Goal: Communication & Community: Answer question/provide support

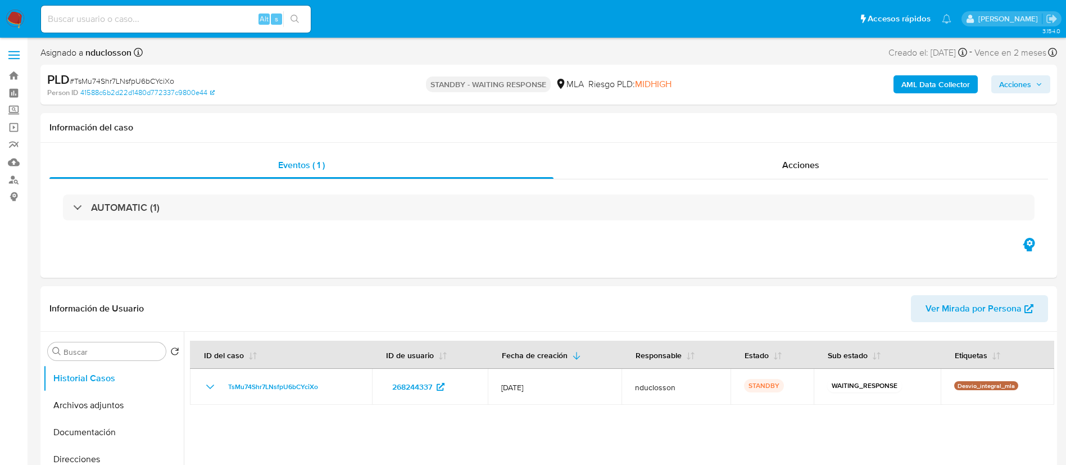
select select "10"
click at [158, 16] on input at bounding box center [176, 19] width 270 height 15
paste input "91vMWH0fMXFZaCercO1nPNwJ"
type input "91vMWH0fMXFZaCercO1nPNwJ"
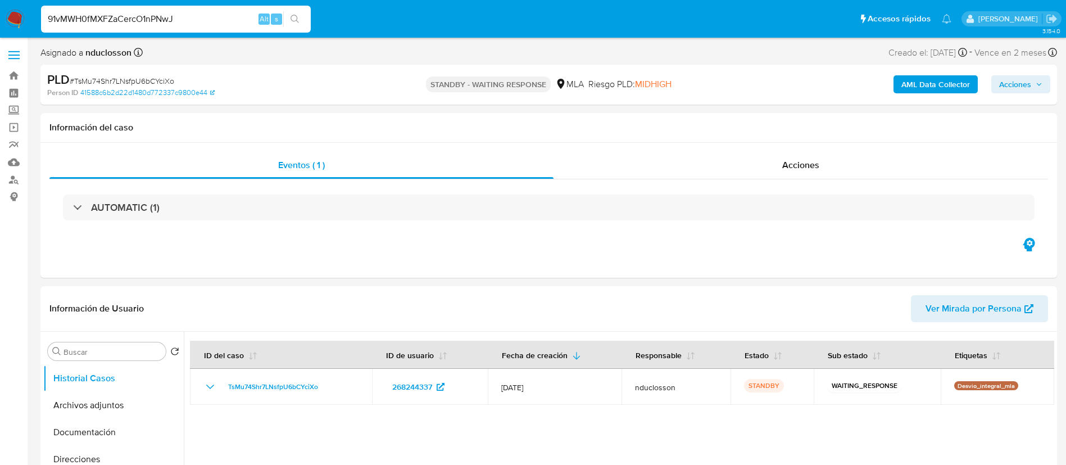
click at [281, 19] on div "s" at bounding box center [276, 18] width 11 height 11
click at [294, 15] on icon "search-icon" at bounding box center [295, 19] width 9 height 9
select select "10"
click at [95, 19] on input at bounding box center [176, 19] width 270 height 15
paste input "91vMWH0fMXFZaCercO1nPNwJ"
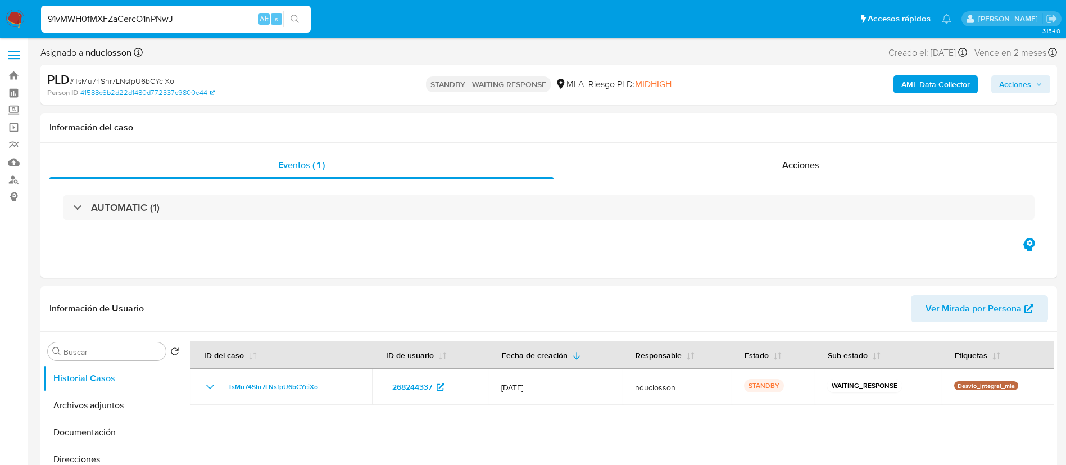
type input "91vMWH0fMXFZaCercO1nPNwJ"
click at [303, 22] on button "search-icon" at bounding box center [294, 19] width 23 height 16
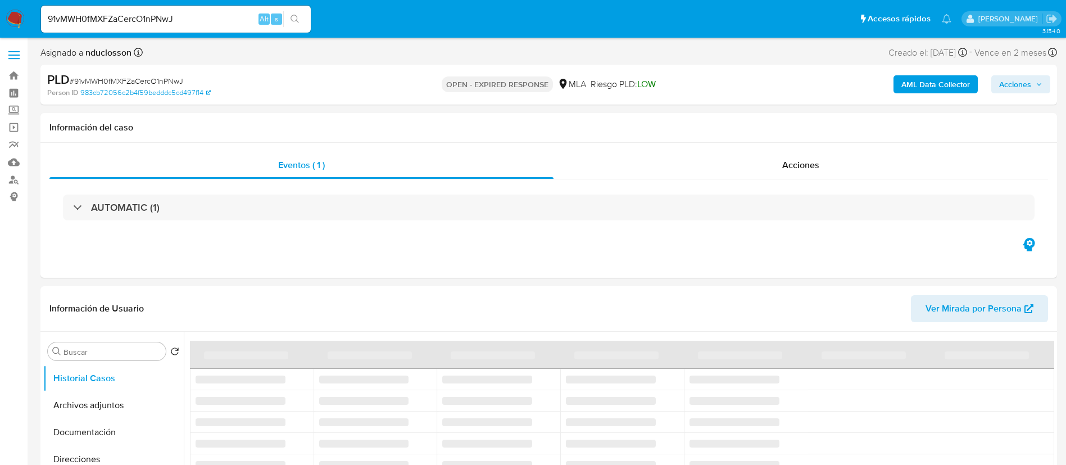
select select "10"
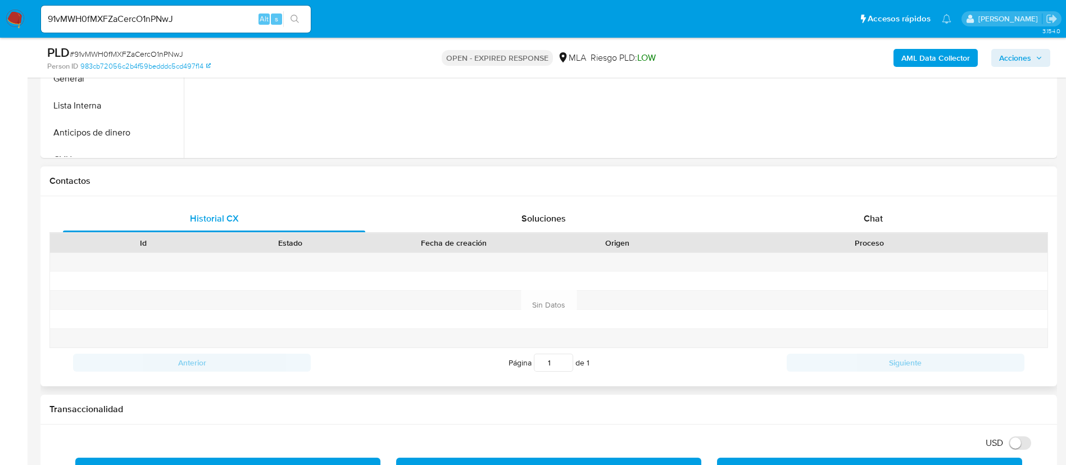
scroll to position [506, 0]
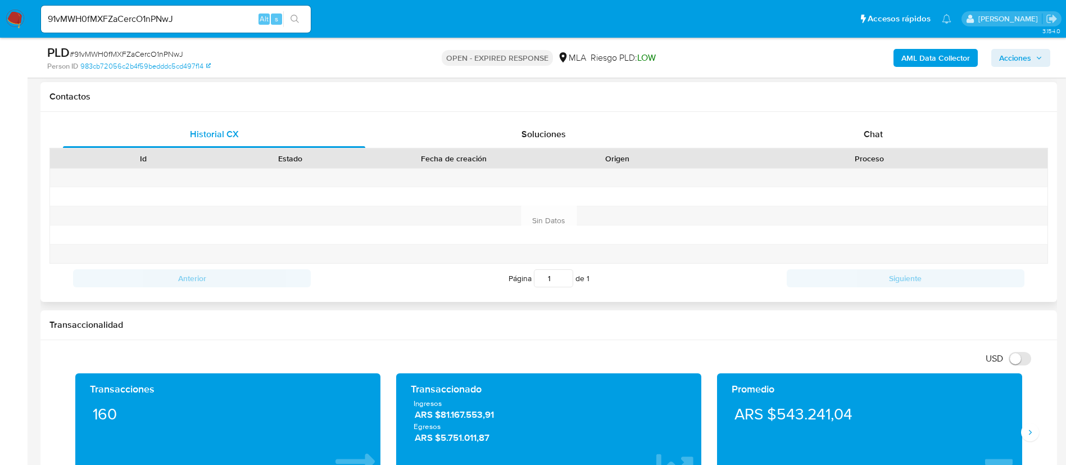
click at [848, 120] on div "Historial CX Soluciones Chat Id Estado Fecha de creación Origen Proceso Anterio…" at bounding box center [548, 207] width 1016 height 190
click at [834, 130] on div "Chat" at bounding box center [873, 134] width 302 height 27
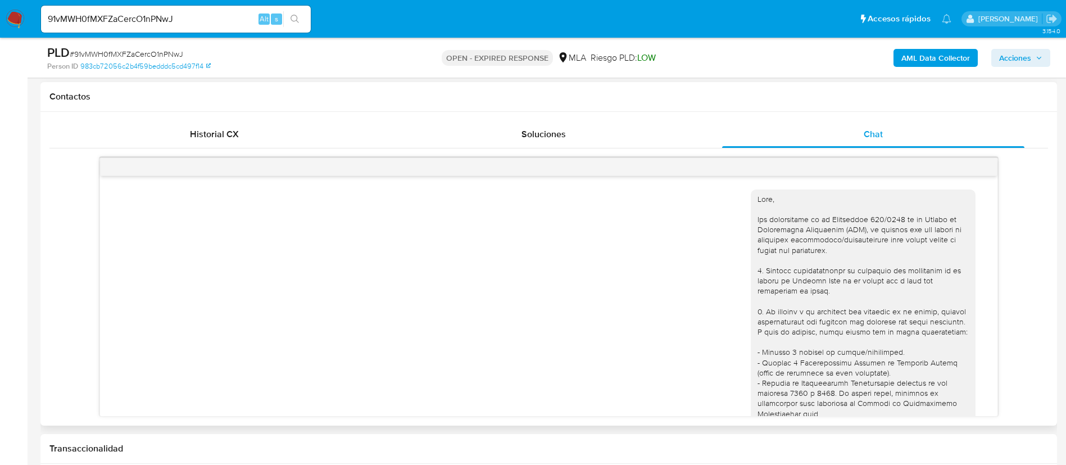
scroll to position [1167, 0]
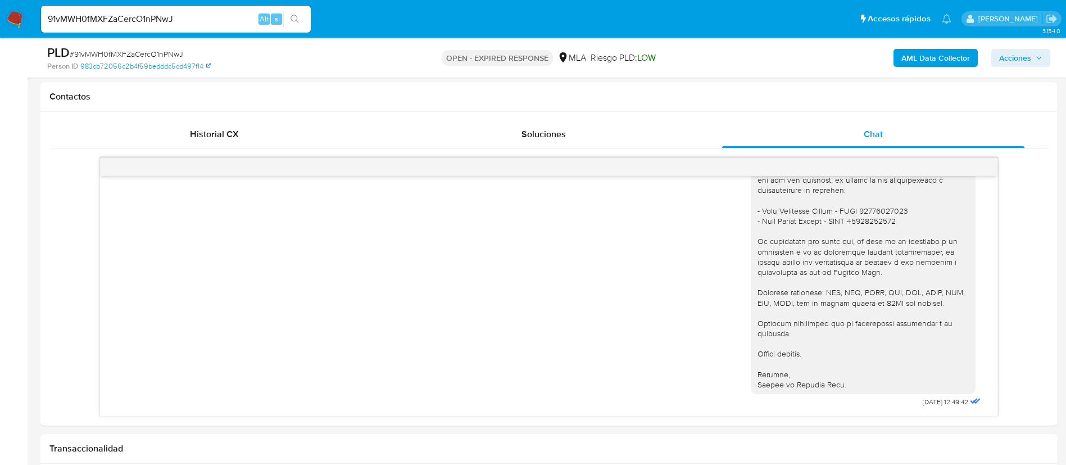
click at [152, 51] on span "# 91vMWH0fMXFZaCercO1nPNwJ" at bounding box center [127, 53] width 114 height 11
copy span "91vMWH0fMXFZaCercO1nPNwJ"
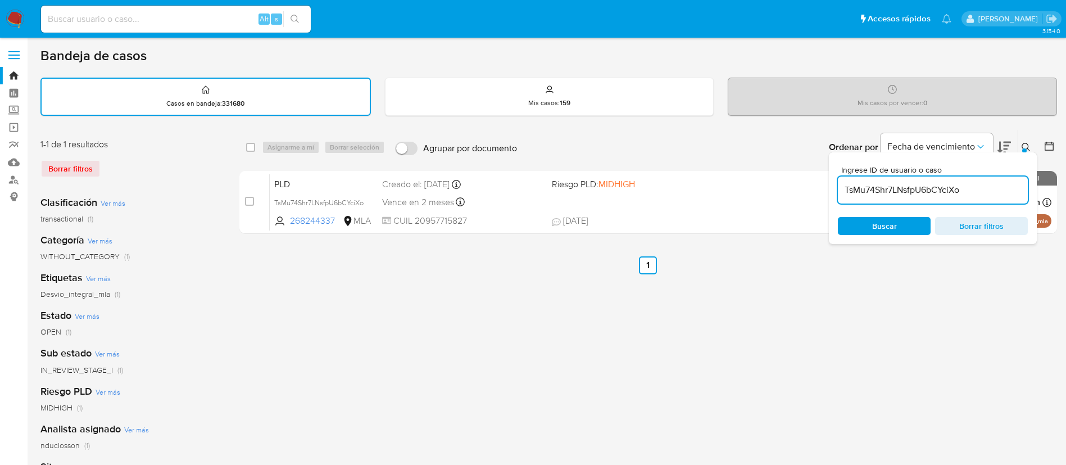
click at [870, 189] on input "TsMu74Shr7LNsfpU6bCYciXo" at bounding box center [933, 190] width 190 height 15
paste input "91vMWH0fMXFZaCercO1nPNwJ"
type input "91vMWH0fMXFZaCercO1nPNwJ"
click at [880, 229] on div "Buscar Borrar filtros" at bounding box center [933, 226] width 190 height 18
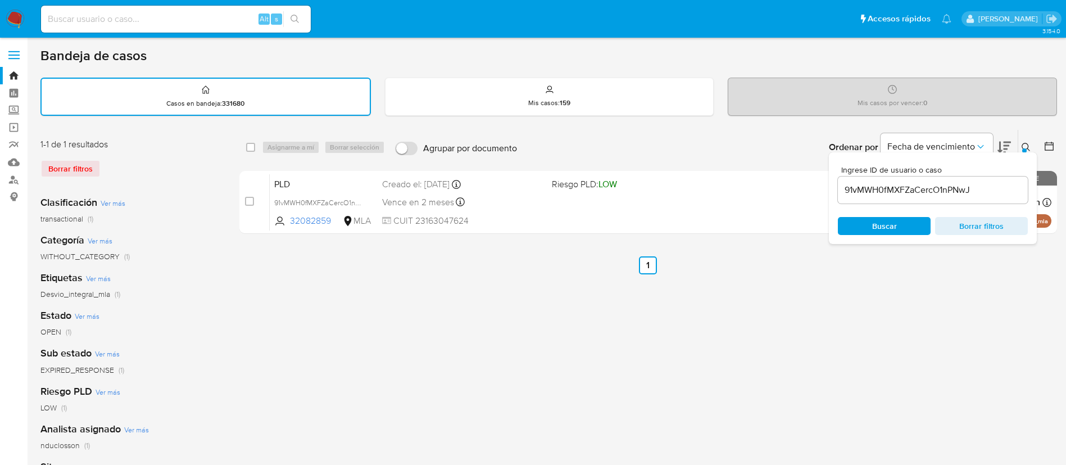
click at [256, 143] on div "select-all-cases-checkbox" at bounding box center [252, 146] width 13 height 13
drag, startPoint x: 253, startPoint y: 143, endPoint x: 274, endPoint y: 143, distance: 20.2
click at [253, 143] on input "checkbox" at bounding box center [250, 147] width 9 height 9
checkbox input "true"
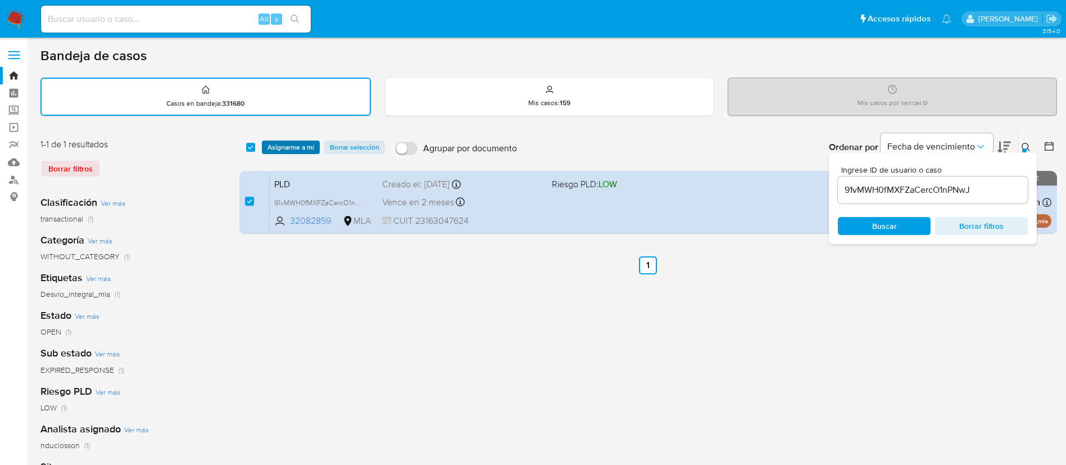
click at [279, 143] on span "Asignarme a mí" at bounding box center [290, 147] width 47 height 11
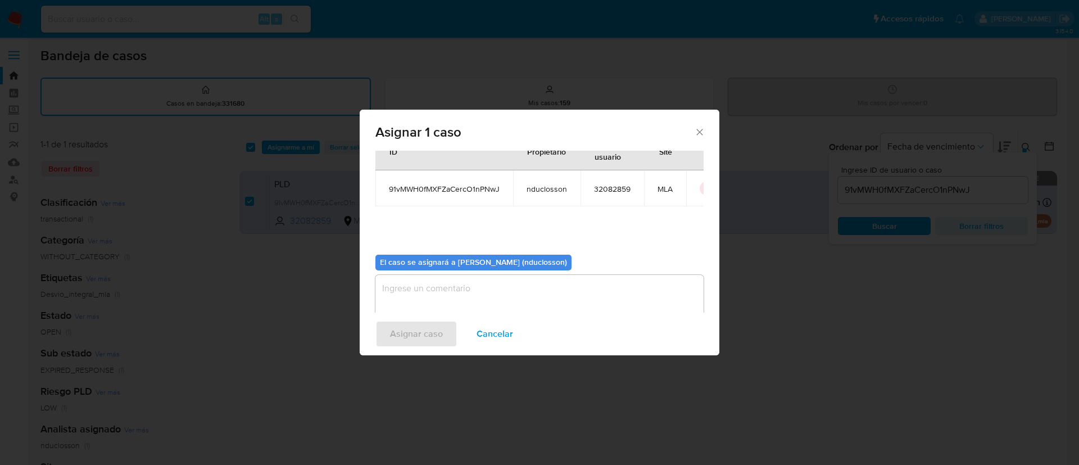
scroll to position [58, 0]
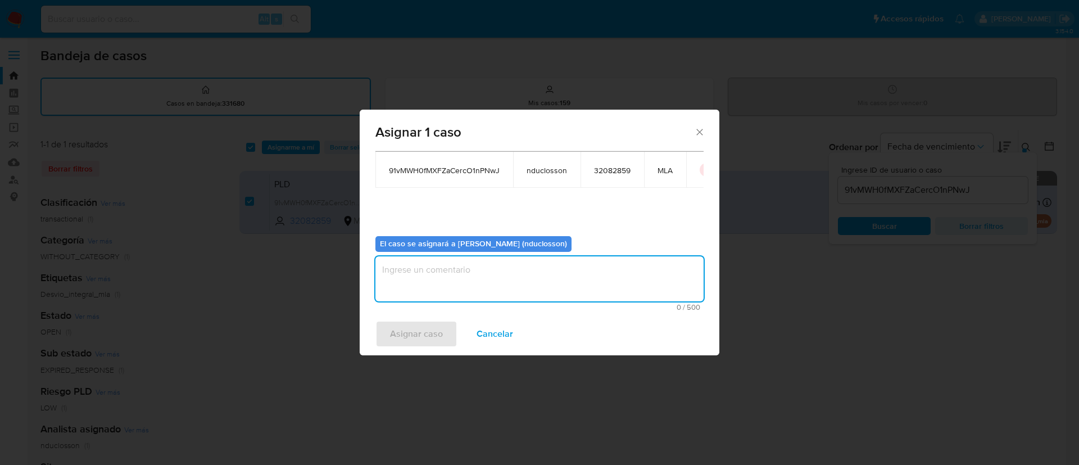
click at [448, 286] on textarea "assign-modal" at bounding box center [539, 278] width 328 height 45
click at [411, 324] on span "Asignar caso" at bounding box center [416, 333] width 53 height 25
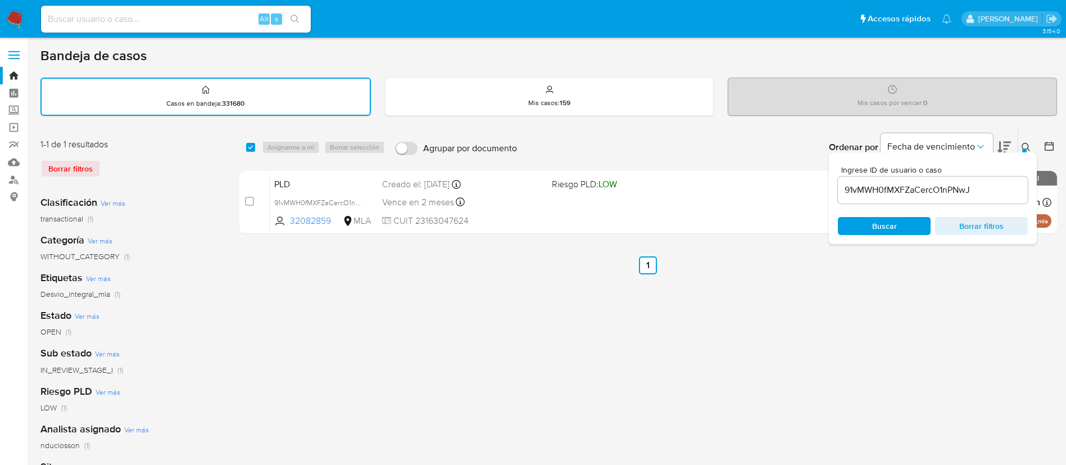
click at [869, 202] on div "91vMWH0fMXFZaCercO1nPNwJ" at bounding box center [933, 189] width 190 height 27
click at [867, 190] on input "91vMWH0fMXFZaCercO1nPNwJ" at bounding box center [933, 190] width 190 height 15
paste input "uANDfisxoZddSc9OpydlpZhF"
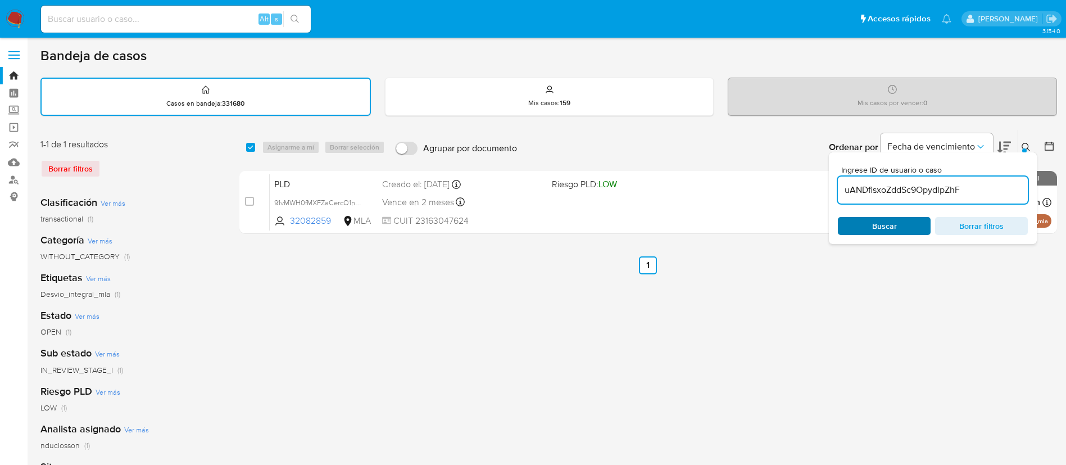
type input "uANDfisxoZddSc9OpydlpZhF"
click at [863, 230] on span "Buscar" at bounding box center [884, 226] width 77 height 16
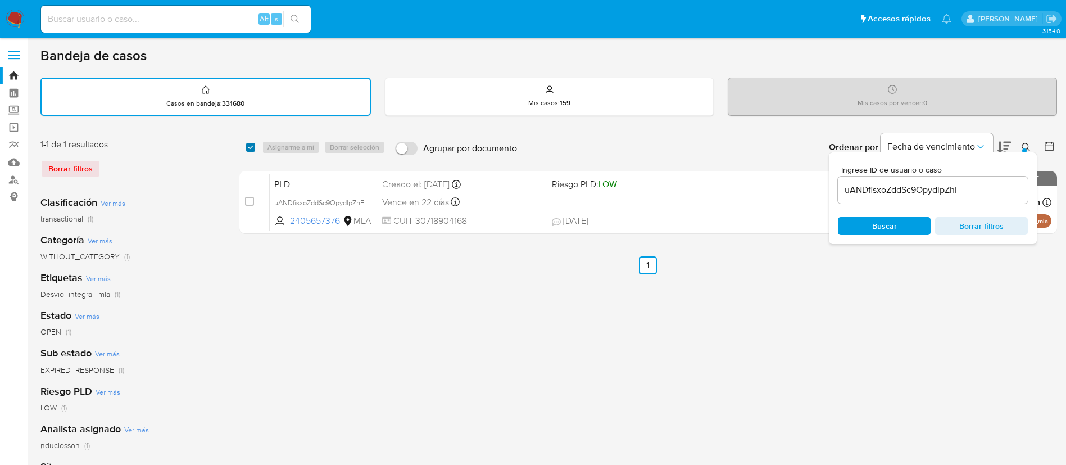
click at [249, 146] on input "checkbox" at bounding box center [250, 147] width 9 height 9
checkbox input "true"
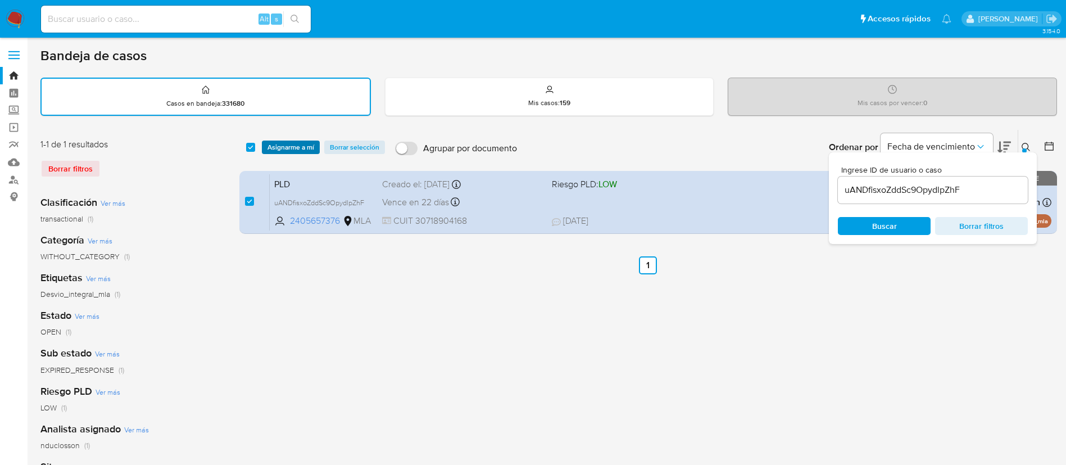
click at [277, 149] on span "Asignarme a mí" at bounding box center [290, 147] width 47 height 11
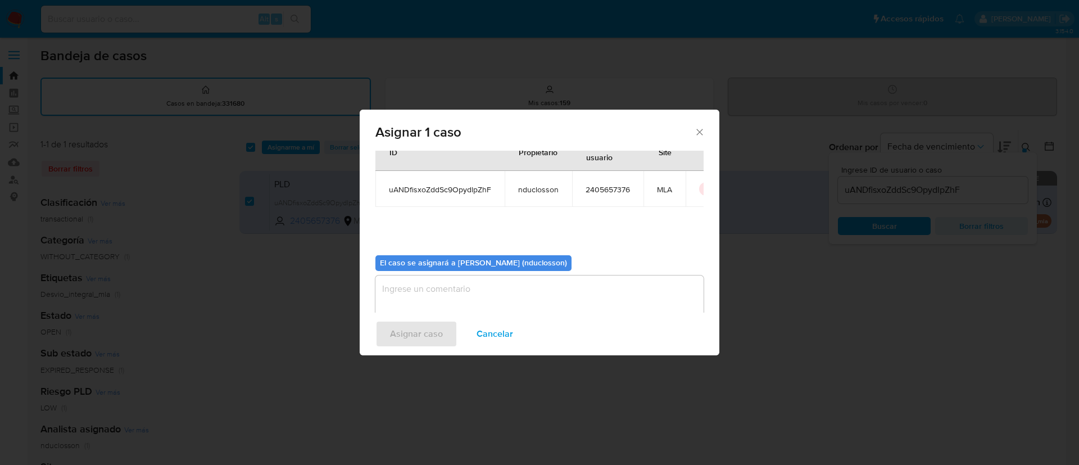
scroll to position [58, 0]
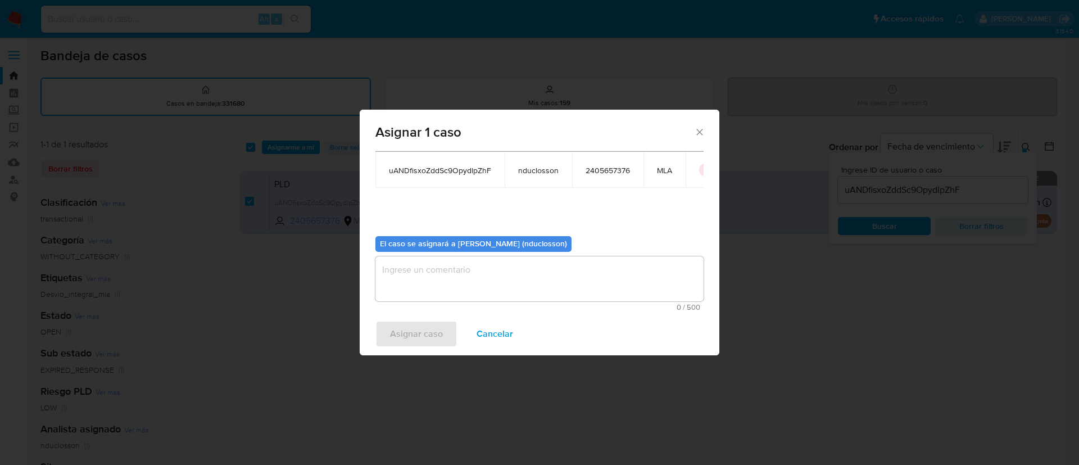
click at [411, 308] on span "0 / 500" at bounding box center [539, 306] width 321 height 7
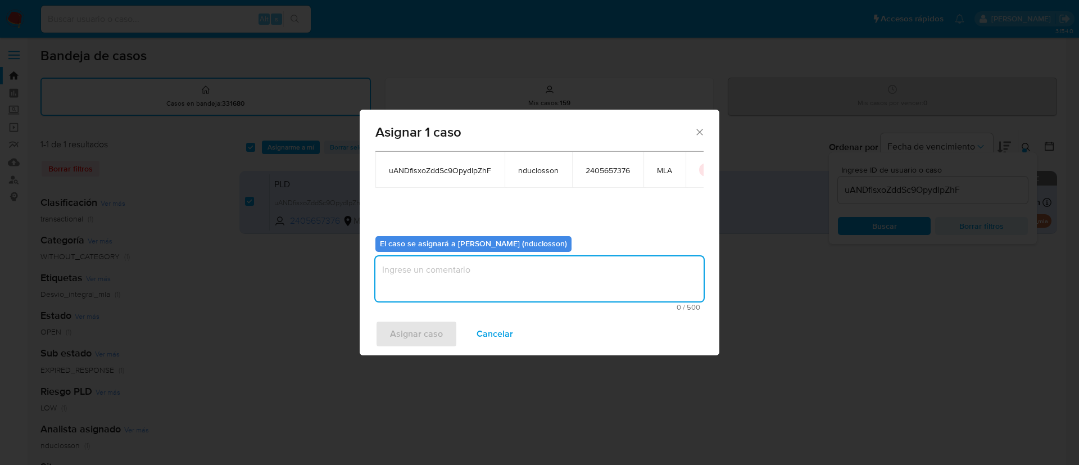
click at [411, 275] on textarea "assign-modal" at bounding box center [539, 278] width 328 height 45
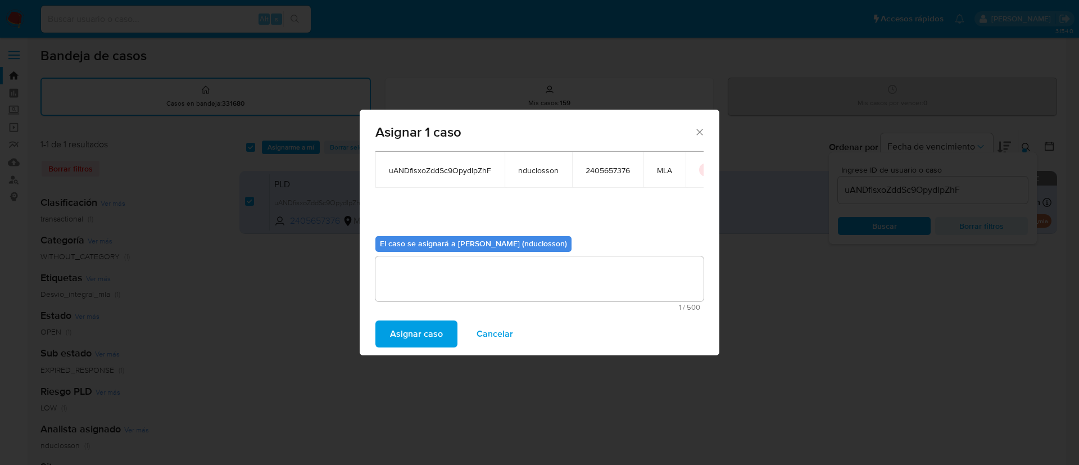
click at [403, 332] on span "Asignar caso" at bounding box center [416, 333] width 53 height 25
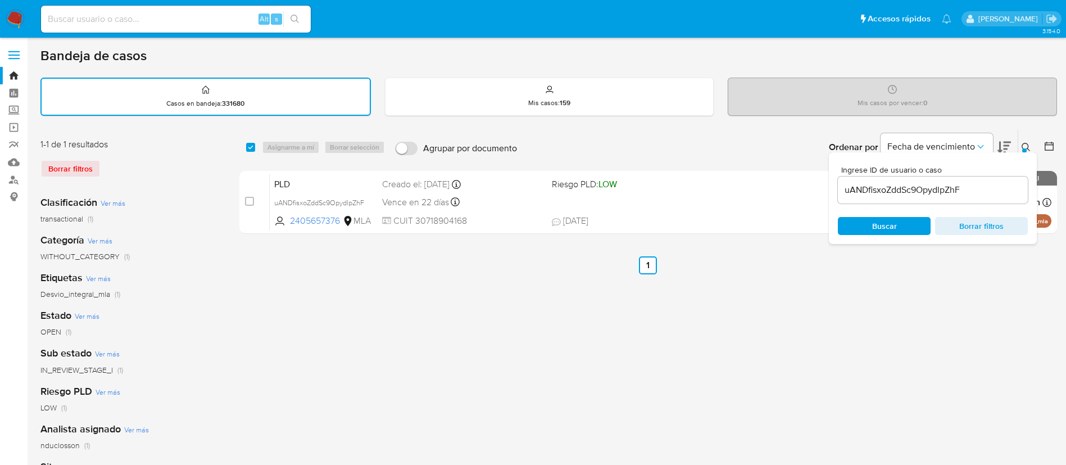
click at [884, 223] on span "Buscar" at bounding box center [884, 226] width 25 height 18
drag, startPoint x: 22, startPoint y: 176, endPoint x: 0, endPoint y: 289, distance: 115.0
click at [0, 289] on aside "Bandeja Tablero Screening Búsqueda en Listas Watchlist Herramientas Operaciones…" at bounding box center [14, 314] width 28 height 629
click at [889, 199] on div "uANDfisxoZddSc9OpydlpZhF" at bounding box center [933, 189] width 190 height 27
click at [888, 189] on input "uANDfisxoZddSc9OpydlpZhF" at bounding box center [933, 190] width 190 height 15
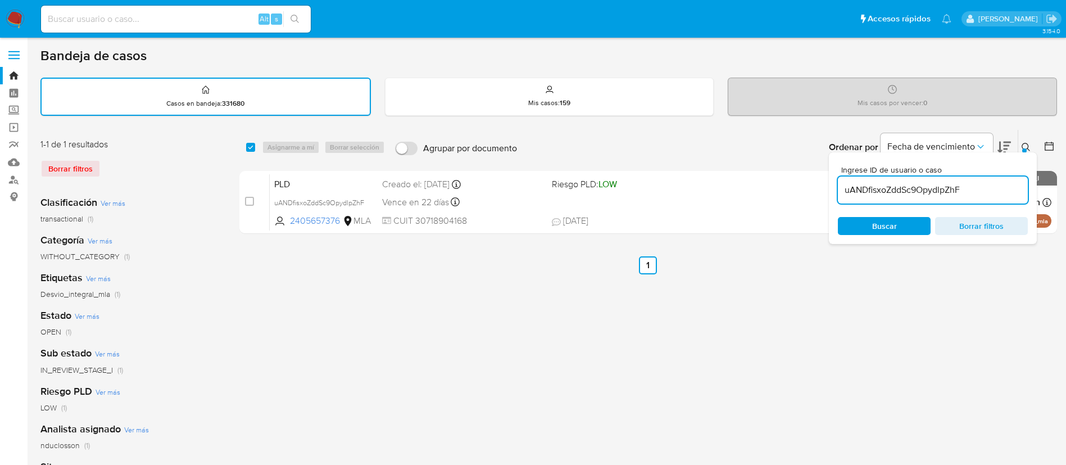
click at [888, 189] on input "uANDfisxoZddSc9OpydlpZhF" at bounding box center [933, 190] width 190 height 15
paste input "qQy5FSyEArQRRtzLWXW19mQp"
type input "qQy5FSyEArQRRtzLWXW19mQp"
click at [871, 226] on span "Buscar" at bounding box center [884, 226] width 77 height 16
click at [245, 149] on div "select-all-cases-checkbox Asignarme a mí Borrar selección Agrupar por documento…" at bounding box center [648, 147] width 818 height 35
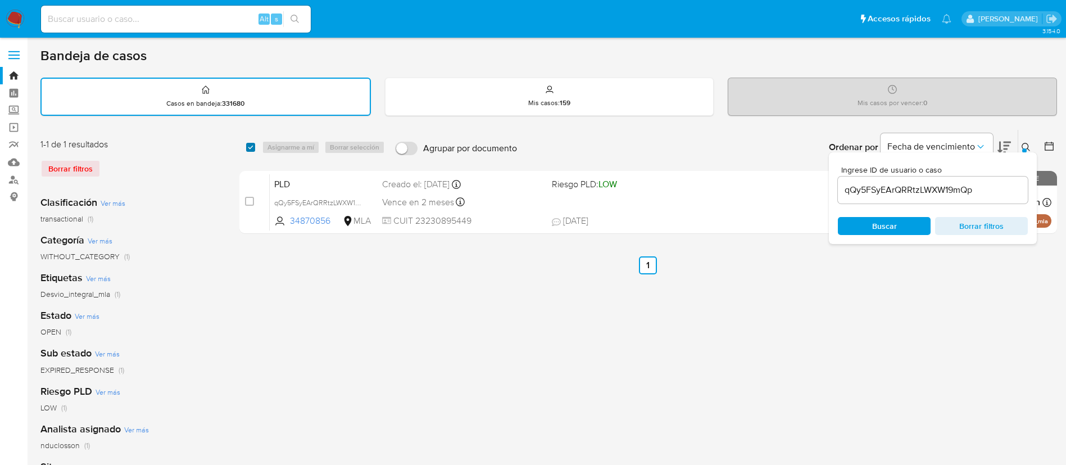
click at [253, 144] on input "checkbox" at bounding box center [250, 147] width 9 height 9
checkbox input "true"
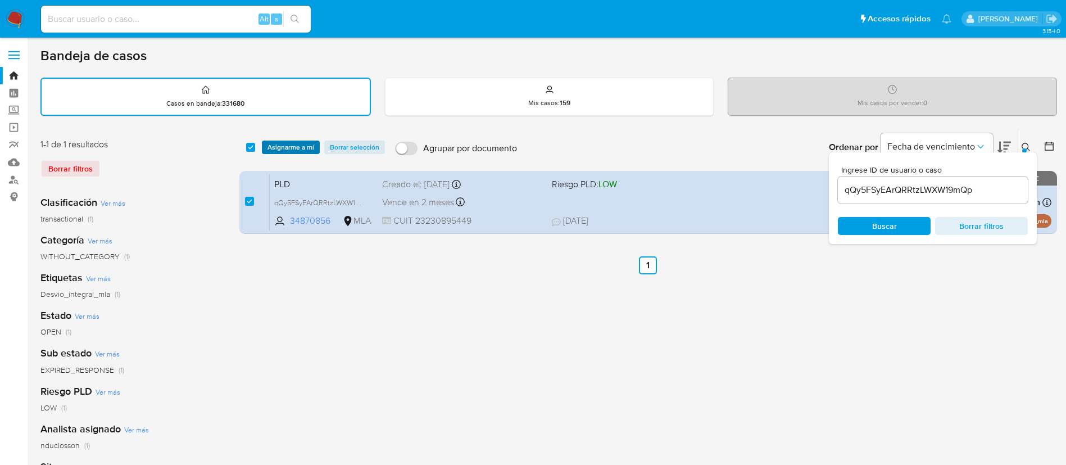
click at [274, 146] on span "Asignarme a mí" at bounding box center [290, 147] width 47 height 11
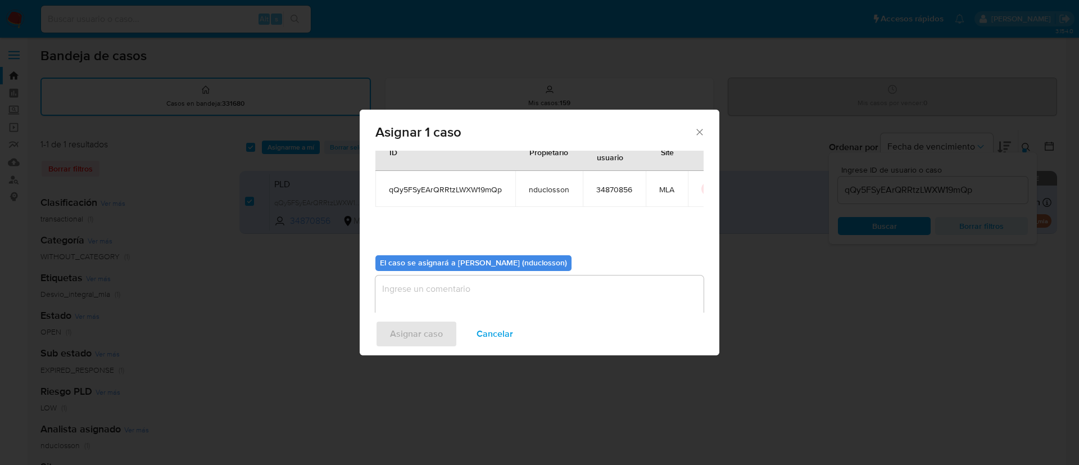
scroll to position [58, 0]
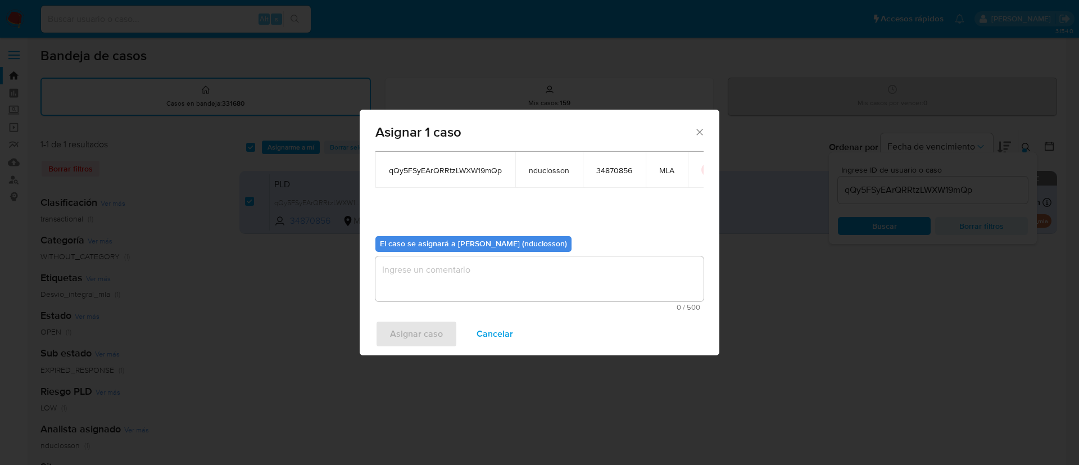
click at [424, 260] on textarea "assign-modal" at bounding box center [539, 278] width 328 height 45
click at [413, 341] on span "Asignar caso" at bounding box center [416, 333] width 53 height 25
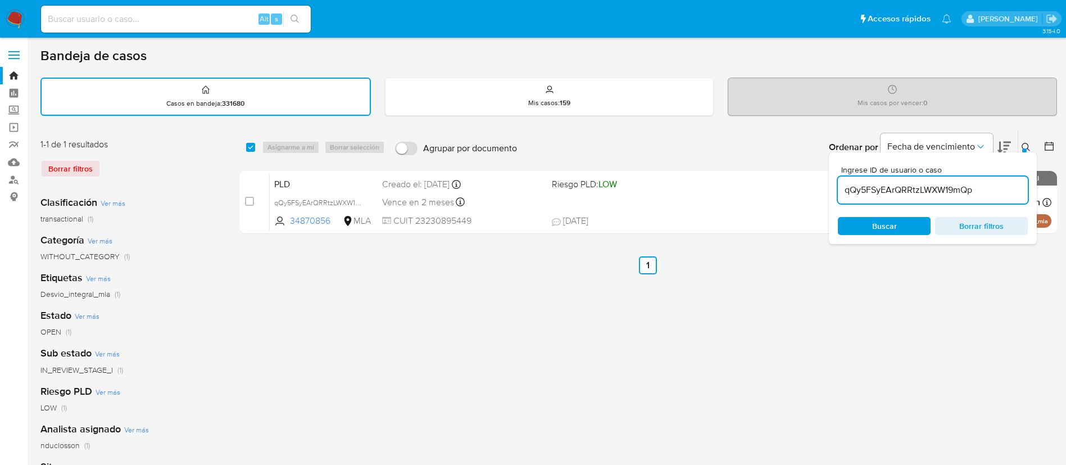
click at [873, 191] on input "qQy5FSyEArQRRtzLWXW19mQp" at bounding box center [933, 190] width 190 height 15
paste input "ptopuQdt8DBS05D9P62JHtzI"
type input "ptopuQdt8DBS05D9P62JHtzI"
click at [874, 225] on span "Buscar" at bounding box center [884, 226] width 25 height 18
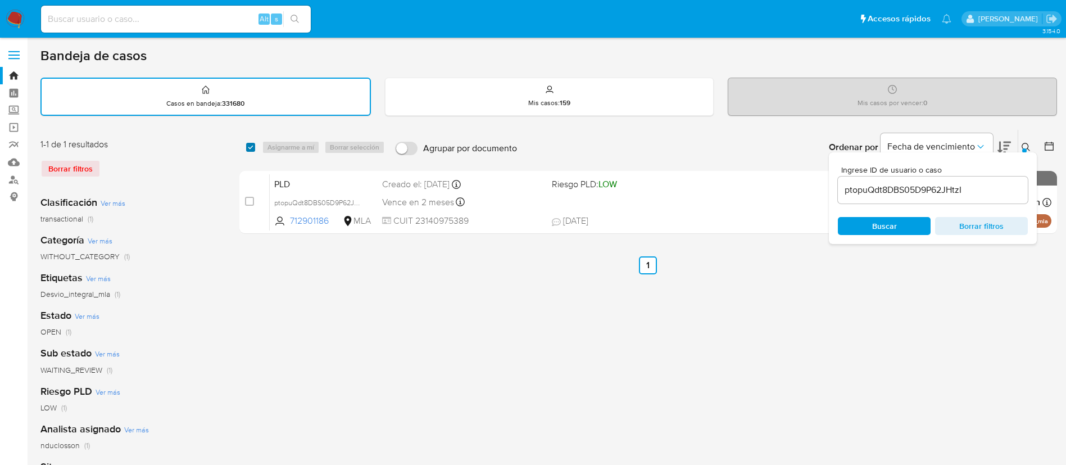
click at [248, 148] on input "checkbox" at bounding box center [250, 147] width 9 height 9
checkbox input "true"
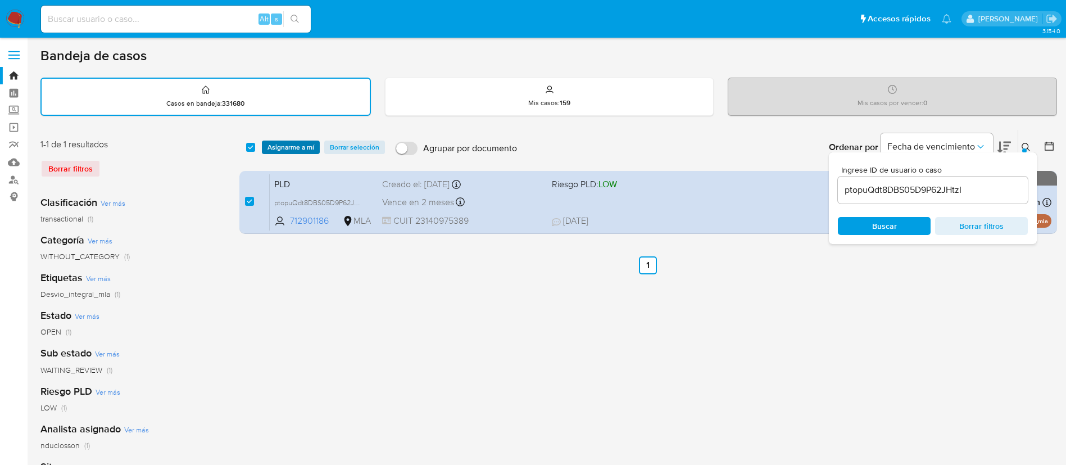
click at [301, 147] on span "Asignarme a mí" at bounding box center [290, 147] width 47 height 11
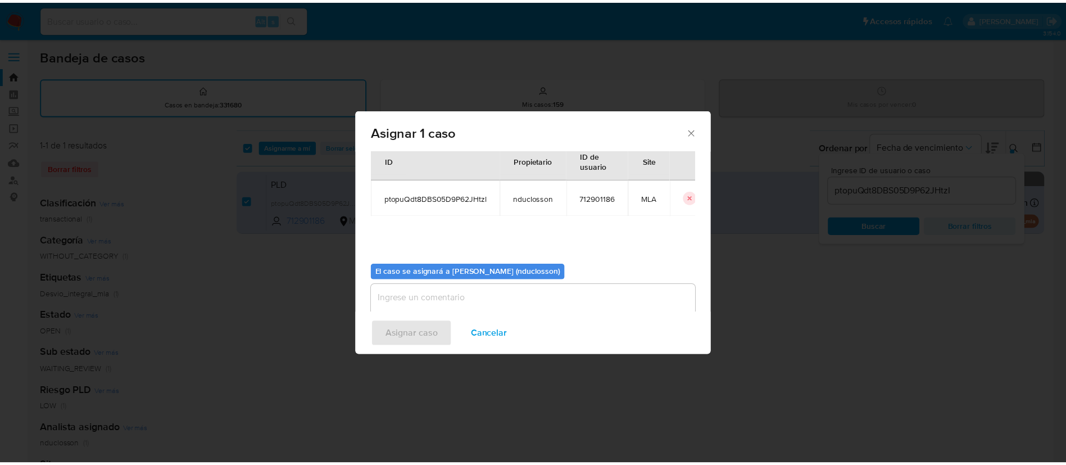
scroll to position [58, 0]
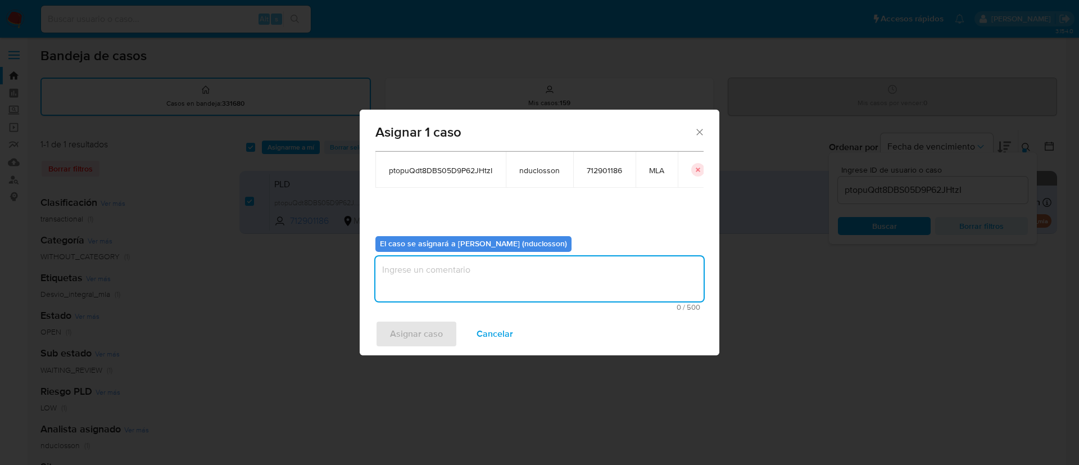
click at [447, 278] on textarea "assign-modal" at bounding box center [539, 278] width 328 height 45
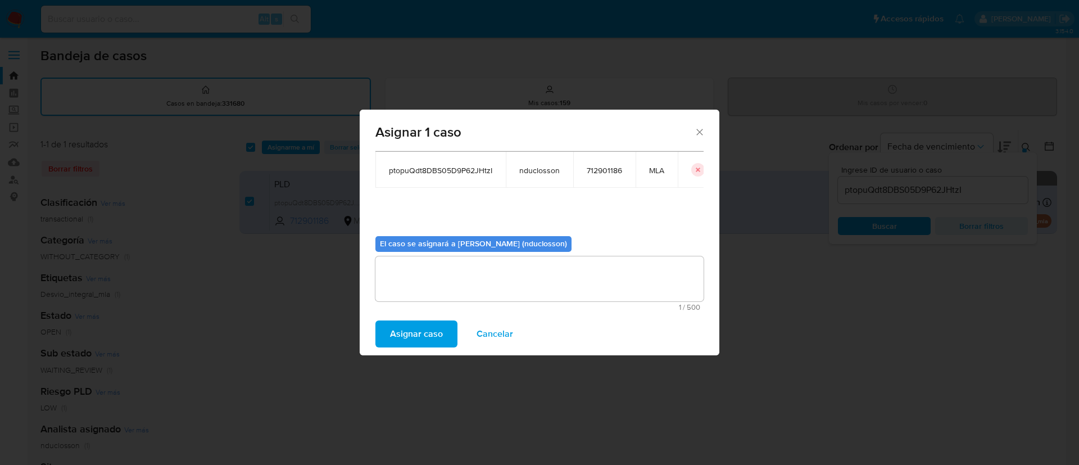
click at [419, 336] on span "Asignar caso" at bounding box center [416, 333] width 53 height 25
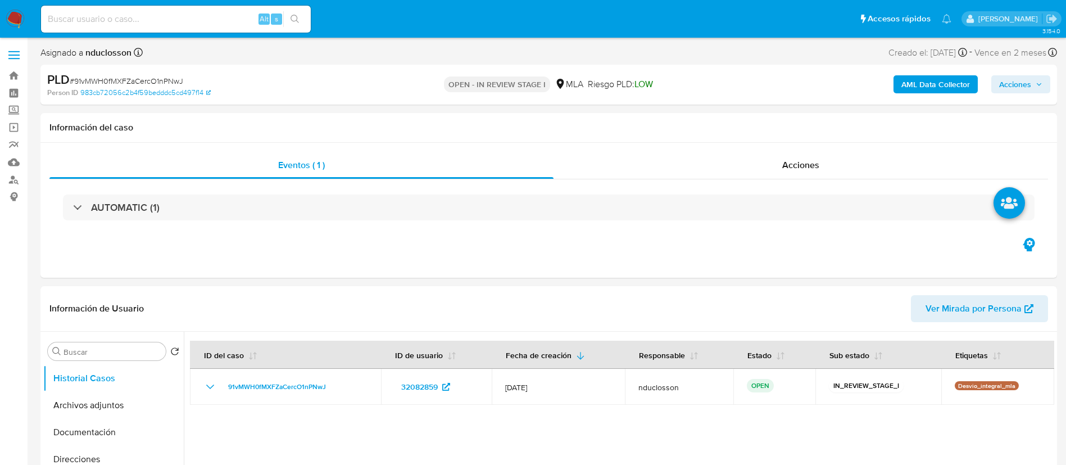
select select "10"
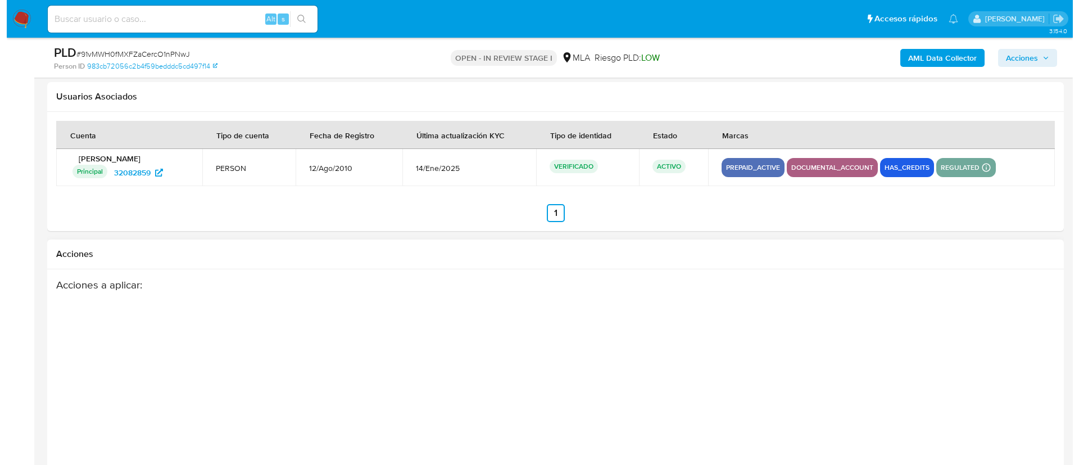
scroll to position [1769, 0]
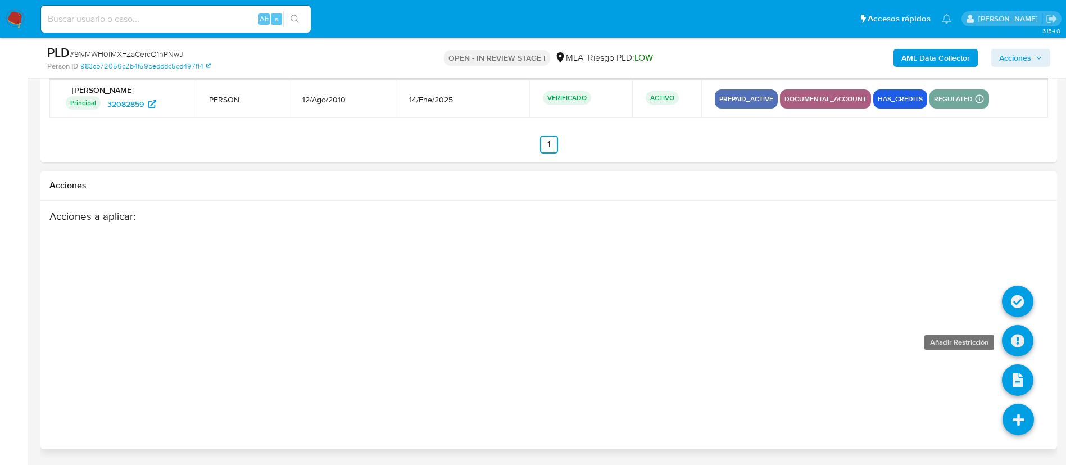
click at [1020, 333] on icon at bounding box center [1017, 340] width 31 height 31
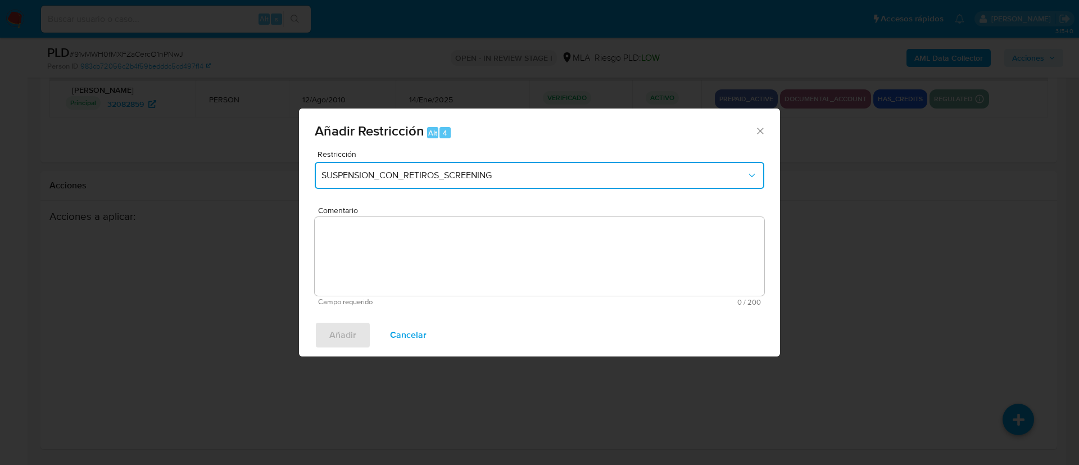
click at [533, 164] on button "SUSPENSION_CON_RETIROS_SCREENING" at bounding box center [540, 175] width 450 height 27
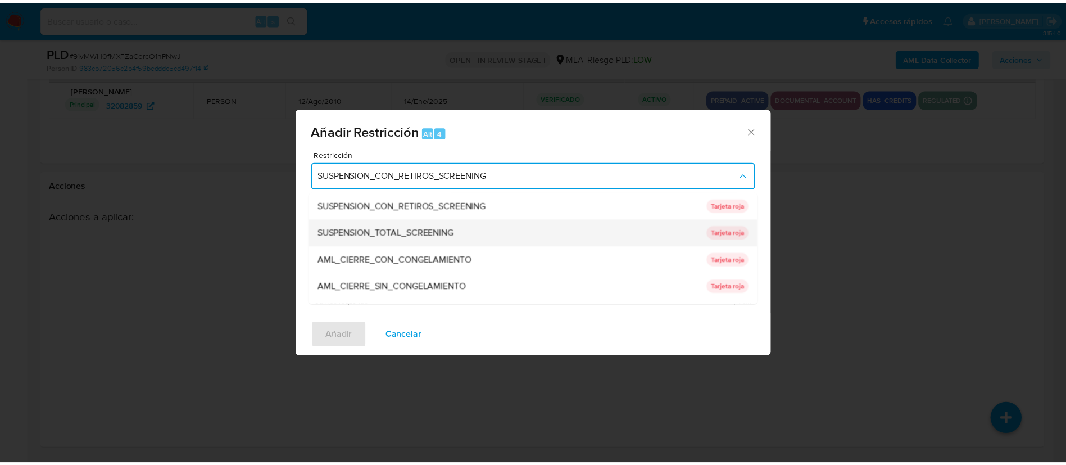
scroll to position [184, 0]
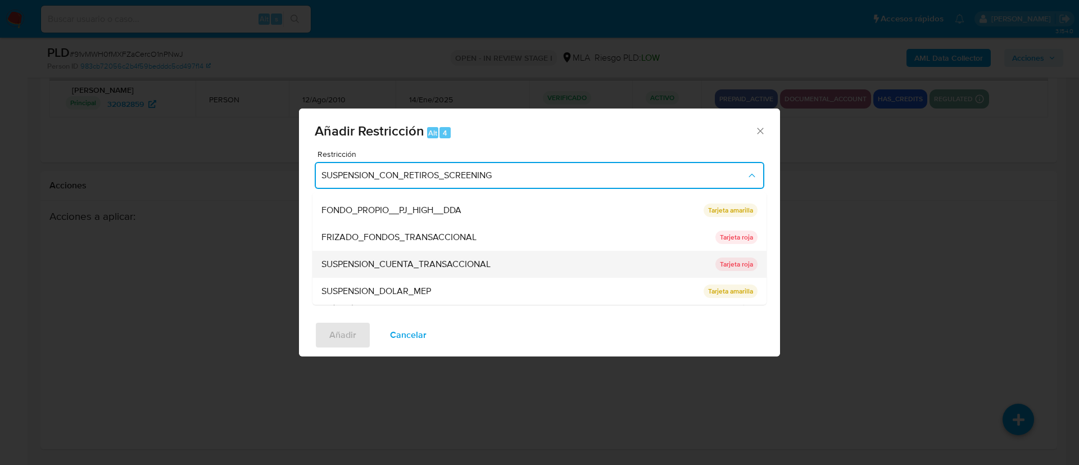
click at [503, 256] on div "SUSPENSION_CUENTA_TRANSACCIONAL" at bounding box center [514, 264] width 387 height 27
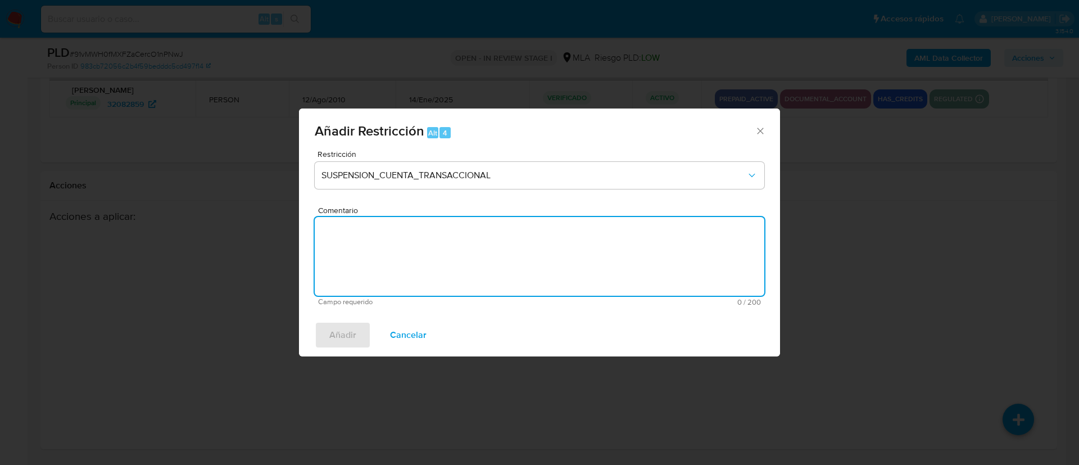
click at [503, 256] on textarea "Comentario" at bounding box center [540, 256] width 450 height 79
type textarea "AML"
click at [350, 331] on span "Añadir" at bounding box center [342, 335] width 27 height 25
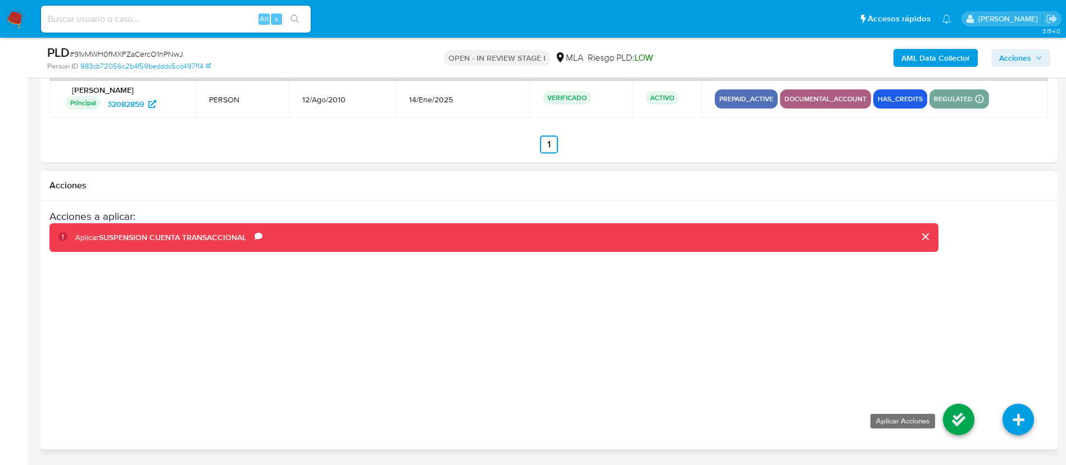
click at [951, 415] on icon at bounding box center [958, 418] width 31 height 31
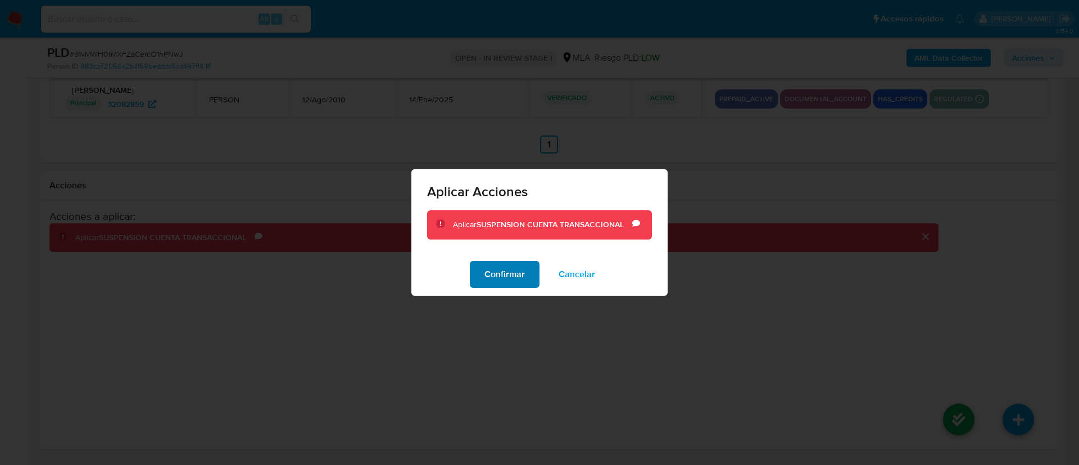
click at [532, 279] on button "Confirmar" at bounding box center [505, 274] width 70 height 27
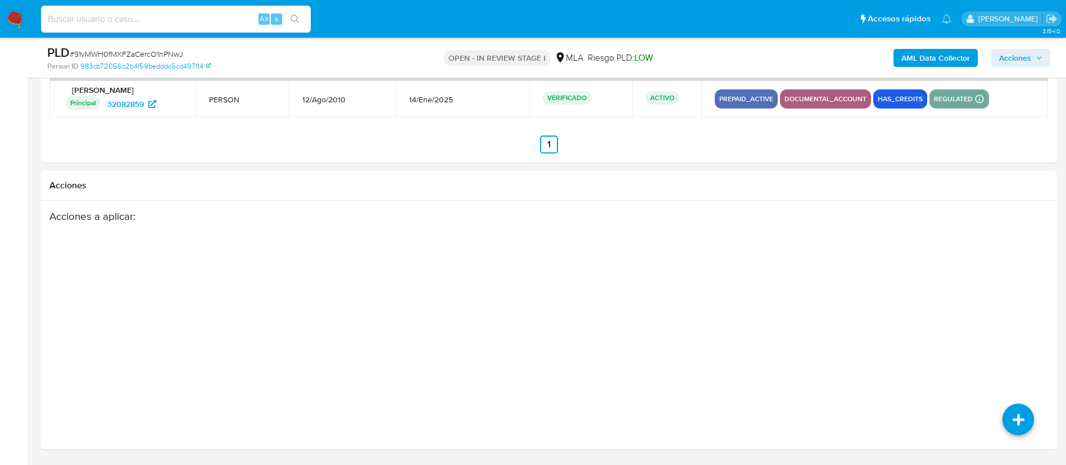
click at [116, 16] on input at bounding box center [176, 19] width 270 height 15
paste input "uANDfisxoZddSc9OpydlpZhF"
type input "uANDfisxoZddSc9OpydlpZhF"
click at [301, 21] on button "search-icon" at bounding box center [294, 19] width 23 height 16
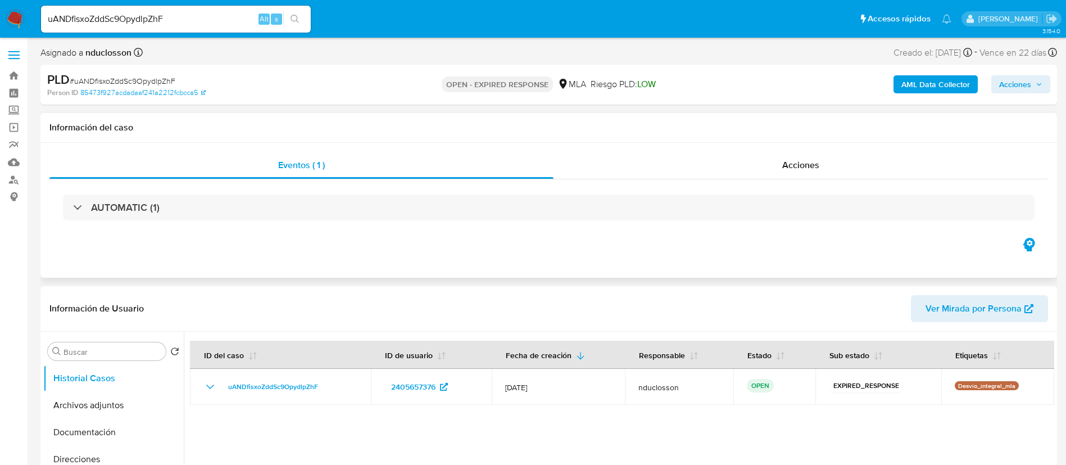
select select "10"
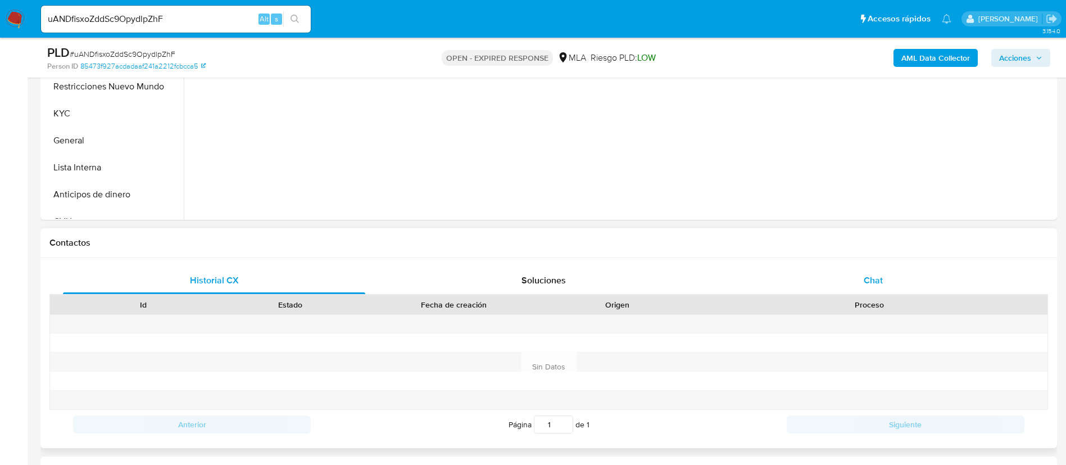
click at [850, 292] on div "Chat" at bounding box center [873, 280] width 302 height 27
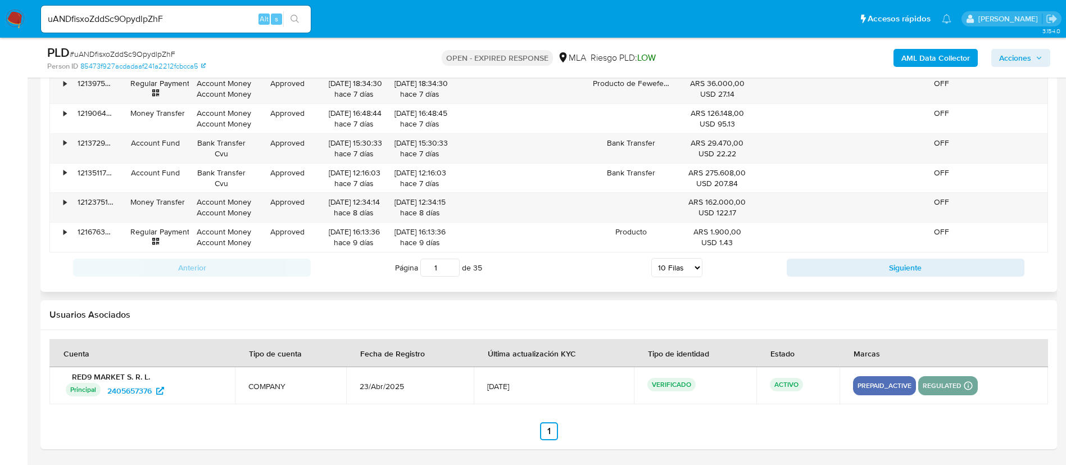
scroll to position [1073, 0]
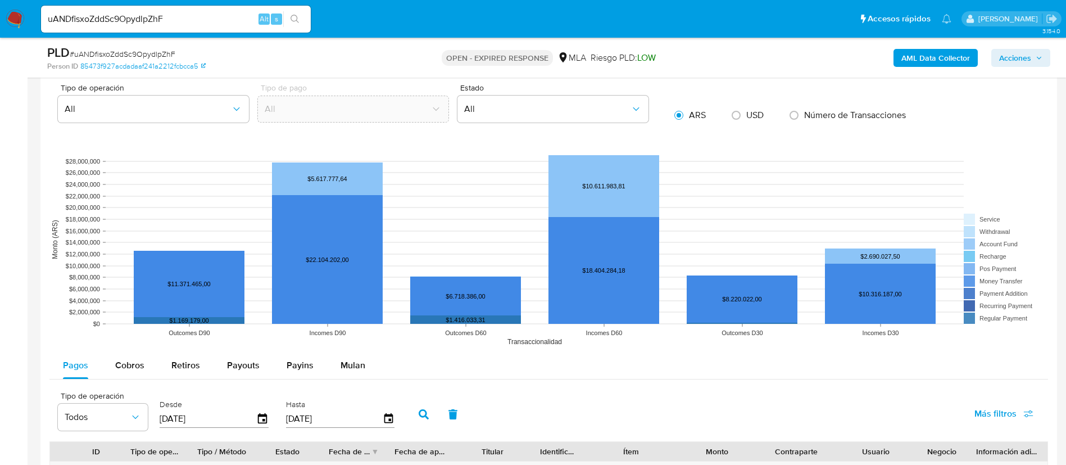
click at [119, 53] on span "# uANDfisxoZddSc9OpydlpZhF" at bounding box center [123, 53] width 106 height 11
copy span "uANDfisxoZddSc9OpydlpZhF"
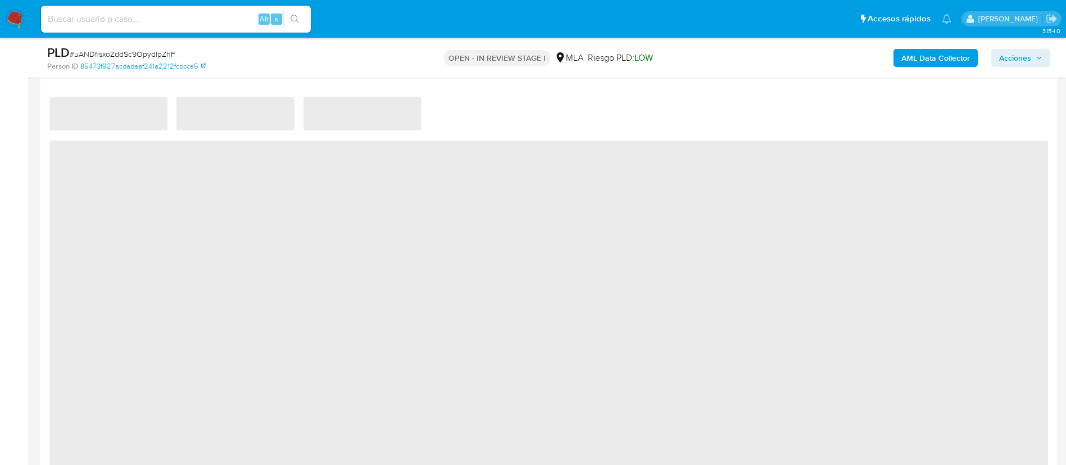
scroll to position [1349, 0]
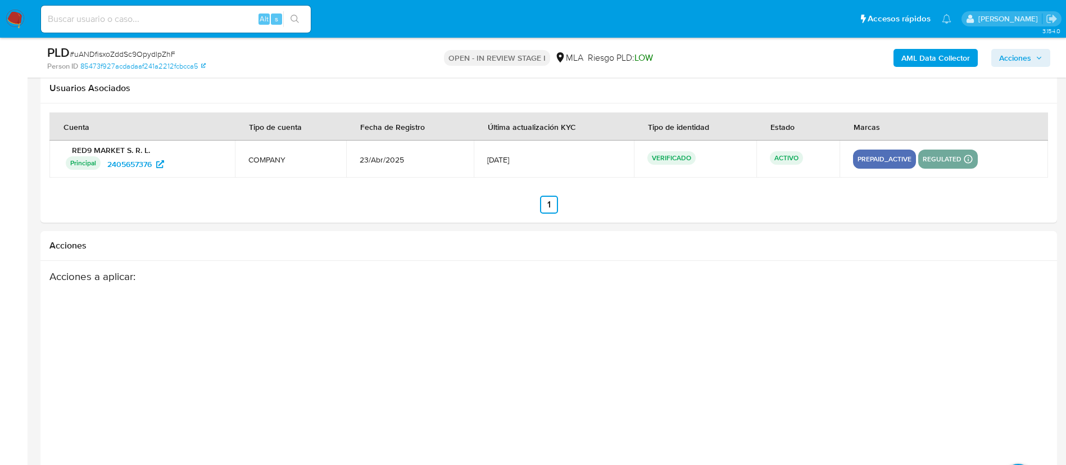
select select "10"
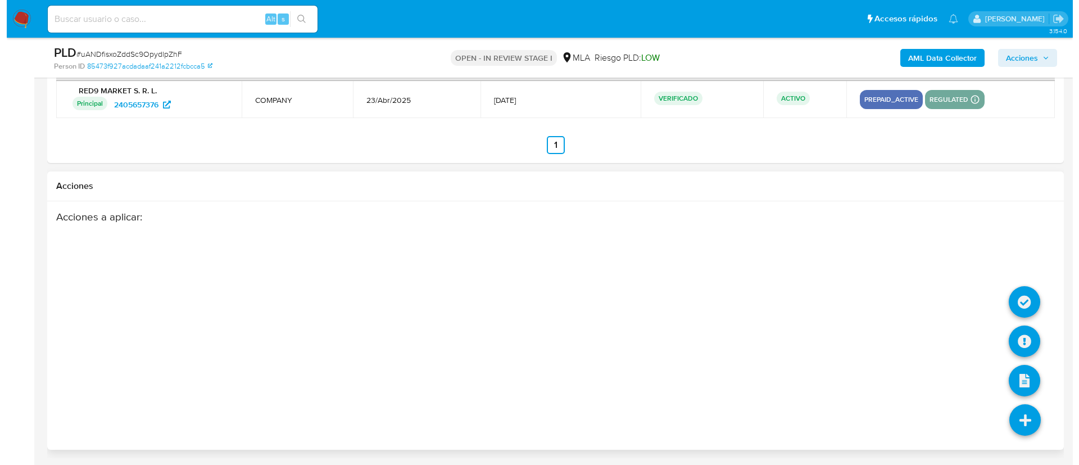
scroll to position [1769, 0]
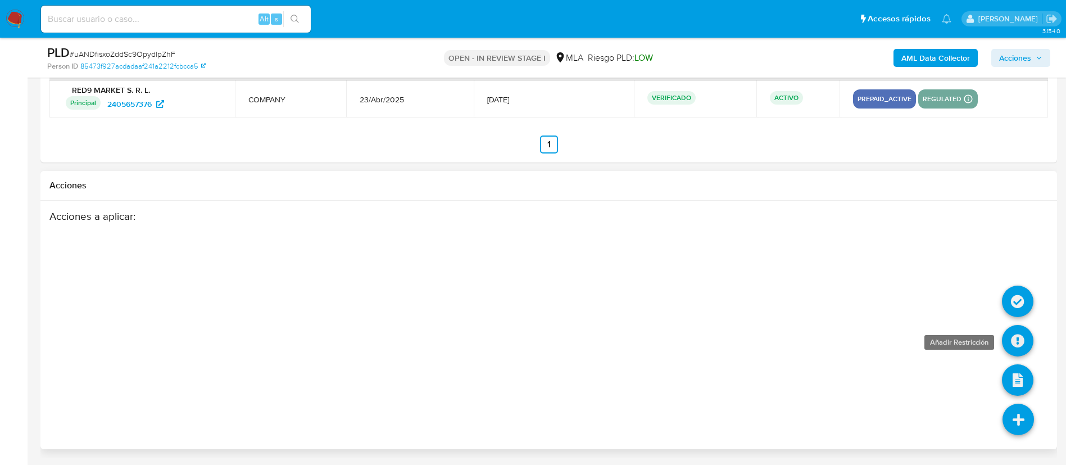
click at [1018, 333] on icon at bounding box center [1017, 340] width 31 height 31
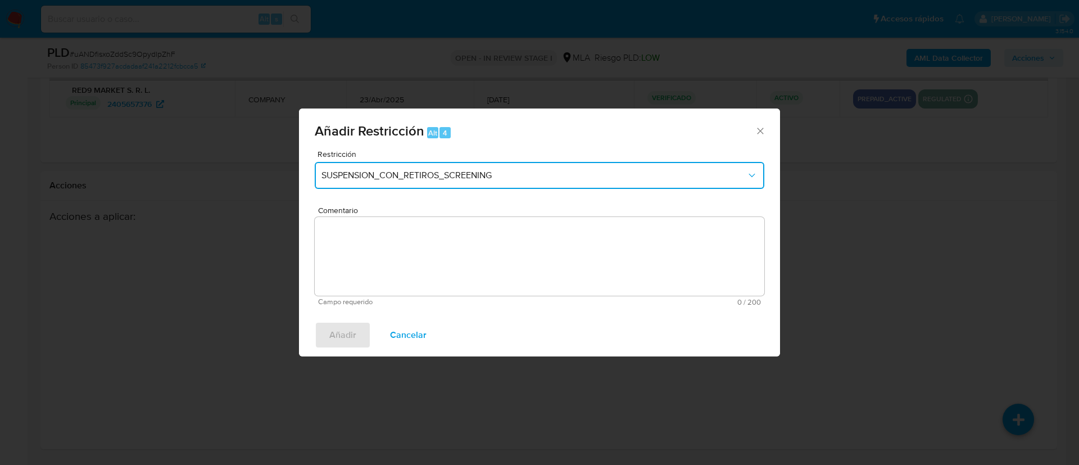
click at [649, 179] on span "SUSPENSION_CON_RETIROS_SCREENING" at bounding box center [533, 175] width 425 height 11
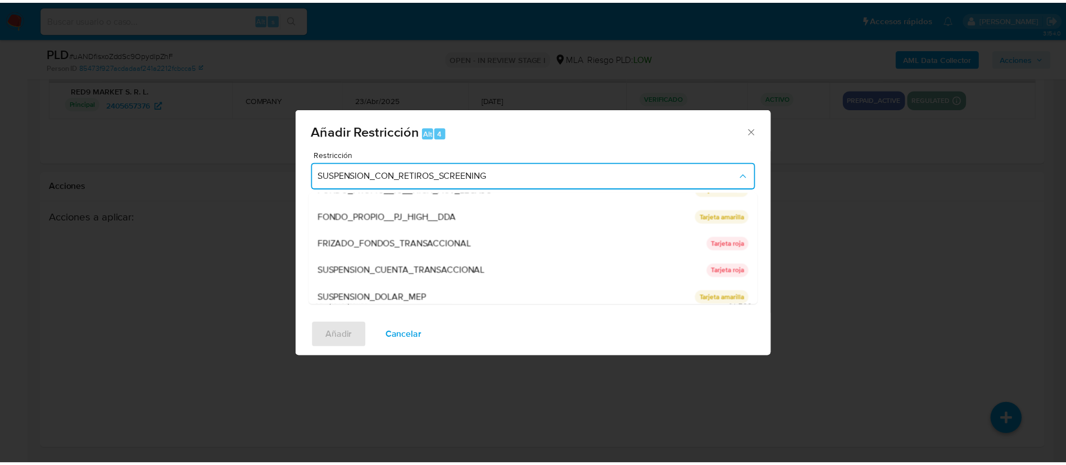
scroll to position [184, 0]
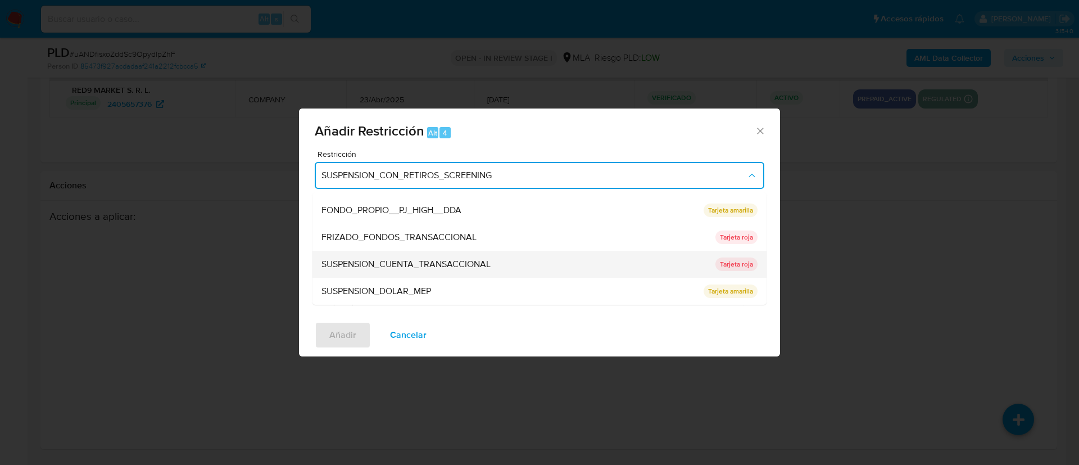
click at [412, 261] on span "SUSPENSION_CUENTA_TRANSACCIONAL" at bounding box center [405, 263] width 169 height 11
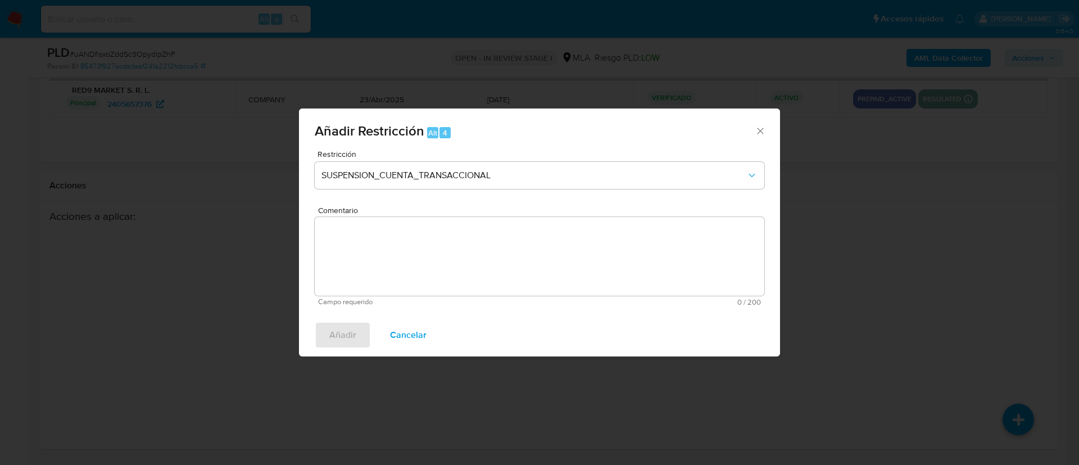
click at [410, 261] on textarea "Comentario" at bounding box center [540, 256] width 450 height 79
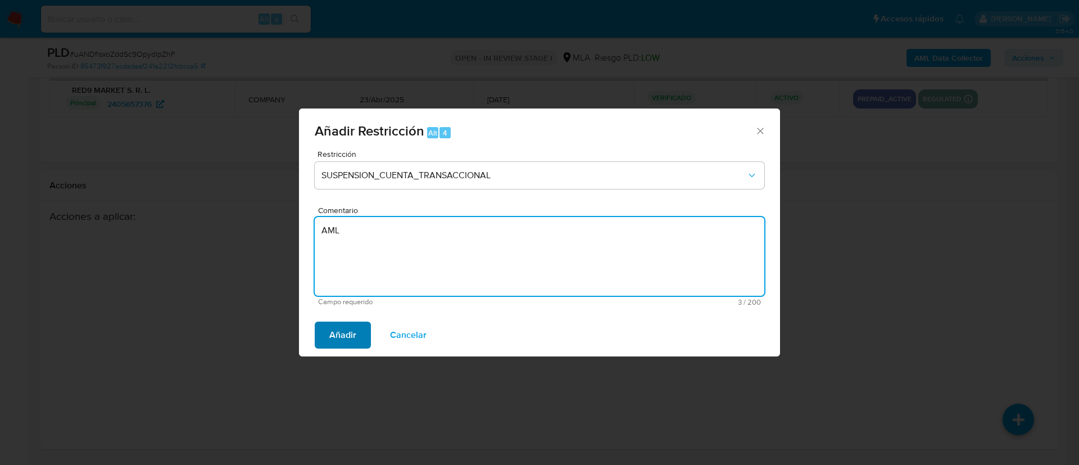
type textarea "AML"
click at [337, 333] on span "Añadir" at bounding box center [342, 335] width 27 height 25
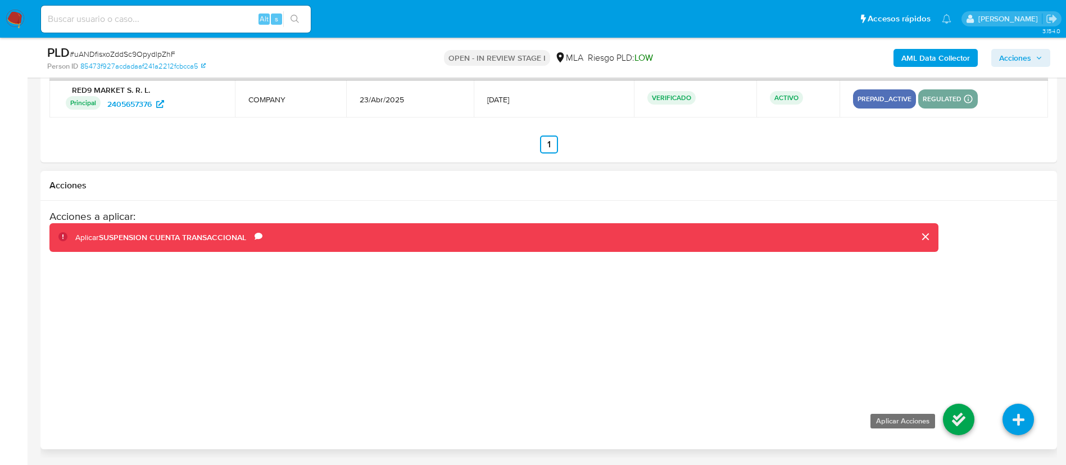
click at [967, 416] on icon at bounding box center [958, 418] width 31 height 31
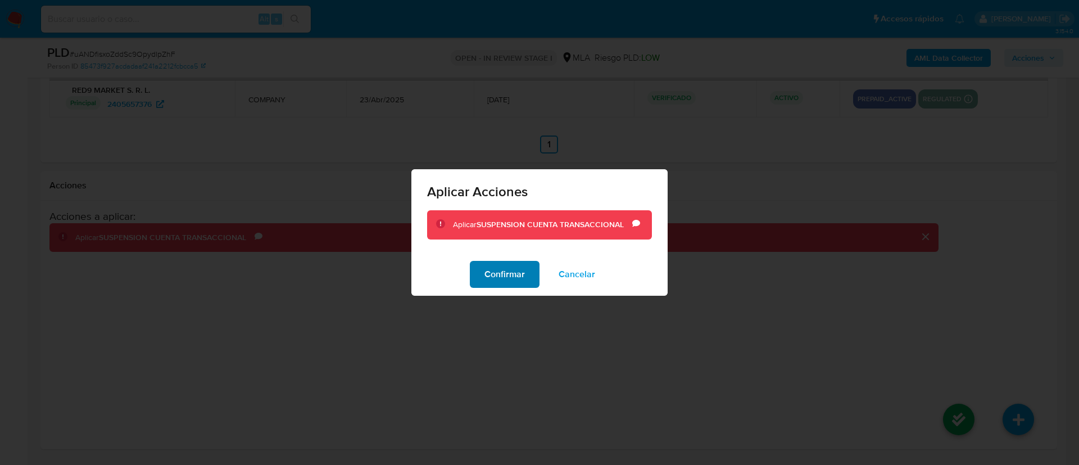
click at [512, 275] on span "Confirmar" at bounding box center [504, 274] width 40 height 25
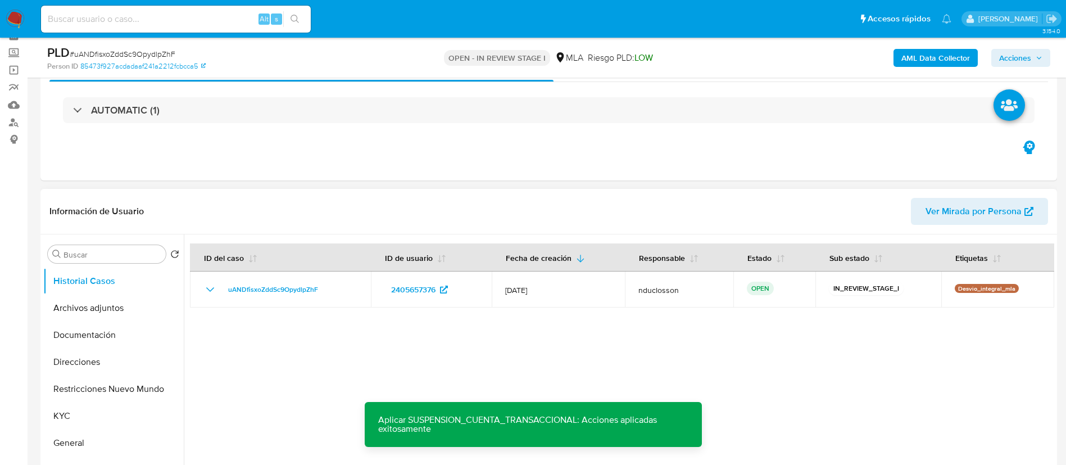
scroll to position [0, 0]
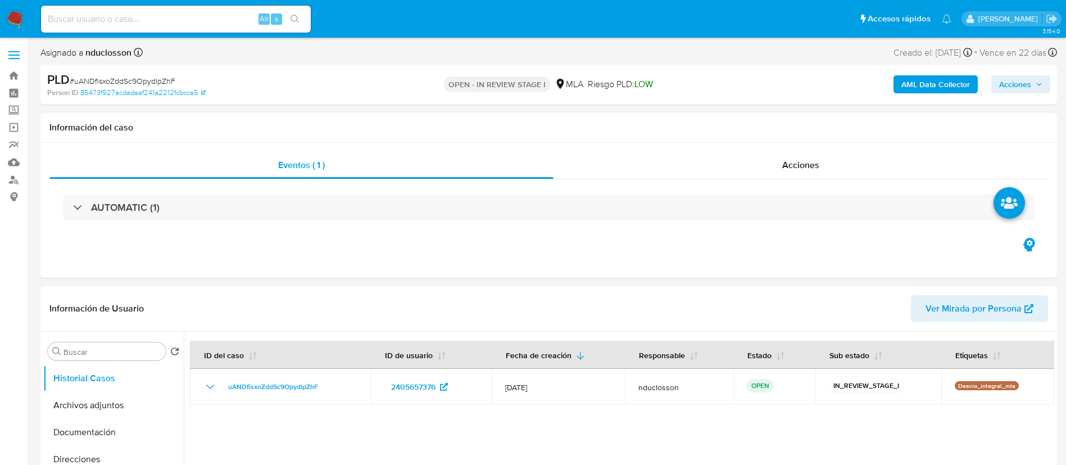
click at [114, 18] on input at bounding box center [176, 19] width 270 height 15
paste input "n86W60JS3IEmpw8dqg1SVoRY"
type input "n86W60JS3IEmpw8dqg1SVoRY"
click at [297, 17] on icon "search-icon" at bounding box center [295, 19] width 9 height 9
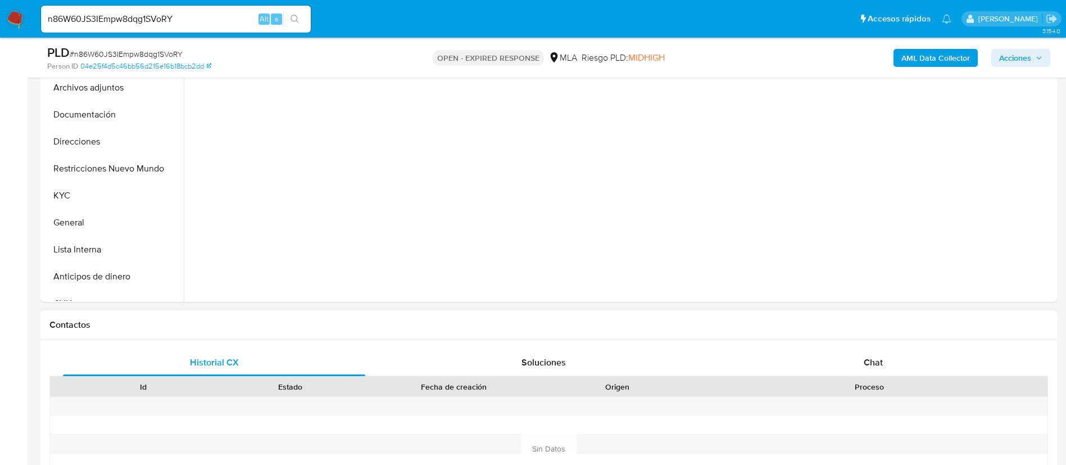
scroll to position [337, 0]
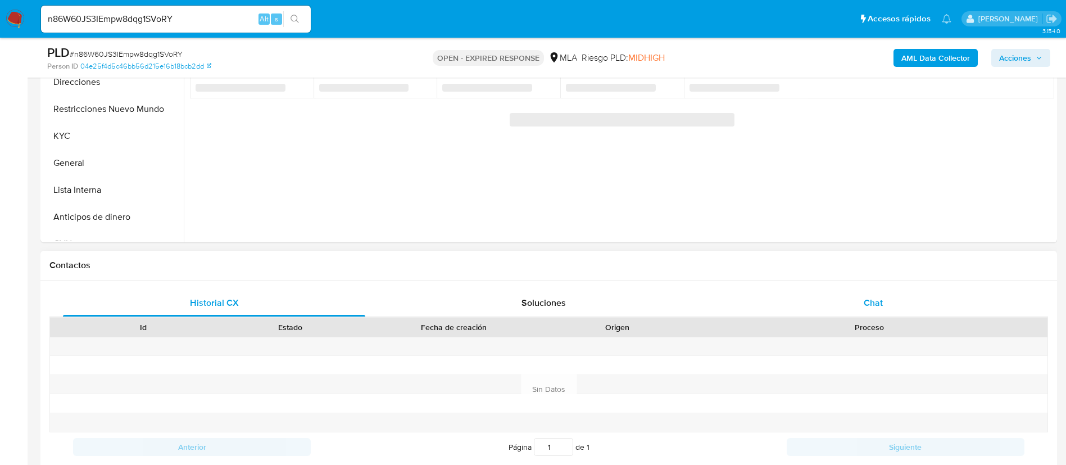
click at [903, 302] on div "Chat" at bounding box center [873, 302] width 302 height 27
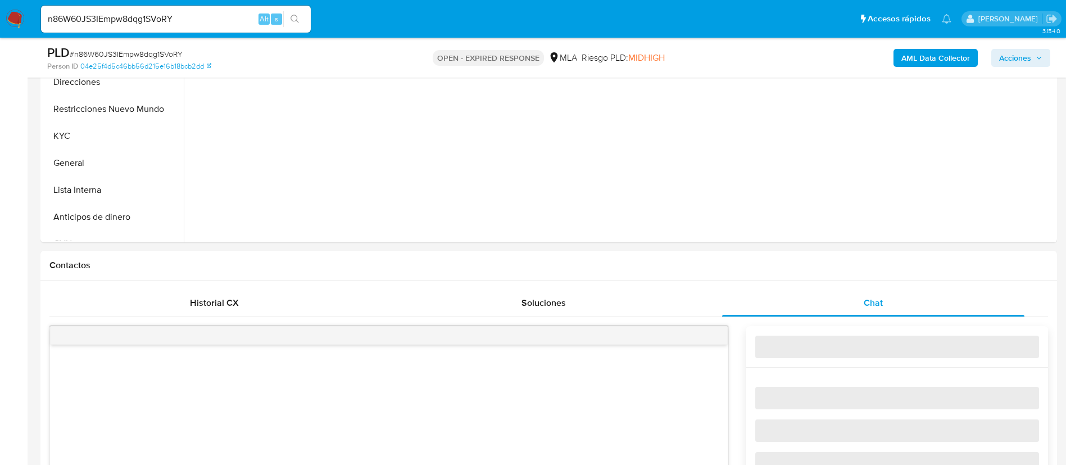
select select "10"
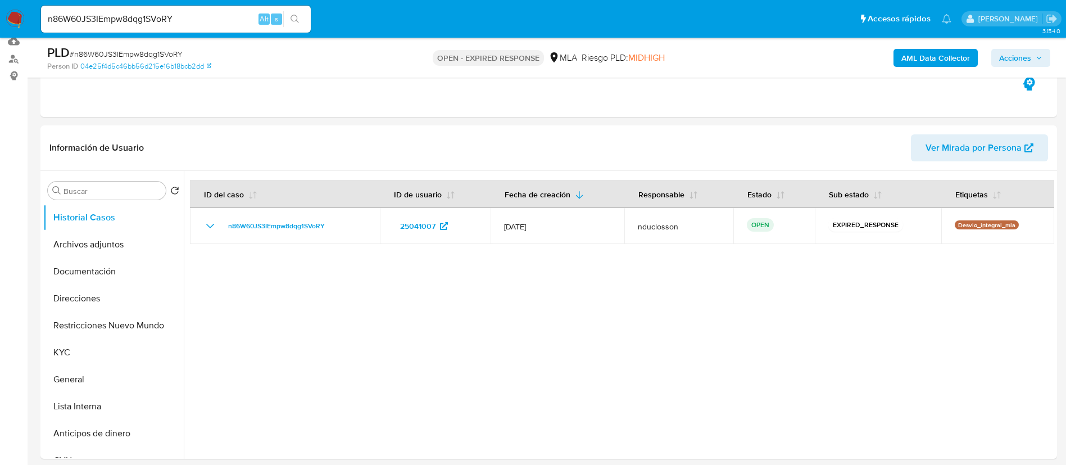
scroll to position [84, 0]
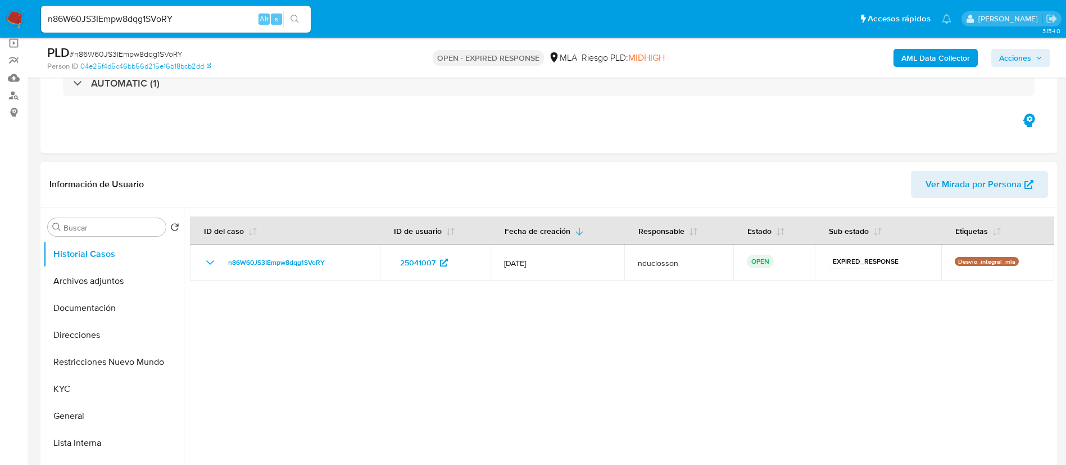
click at [102, 12] on input "n86W60JS3IEmpw8dqg1SVoRY" at bounding box center [176, 19] width 270 height 15
paste input "qQy5FSyEArQRRtzLWXW19mQp"
type input "qQy5FSyEArQRRtzLWXW19mQp"
click at [294, 24] on button "search-icon" at bounding box center [294, 19] width 23 height 16
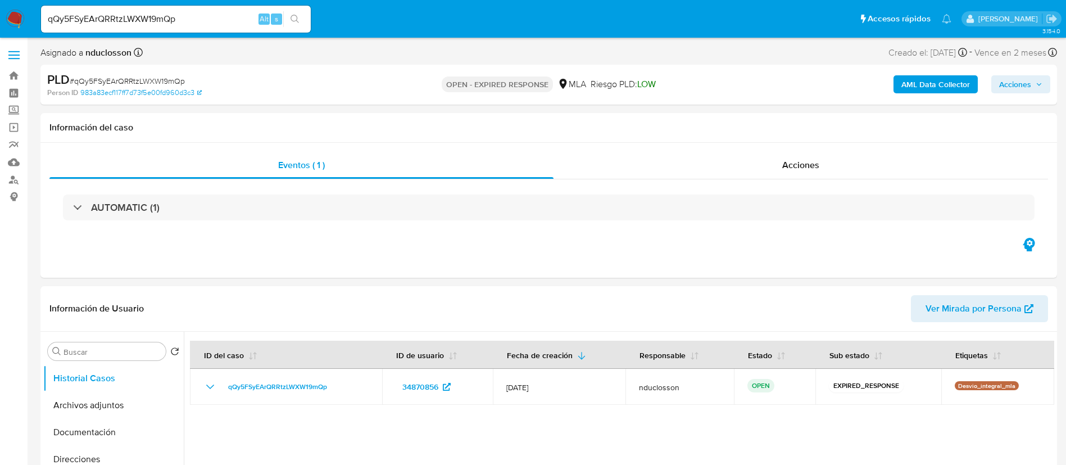
select select "10"
click at [90, 12] on input "qQy5FSyEArQRRtzLWXW19mQp" at bounding box center [176, 19] width 270 height 15
click at [292, 20] on icon "search-icon" at bounding box center [295, 19] width 8 height 8
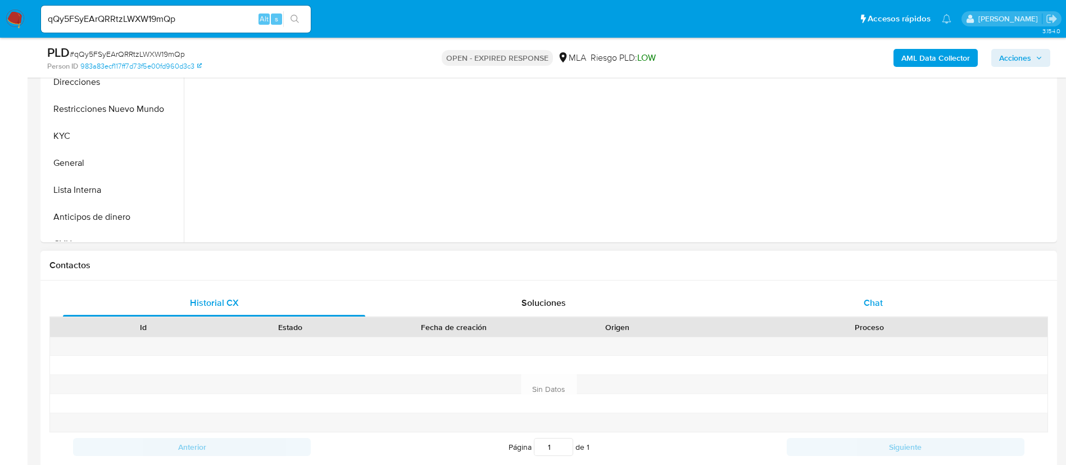
click at [859, 308] on div "Chat" at bounding box center [873, 302] width 302 height 27
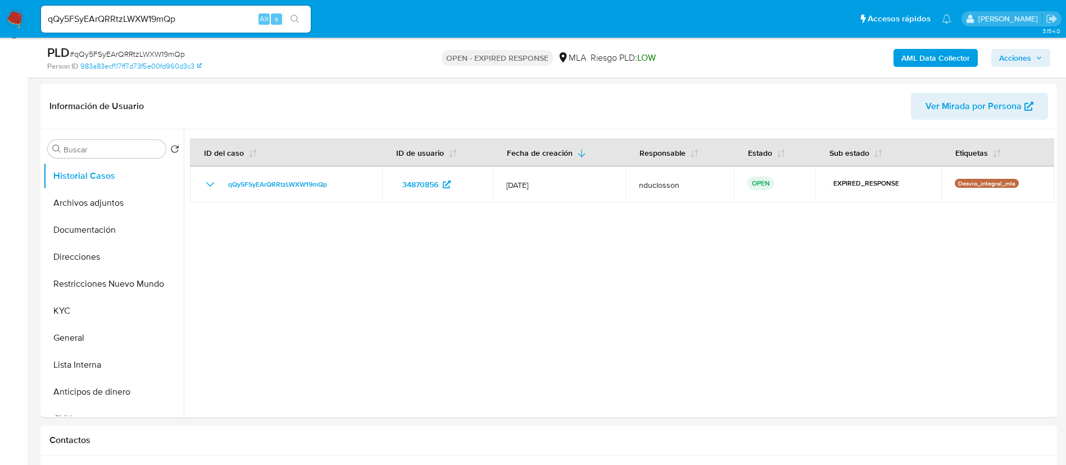
scroll to position [169, 0]
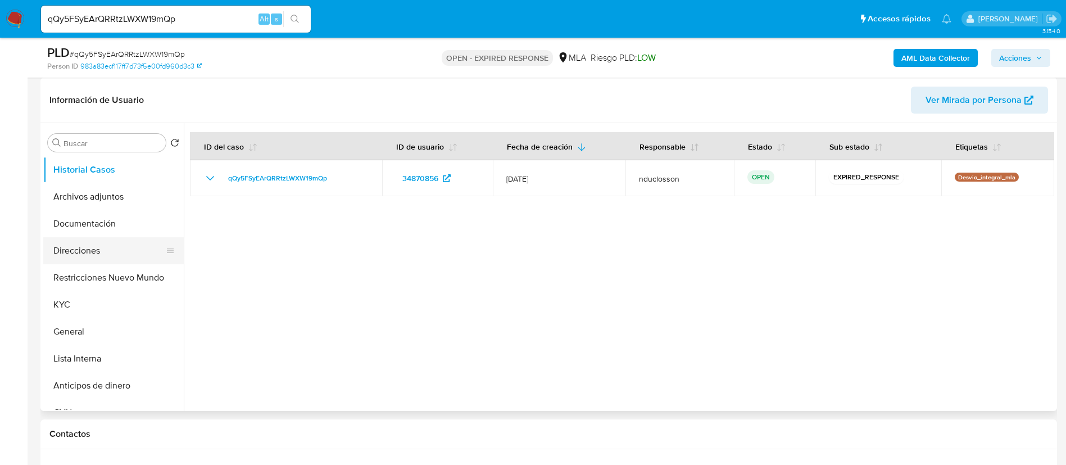
click at [73, 257] on button "Direcciones" at bounding box center [108, 250] width 131 height 27
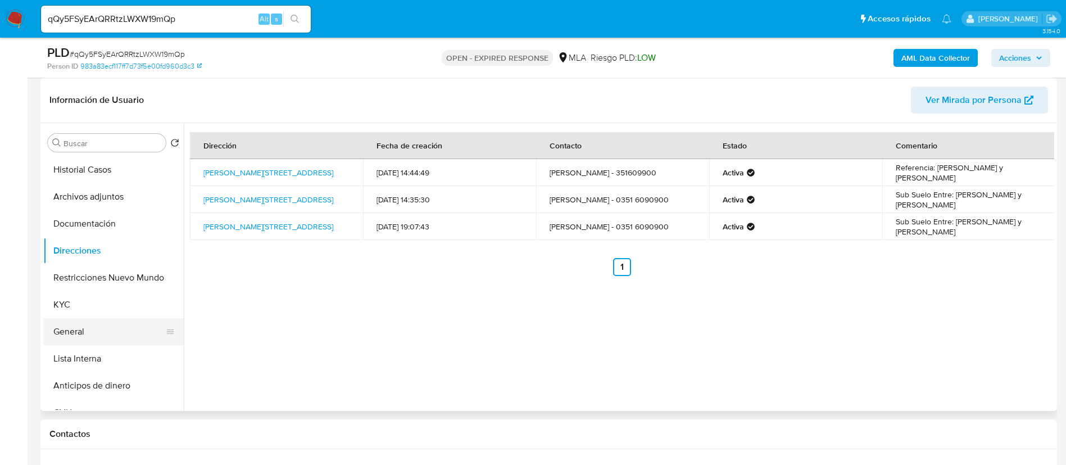
click at [82, 339] on button "General" at bounding box center [108, 331] width 131 height 27
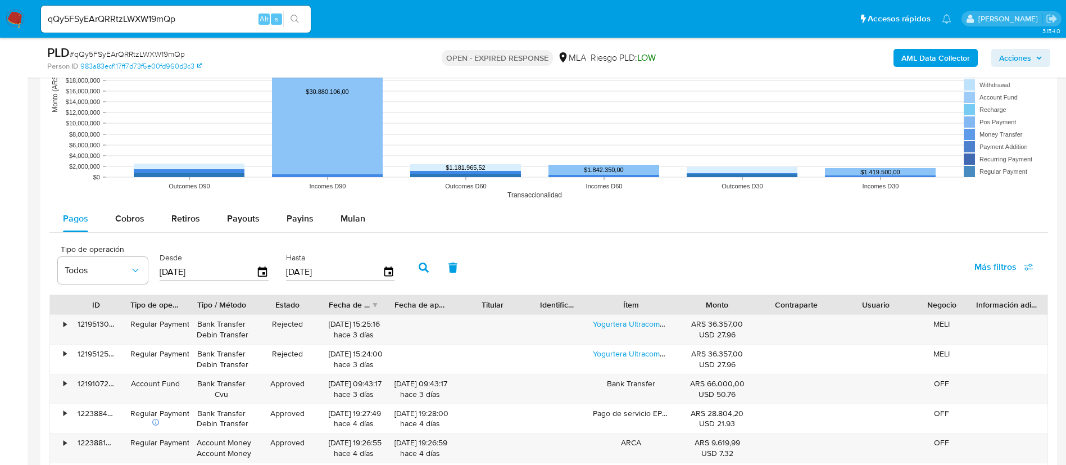
scroll to position [1410, 0]
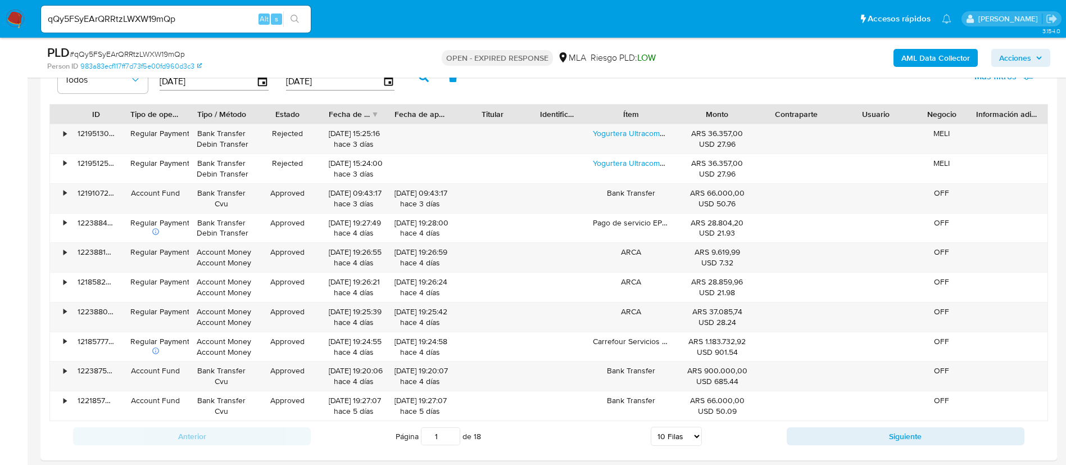
click at [129, 52] on span "# qQy5FSyEArQRRtzLWXW19mQp" at bounding box center [127, 53] width 115 height 11
copy span "qQy5FSyEArQRRtzLWXW19mQp"
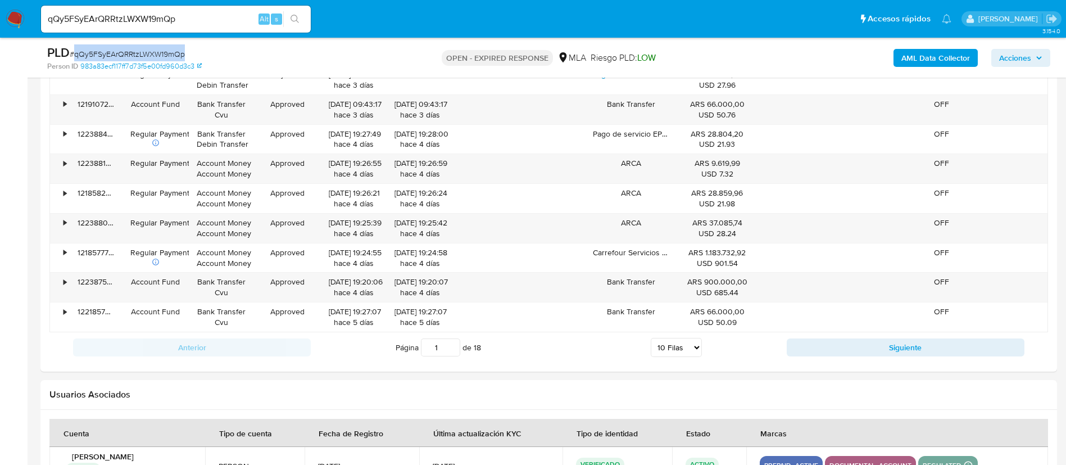
scroll to position [1579, 0]
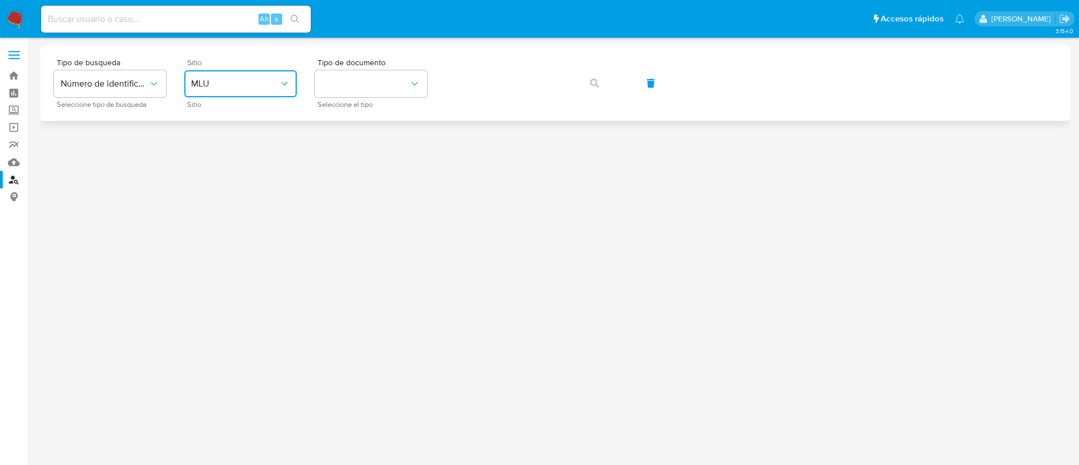
click at [262, 80] on span "MLU" at bounding box center [235, 83] width 88 height 11
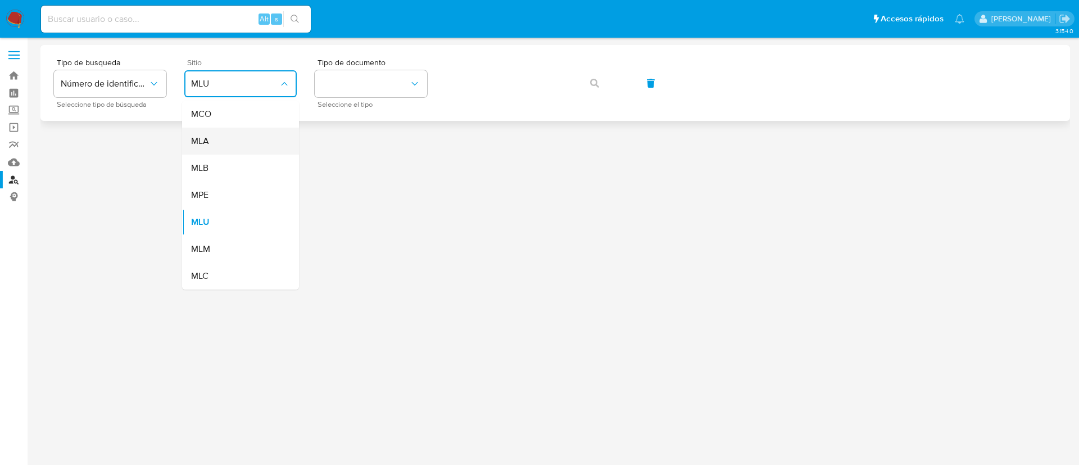
click at [211, 145] on div "MLA" at bounding box center [237, 141] width 92 height 27
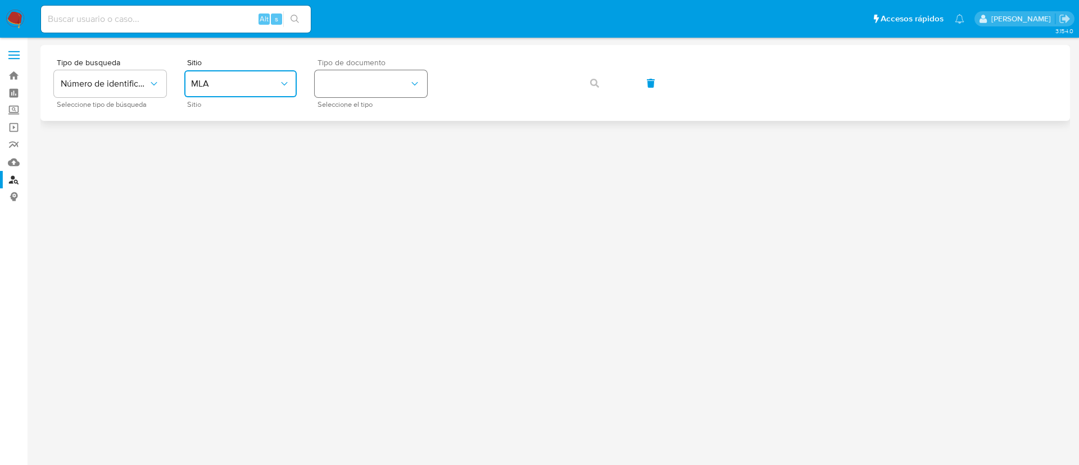
click at [393, 70] on button "identificationType" at bounding box center [371, 83] width 112 height 27
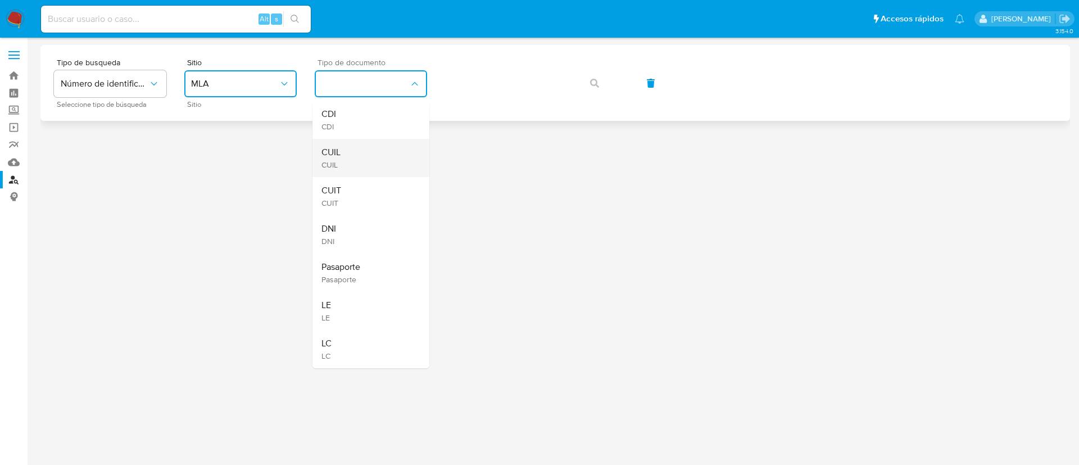
click at [378, 145] on div "CUIL CUIL" at bounding box center [367, 158] width 92 height 38
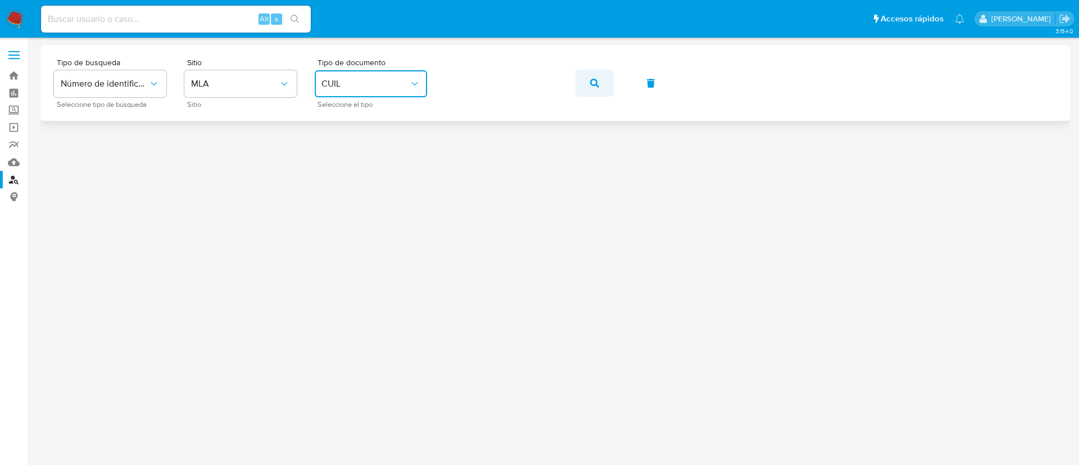
click at [590, 88] on span "button" at bounding box center [594, 83] width 9 height 25
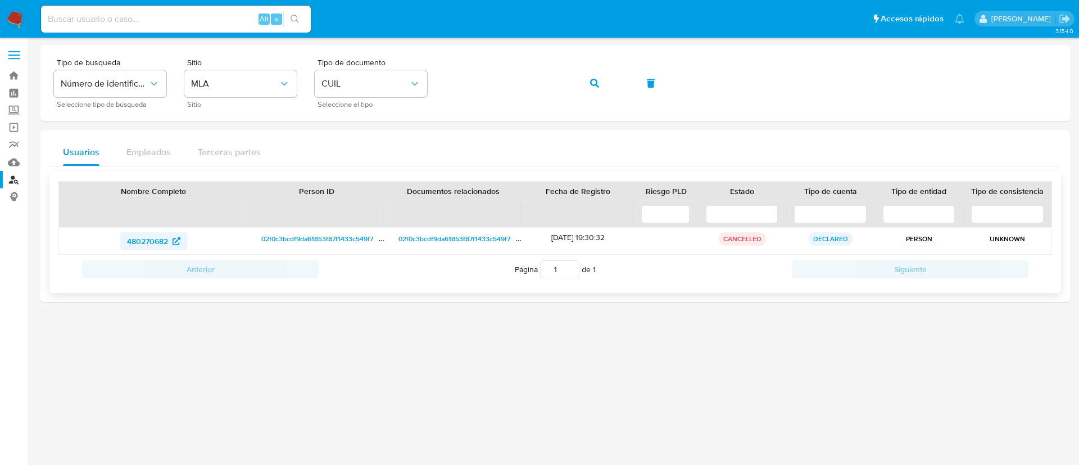
click at [145, 244] on span "480270682" at bounding box center [147, 241] width 41 height 18
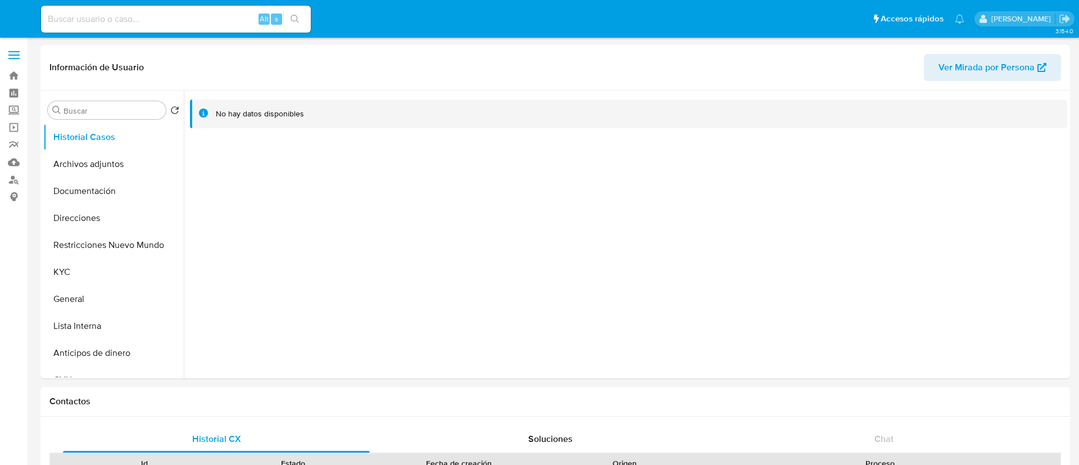
select select "10"
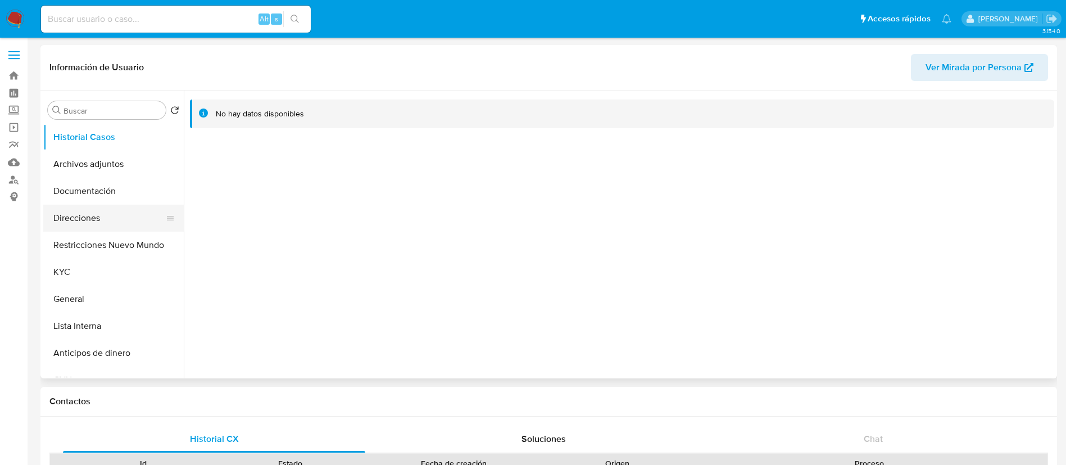
click at [114, 212] on button "Direcciones" at bounding box center [108, 218] width 131 height 27
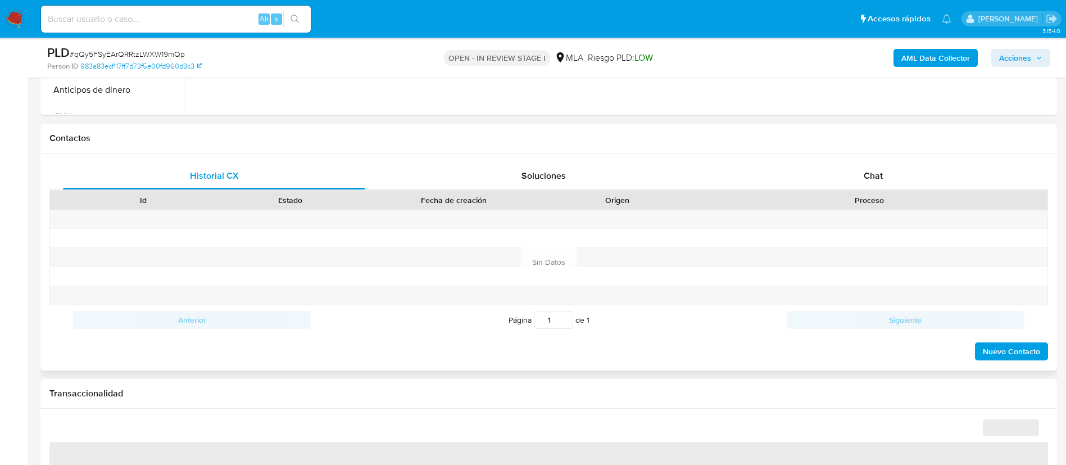
scroll to position [421, 0]
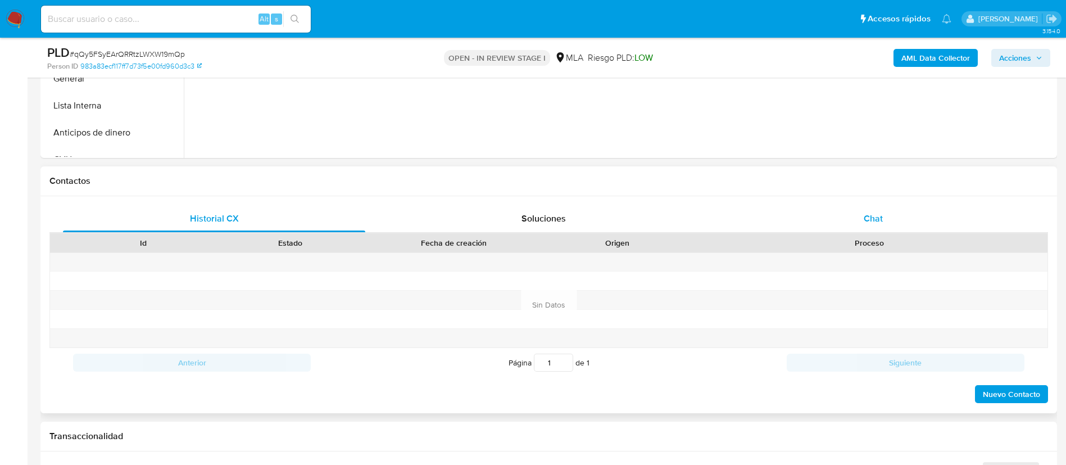
click at [865, 227] on div "Chat" at bounding box center [873, 218] width 302 height 27
select select "10"
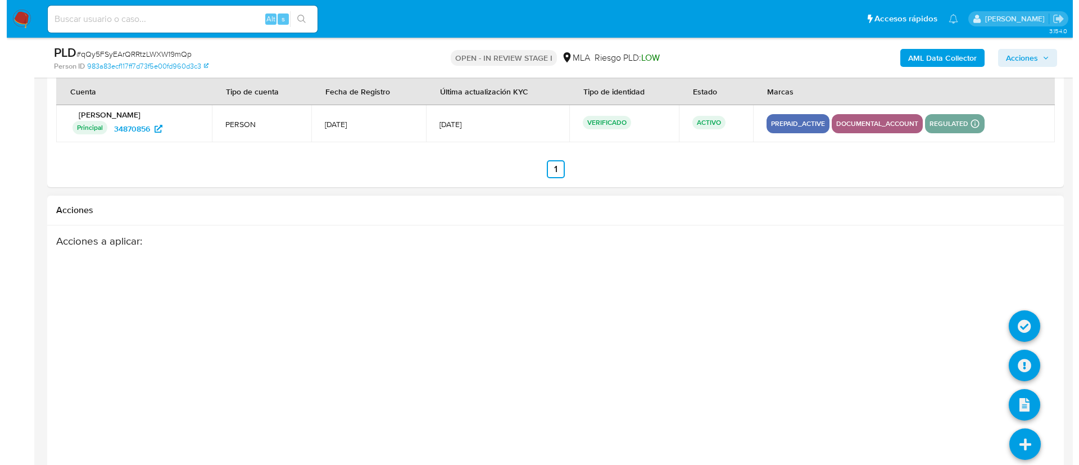
scroll to position [1976, 0]
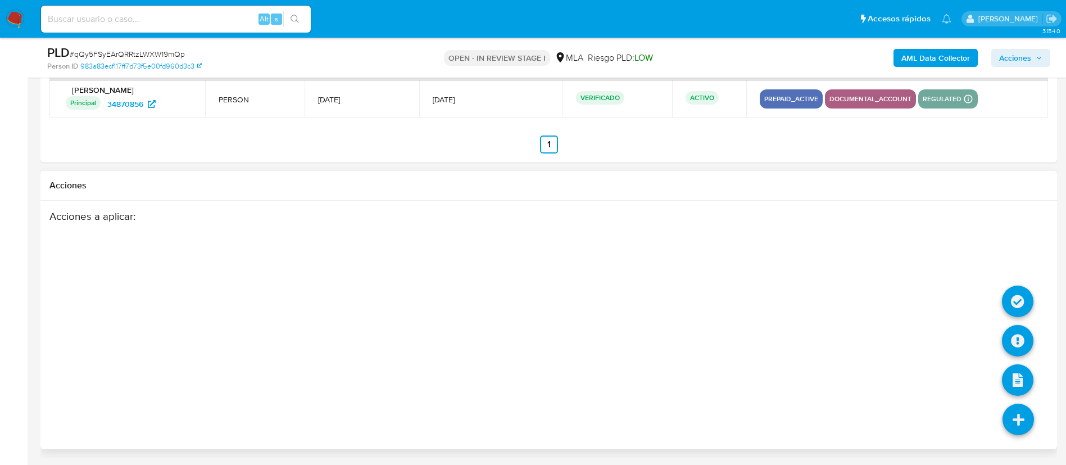
click at [1015, 416] on icon at bounding box center [1017, 418] width 31 height 31
click at [1024, 343] on icon at bounding box center [1017, 340] width 31 height 31
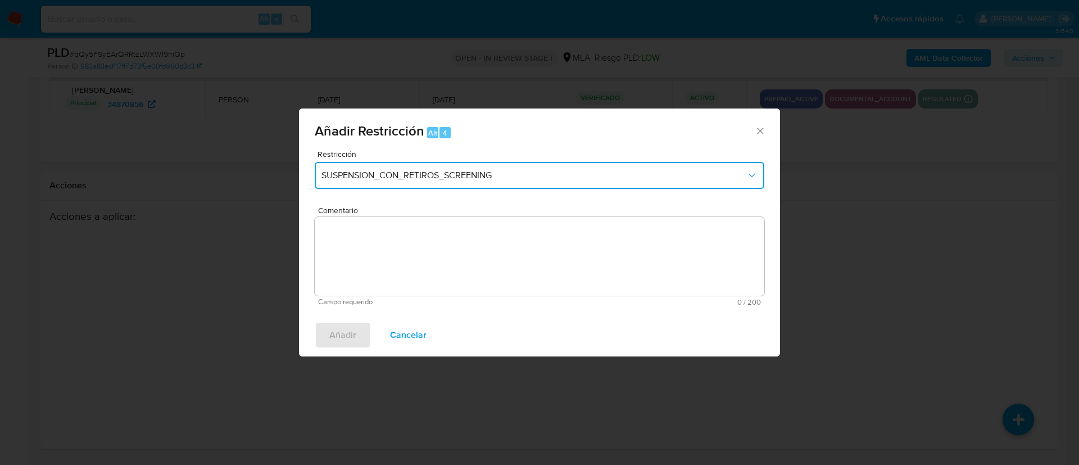
click at [512, 183] on button "SUSPENSION_CON_RETIROS_SCREENING" at bounding box center [540, 175] width 450 height 27
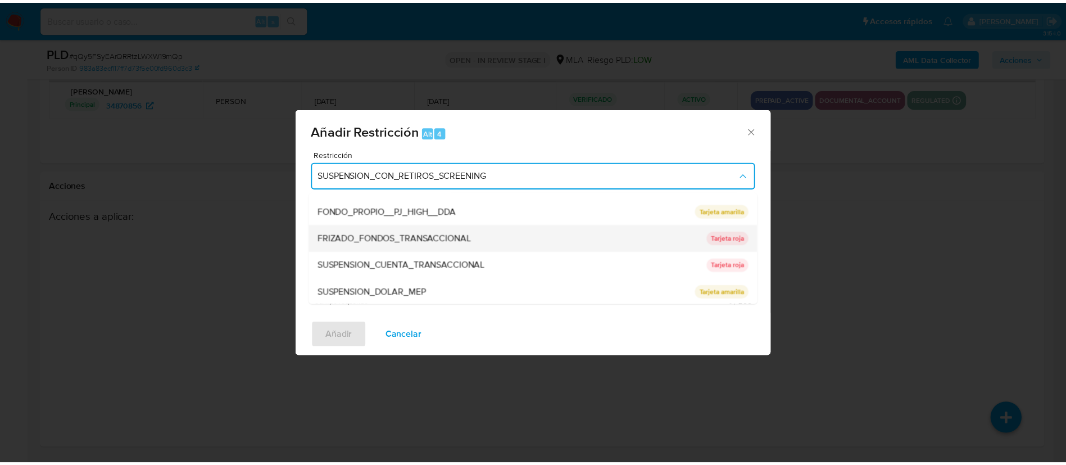
scroll to position [184, 0]
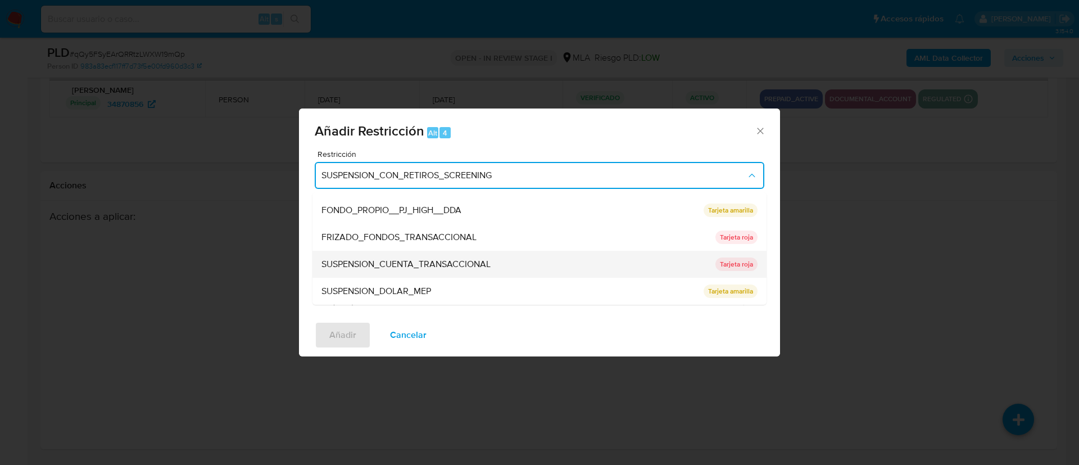
click at [433, 258] on span "SUSPENSION_CUENTA_TRANSACCIONAL" at bounding box center [405, 263] width 169 height 11
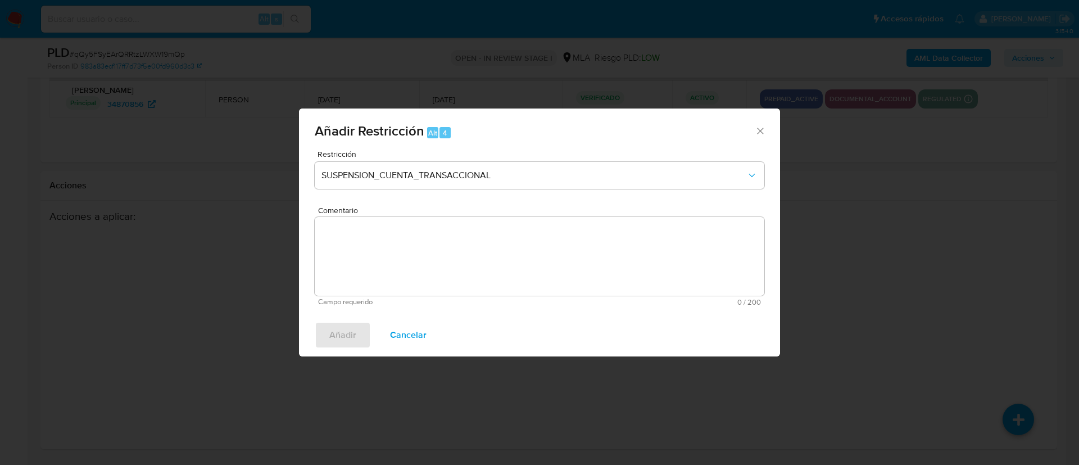
click at [433, 257] on textarea "Comentario" at bounding box center [540, 256] width 450 height 79
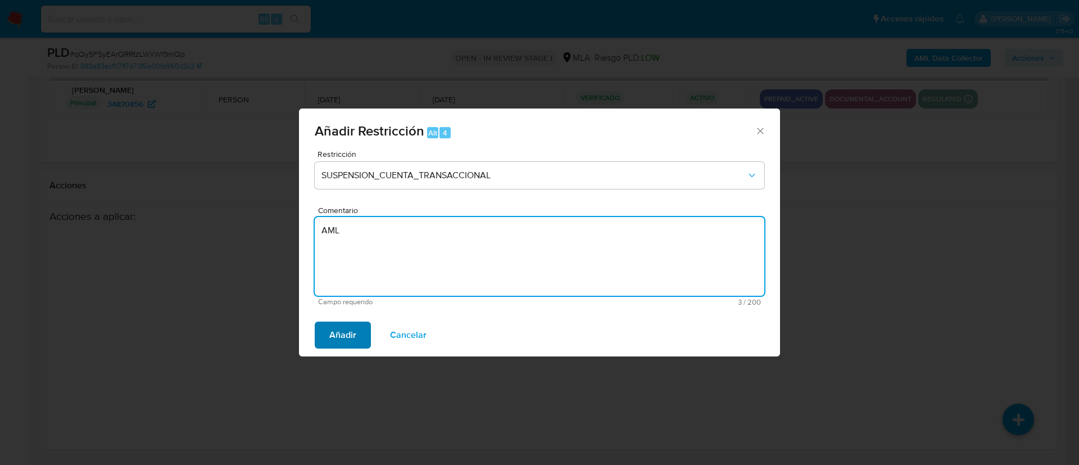
type textarea "AML"
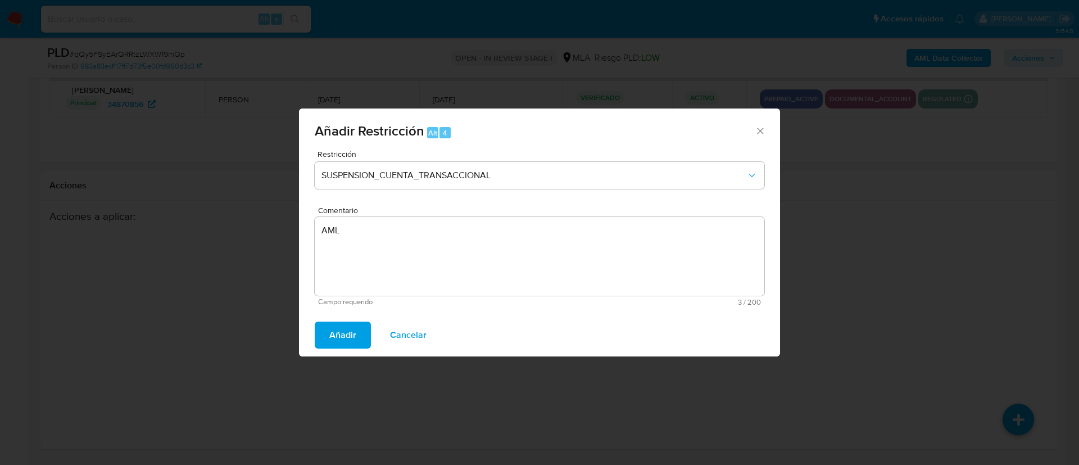
click at [348, 334] on span "Añadir" at bounding box center [342, 335] width 27 height 25
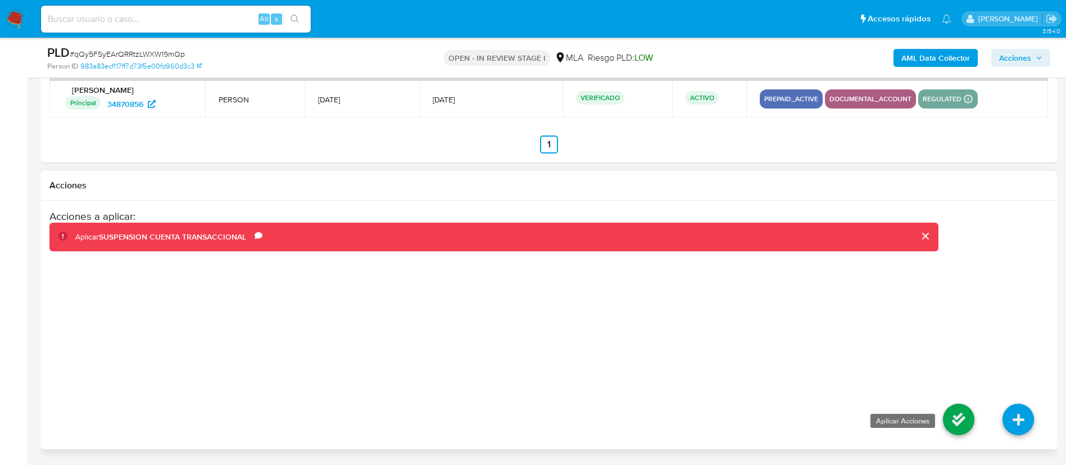
click at [964, 414] on icon at bounding box center [958, 418] width 31 height 31
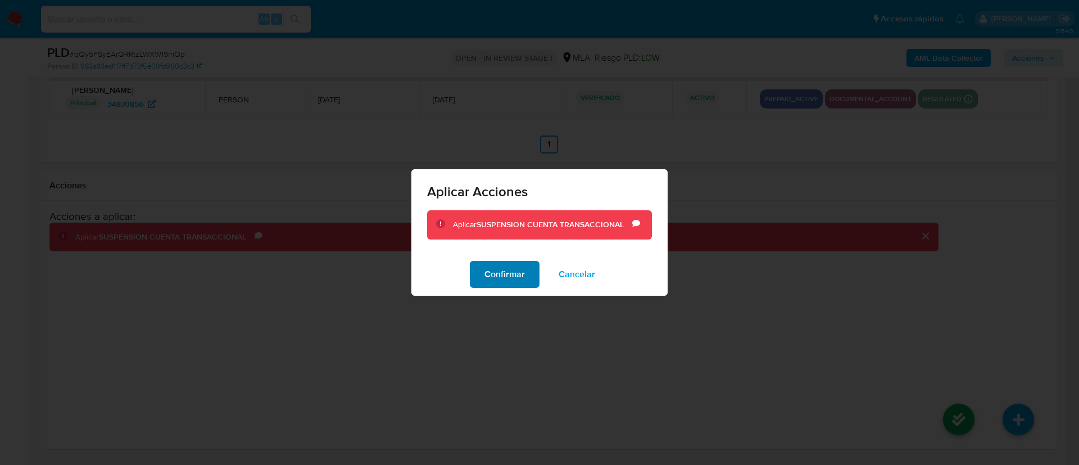
click at [509, 283] on span "Confirmar" at bounding box center [504, 274] width 40 height 25
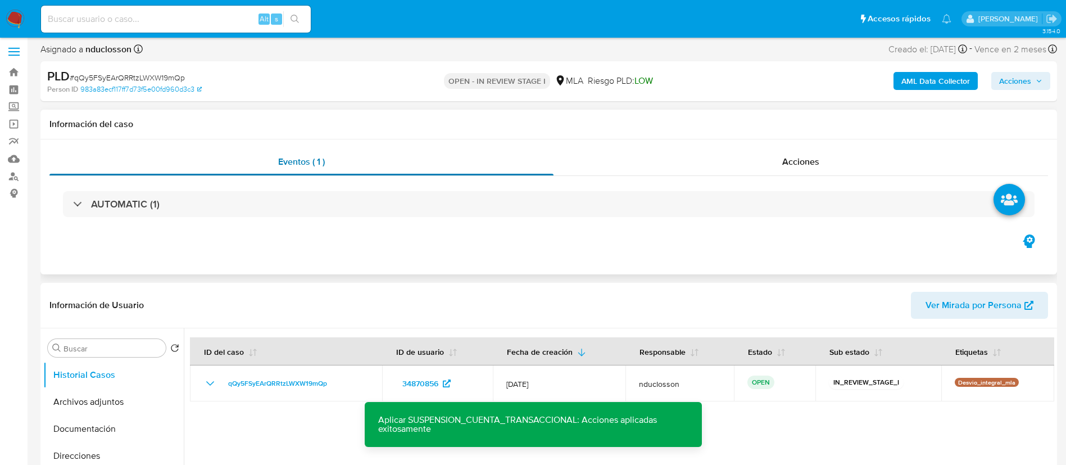
scroll to position [0, 0]
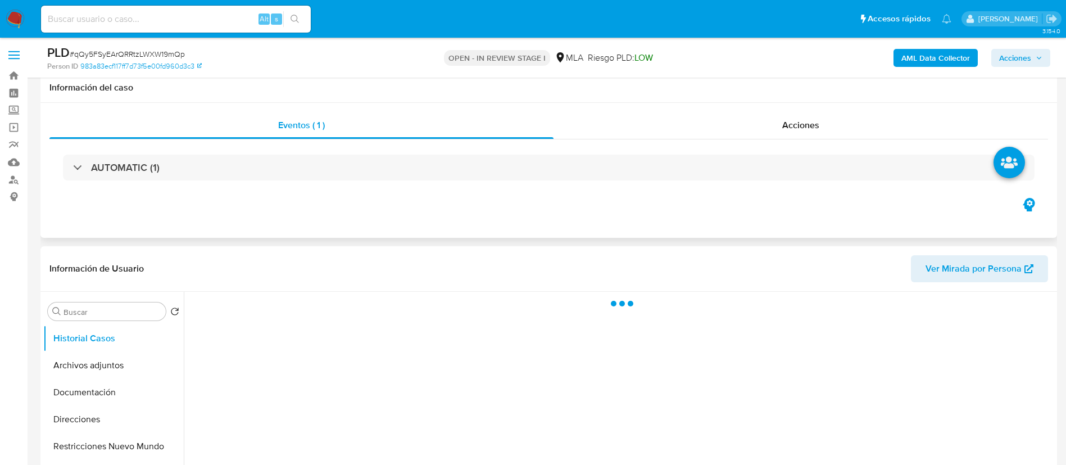
scroll to position [253, 0]
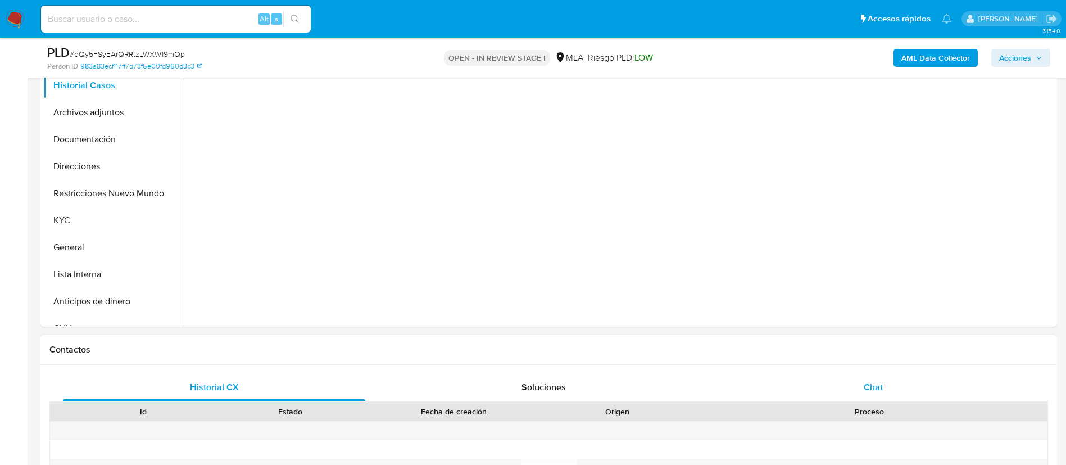
click at [888, 391] on div "Chat" at bounding box center [873, 387] width 302 height 27
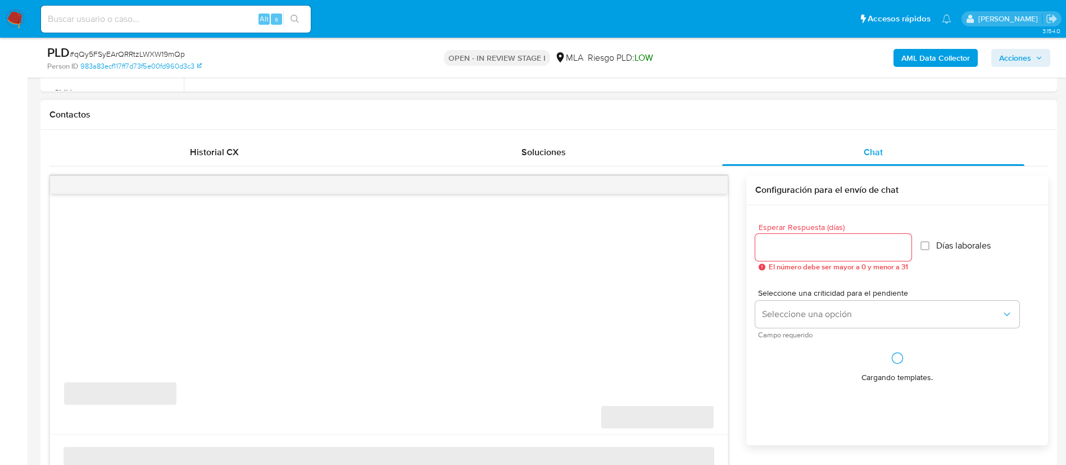
scroll to position [506, 0]
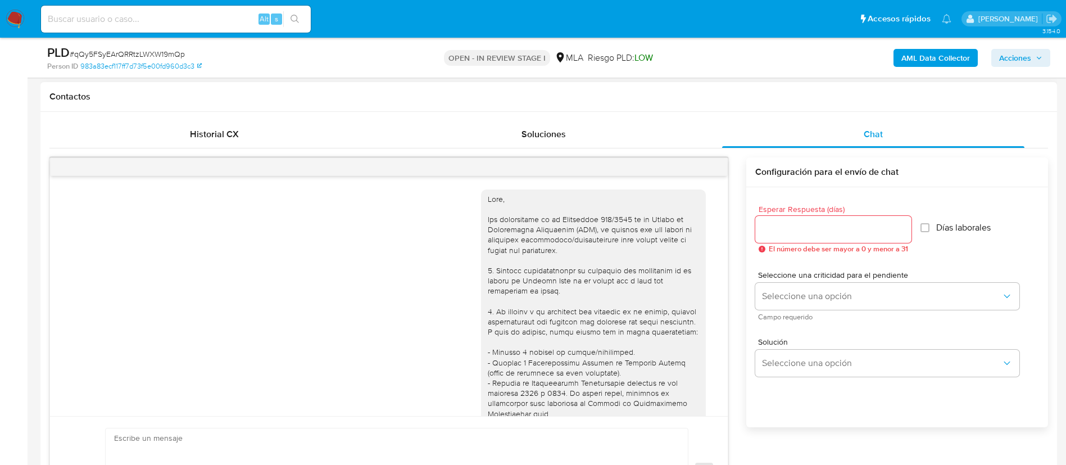
select select "10"
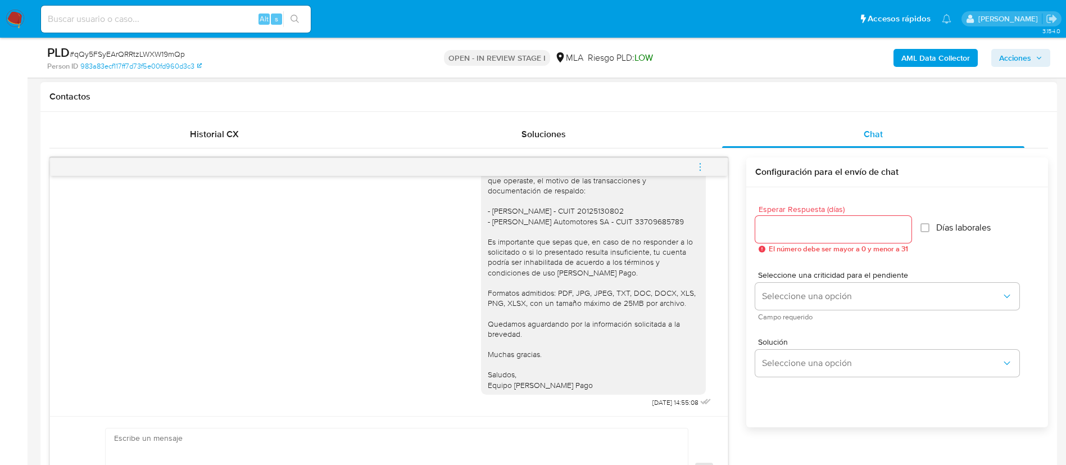
scroll to position [997, 0]
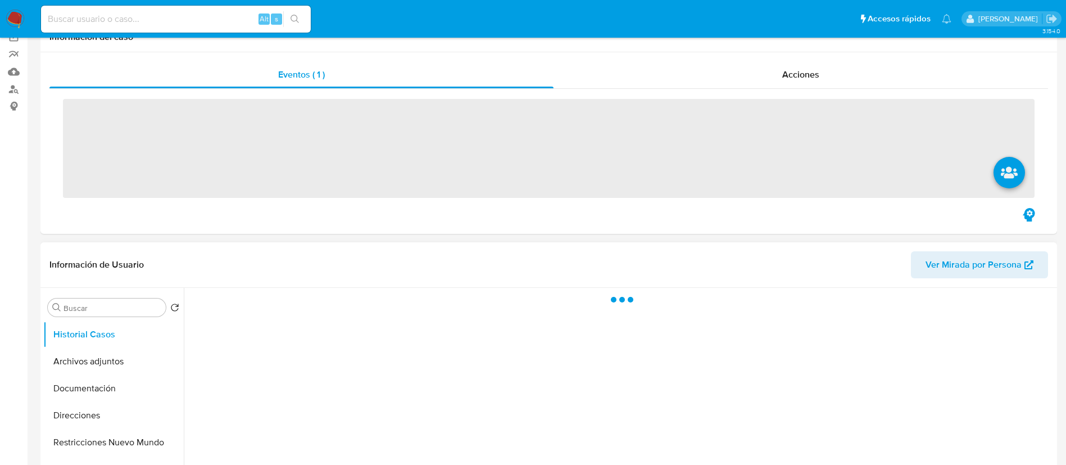
scroll to position [337, 0]
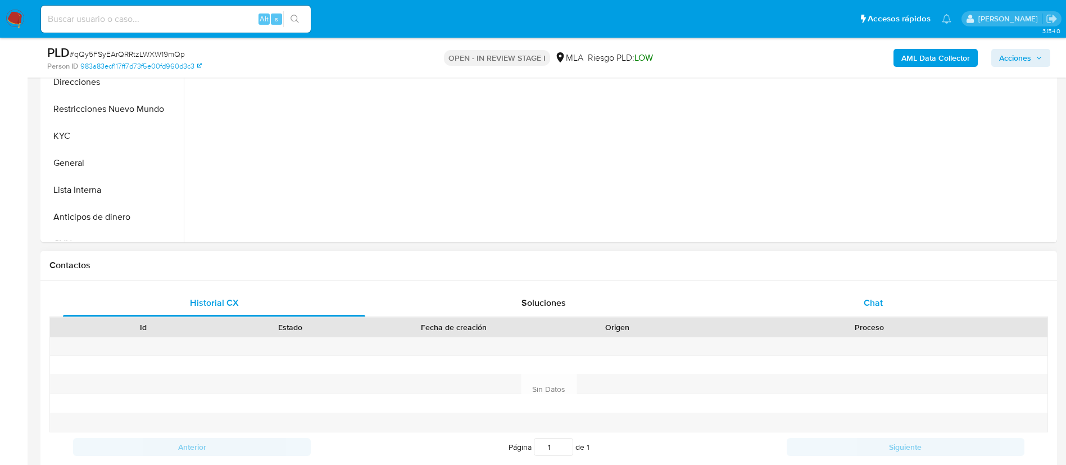
click at [866, 298] on span "Chat" at bounding box center [873, 302] width 19 height 13
select select "10"
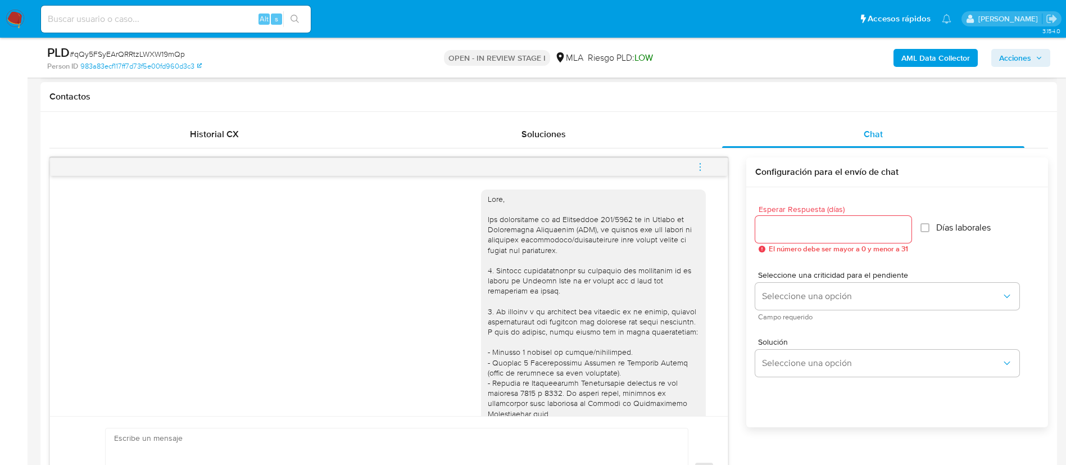
scroll to position [997, 0]
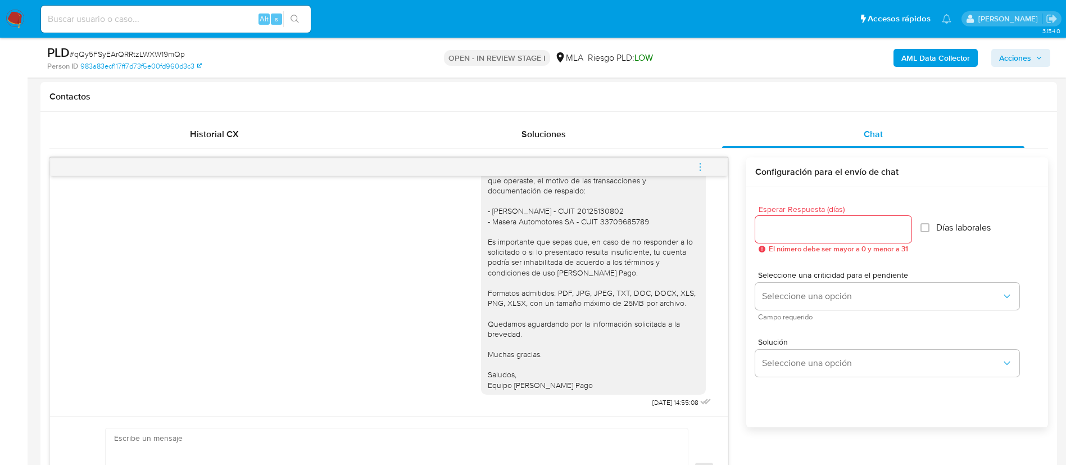
click at [129, 16] on input at bounding box center [176, 19] width 270 height 15
paste input "Q57dpENhOYtbsZvt5cFqx2Nj"
type input "Q57dpENhOYtbsZvt5cFqx2Nj"
click at [292, 17] on icon "search-icon" at bounding box center [295, 19] width 9 height 9
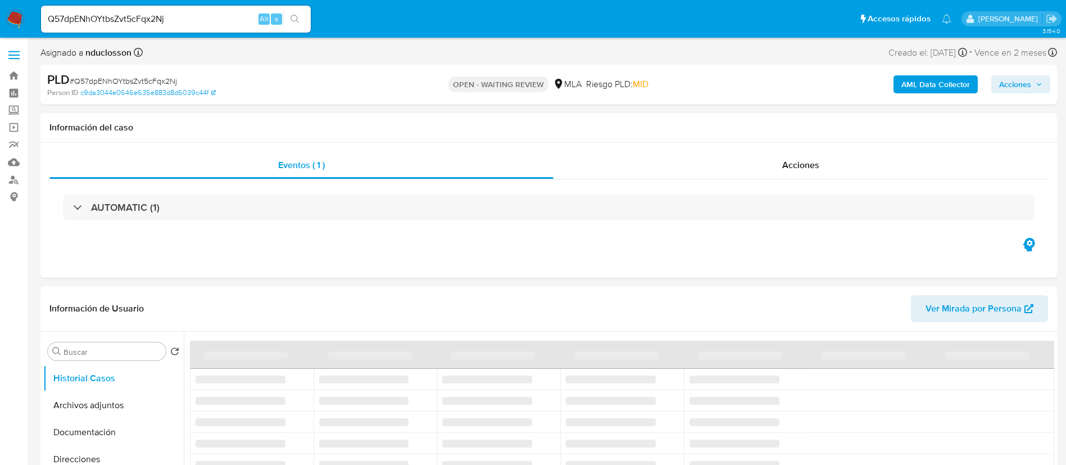
select select "10"
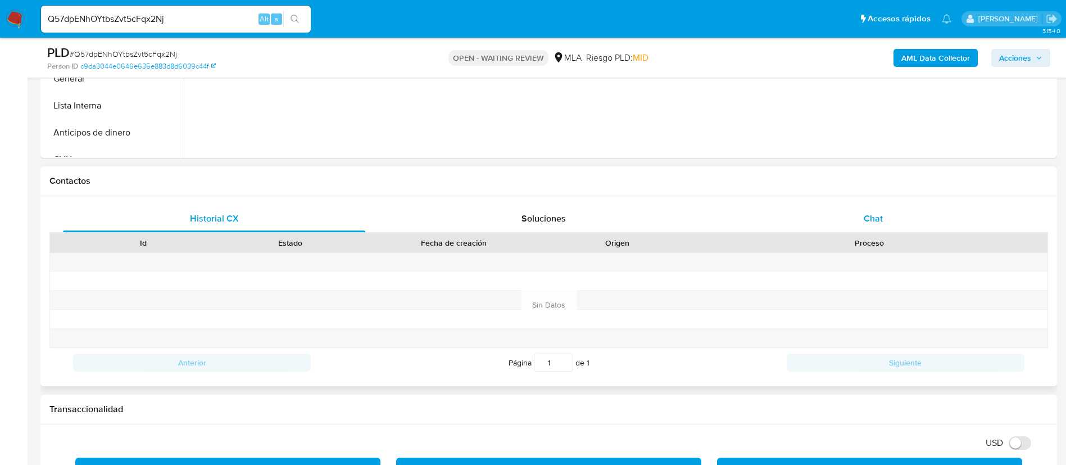
click at [882, 228] on div "Chat" at bounding box center [873, 218] width 302 height 27
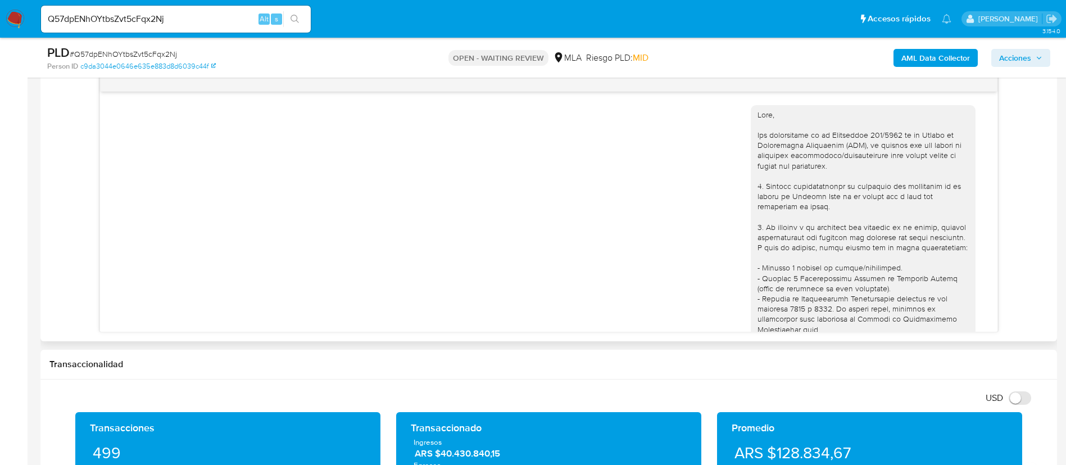
scroll to position [1057, 0]
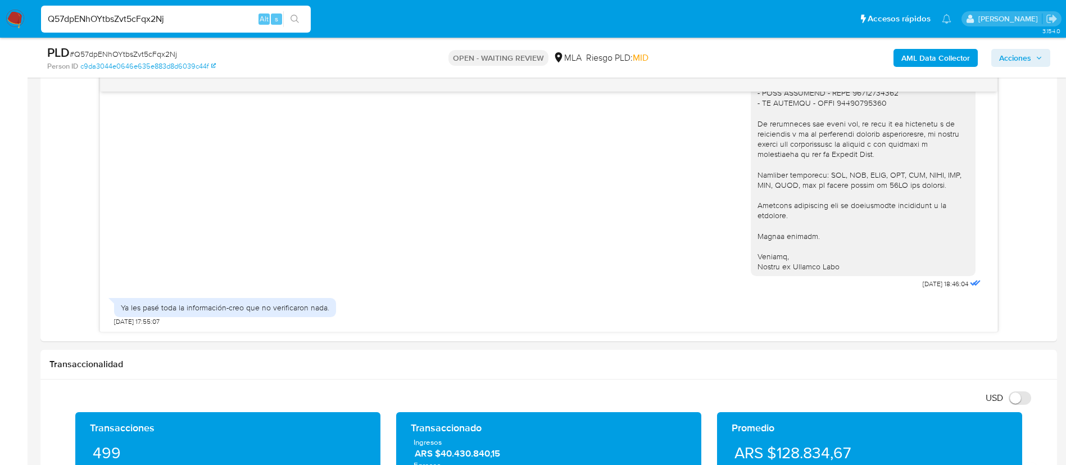
click at [129, 14] on input "Q57dpENhOYtbsZvt5cFqx2Nj" at bounding box center [176, 19] width 270 height 15
paste input "XytvYLcEfm2gZeMtgfIm3EMI"
type input "XytvYLcEfm2gZeMtgfIm3EMI"
click at [301, 26] on button "search-icon" at bounding box center [294, 19] width 23 height 16
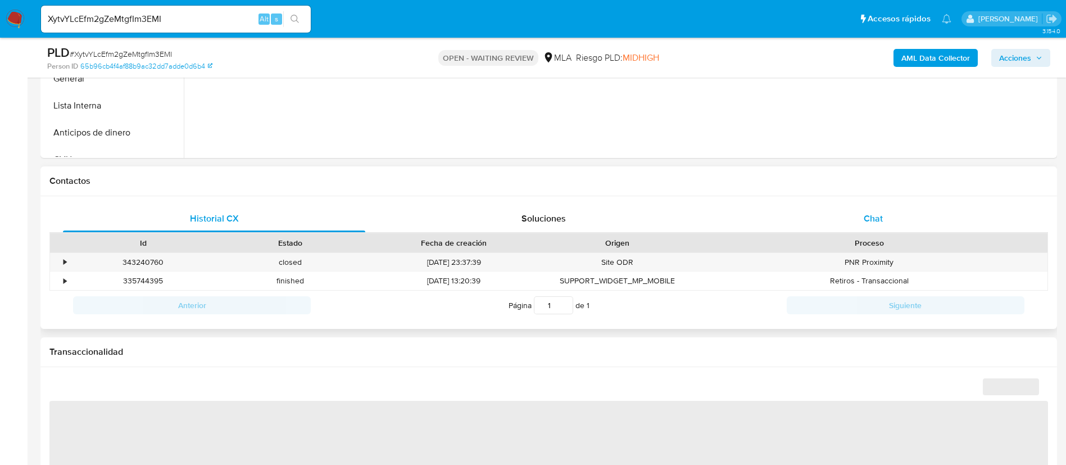
select select "10"
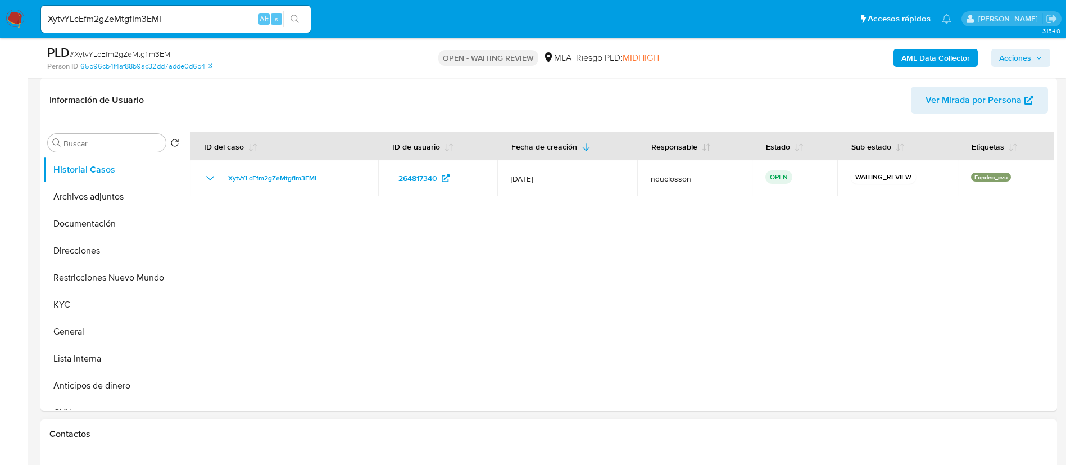
scroll to position [421, 0]
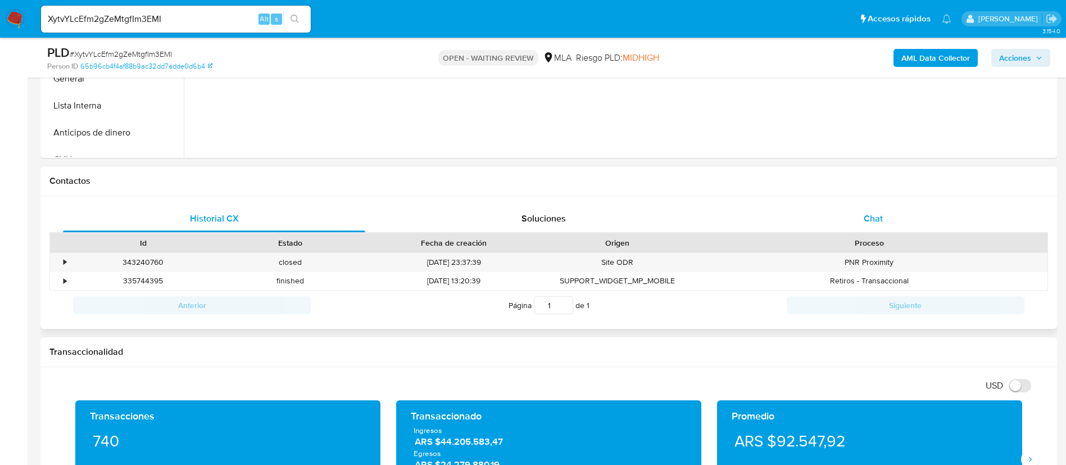
click at [872, 224] on span "Chat" at bounding box center [873, 218] width 19 height 13
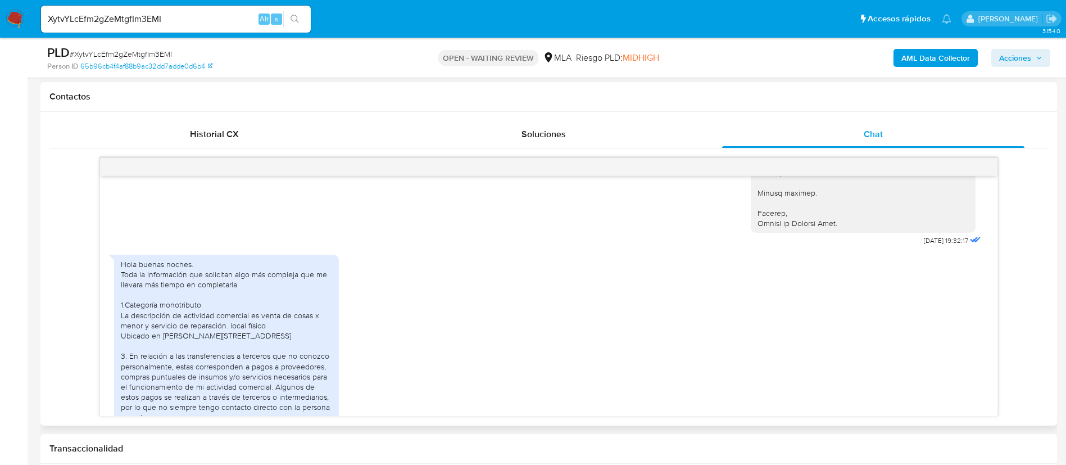
scroll to position [1503, 0]
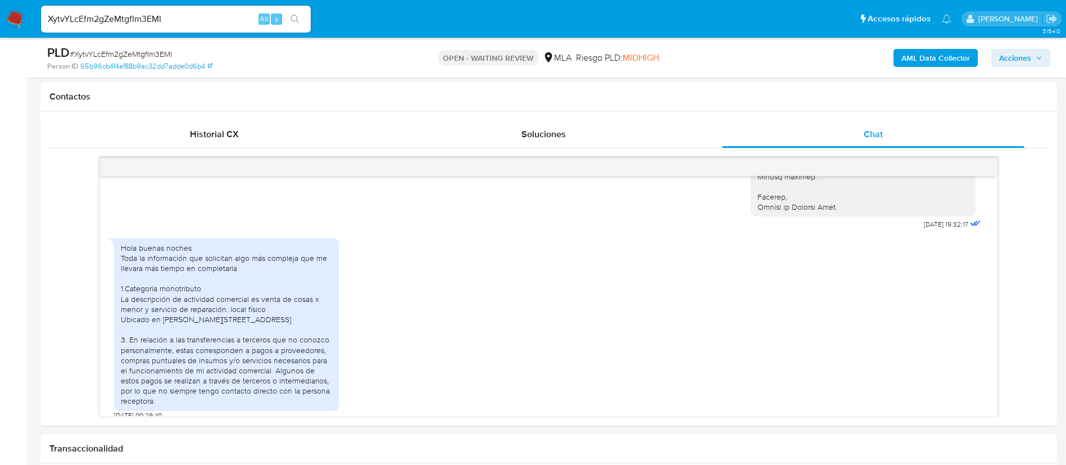
click at [98, 22] on input "XytvYLcEfm2gZeMtgfIm3EMI" at bounding box center [176, 19] width 270 height 15
paste input "eBRT6ma5sD5DUTloqyFoXSP"
type input "eBRT6ma5sD5DUTloqyFoXSPI"
click at [292, 21] on icon "search-icon" at bounding box center [295, 19] width 9 height 9
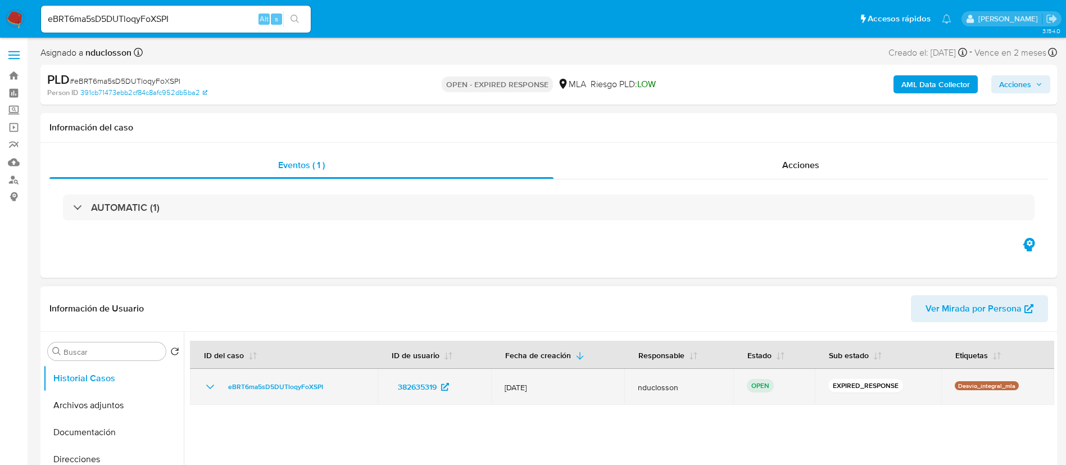
select select "10"
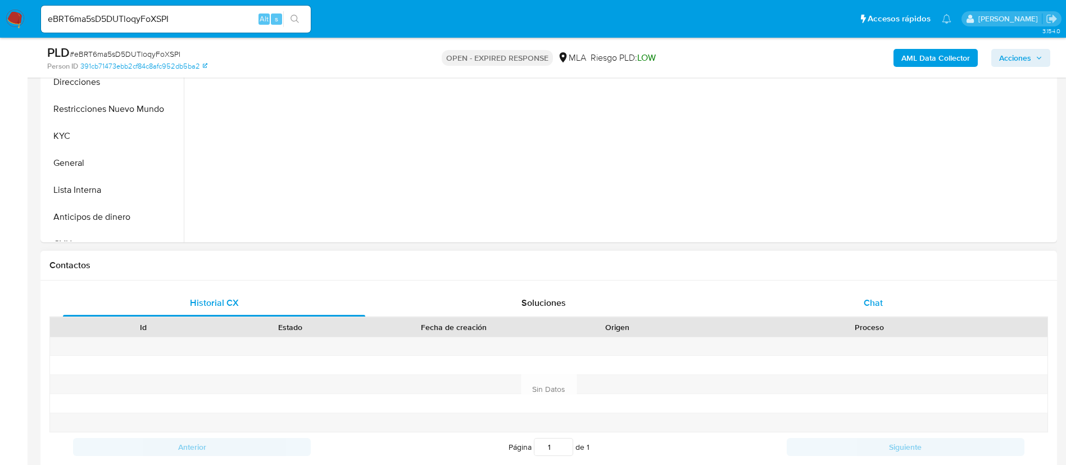
click at [862, 290] on div "Chat" at bounding box center [873, 302] width 302 height 27
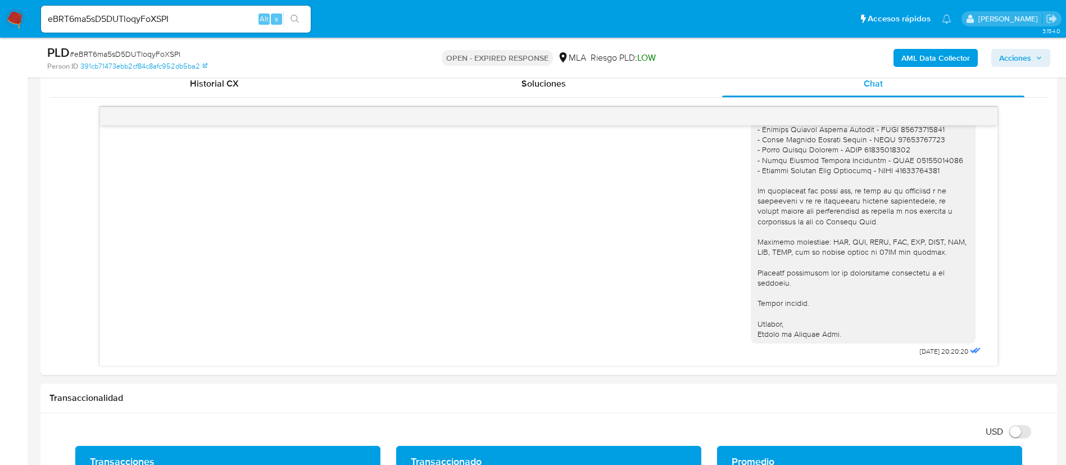
scroll to position [590, 0]
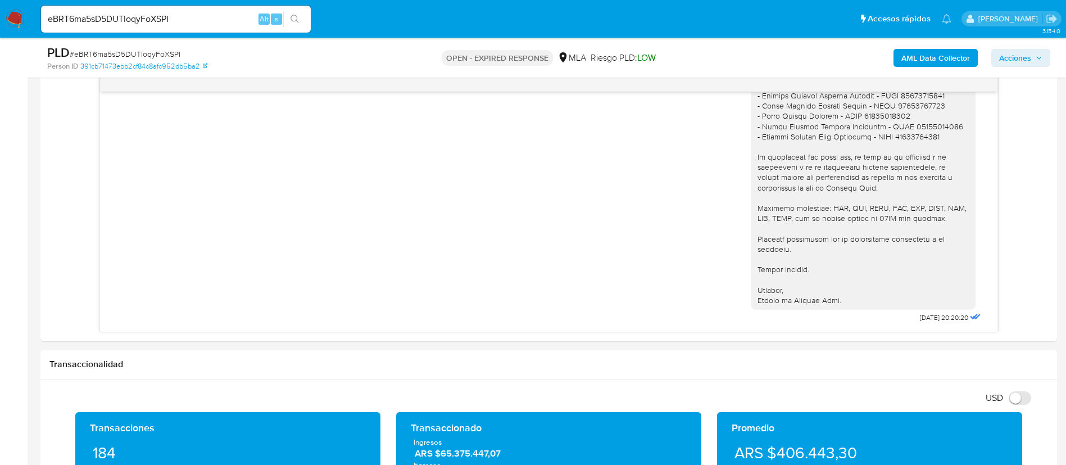
click at [125, 16] on input "eBRT6ma5sD5DUTloqyFoXSPI" at bounding box center [176, 19] width 270 height 15
paste input "4krdC3KBYn85BETtCA6vbltT"
type input "4krdC3KBYn85BETtCA6vbltT"
click at [295, 16] on icon "search-icon" at bounding box center [295, 19] width 9 height 9
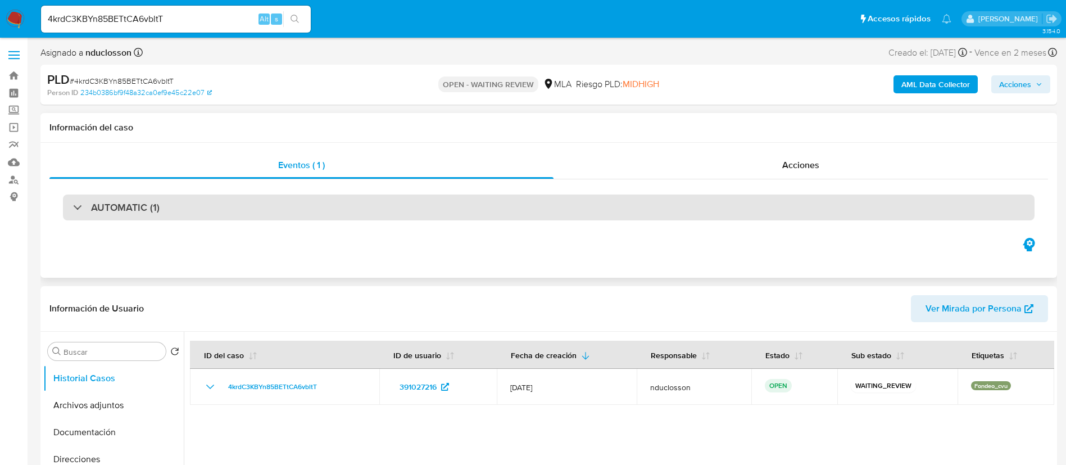
select select "10"
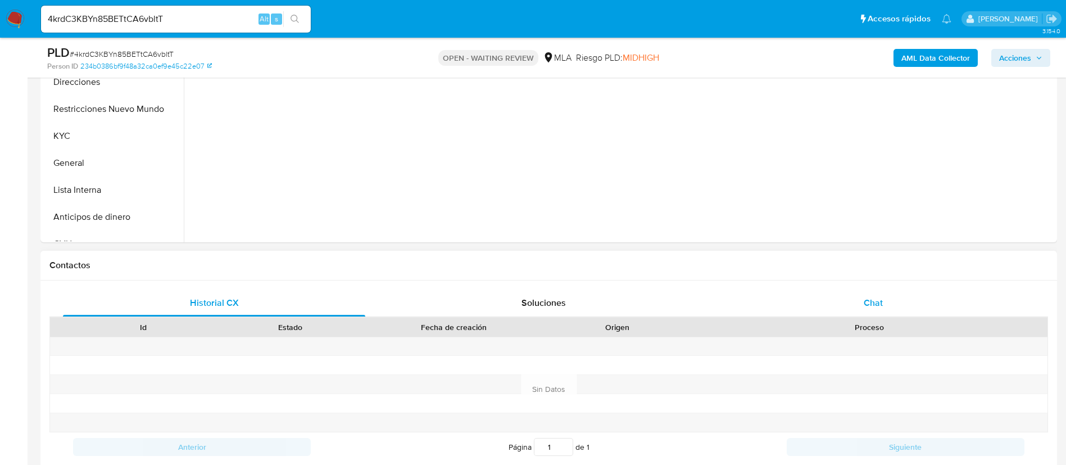
click at [805, 299] on div "Chat" at bounding box center [873, 302] width 302 height 27
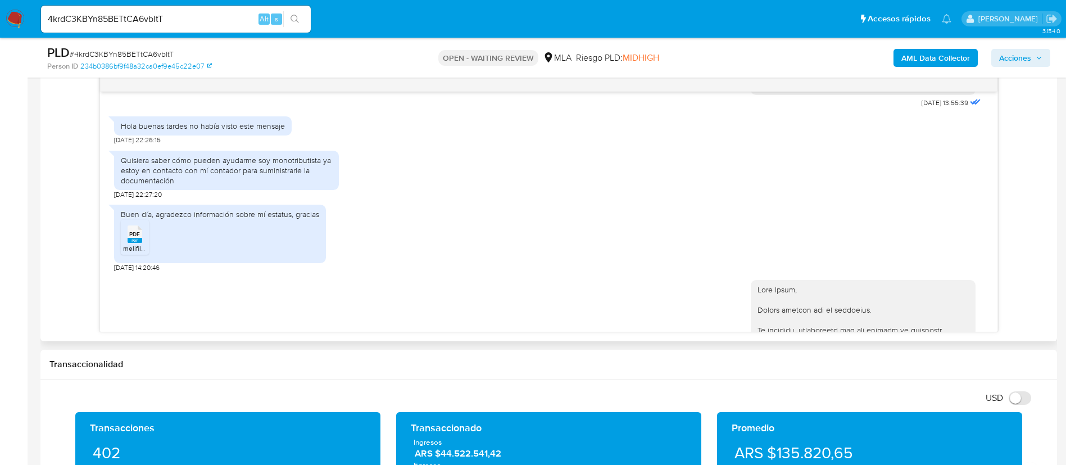
scroll to position [1250, 0]
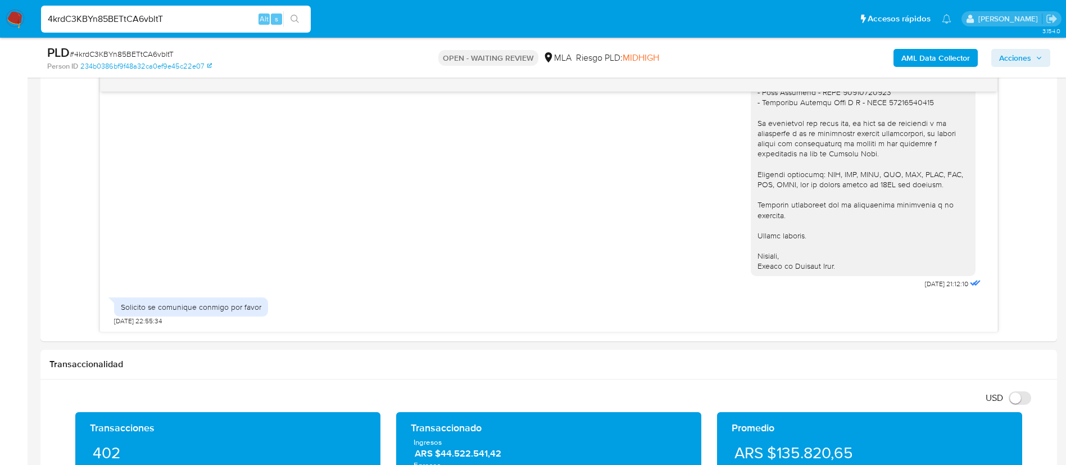
click at [94, 20] on input "4krdC3KBYn85BETtCA6vbltT" at bounding box center [176, 19] width 270 height 15
paste input "T6FsX3o2f0a1k7w7VXBpUOm4"
click at [94, 19] on input "4krdC3KBYn85BETtCA6vbltT" at bounding box center [176, 19] width 270 height 15
type input "T6FsX3o2f0a1k7w7VXBpUOm4"
click at [289, 17] on button "search-icon" at bounding box center [294, 19] width 23 height 16
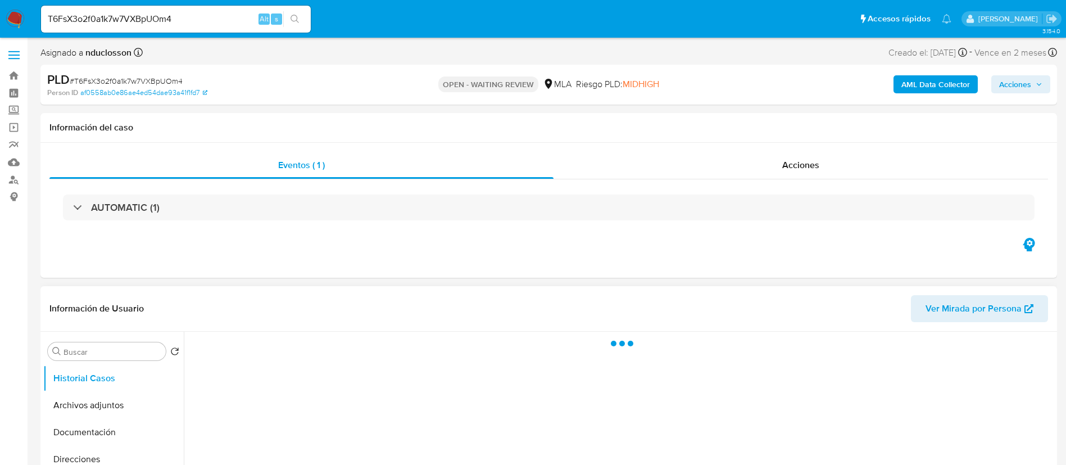
scroll to position [253, 0]
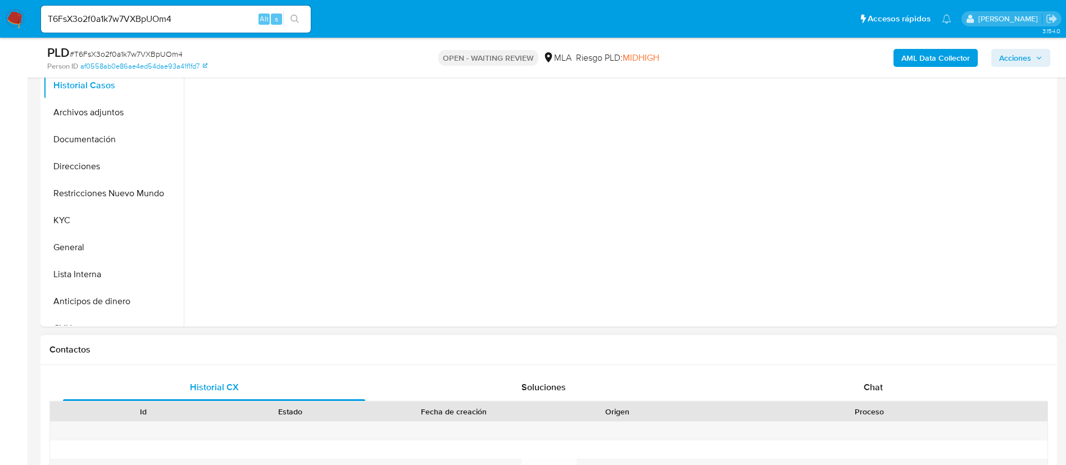
click at [887, 371] on div "Historial CX Soluciones Chat Id Estado Fecha de creación Origen Proceso Anterio…" at bounding box center [548, 460] width 1016 height 190
click at [870, 388] on span "Chat" at bounding box center [873, 386] width 19 height 13
select select "10"
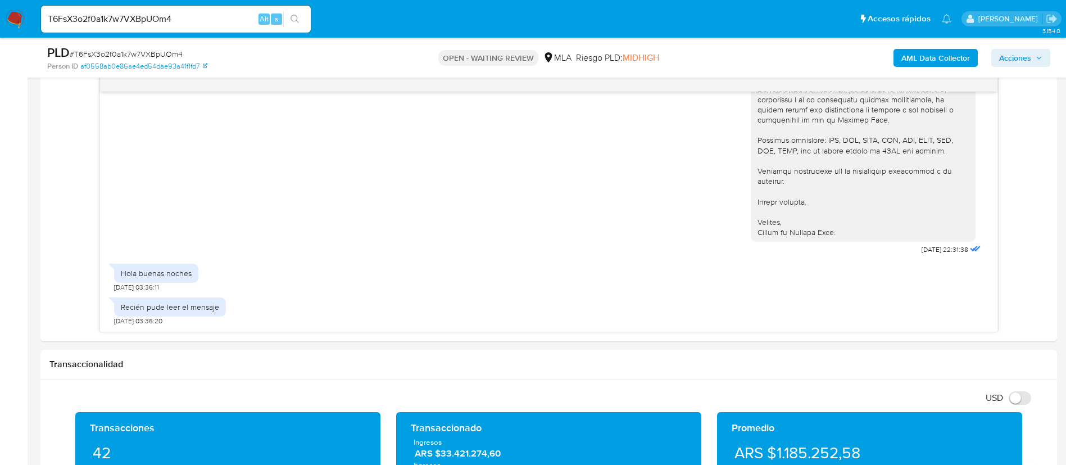
scroll to position [1133, 0]
click at [148, 21] on input "T6FsX3o2f0a1k7w7VXBpUOm4" at bounding box center [176, 19] width 270 height 15
paste input "PAwgpqdDkFtdCJWFbAJF1ZaD"
type input "PAwgpqdDkFtdCJWFbAJF1ZaD"
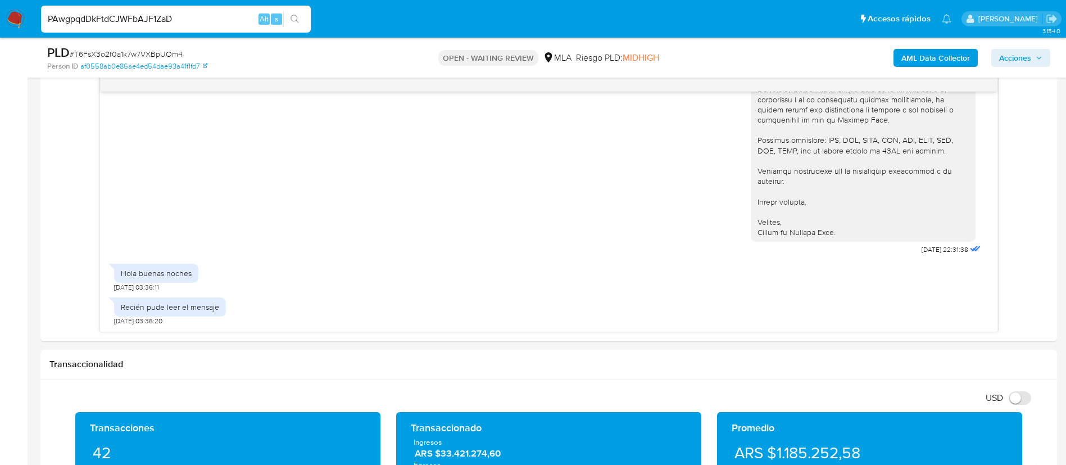
click at [293, 16] on icon "search-icon" at bounding box center [295, 19] width 9 height 9
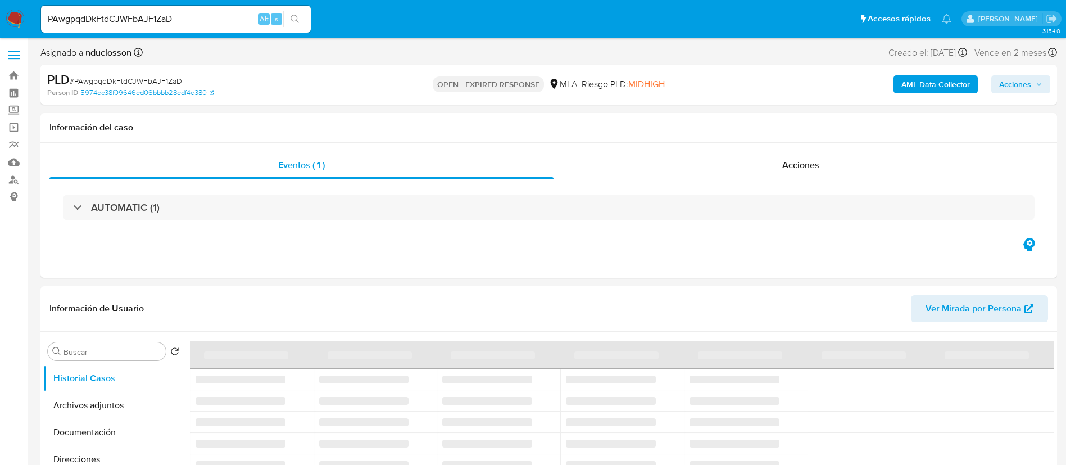
select select "10"
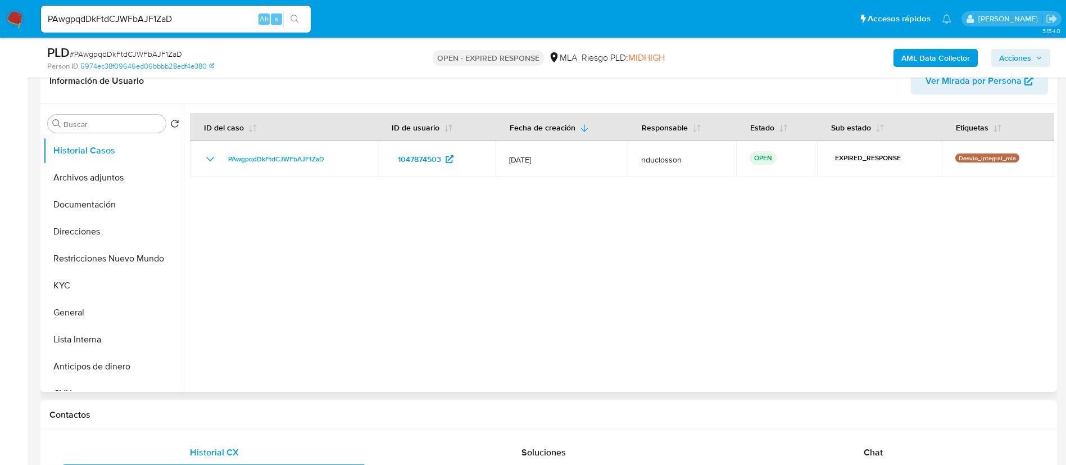
scroll to position [337, 0]
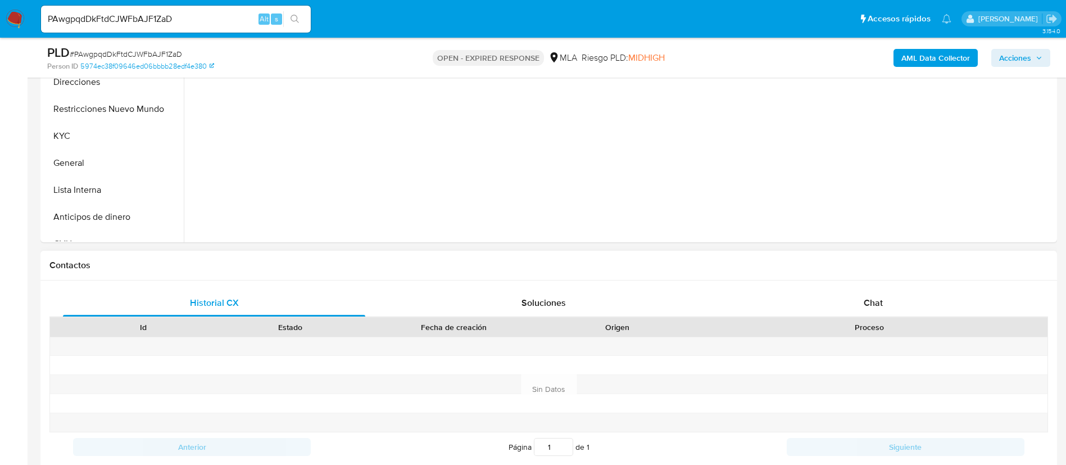
click at [901, 323] on div "Proceso" at bounding box center [869, 326] width 341 height 11
click at [885, 302] on div "Chat" at bounding box center [873, 302] width 302 height 27
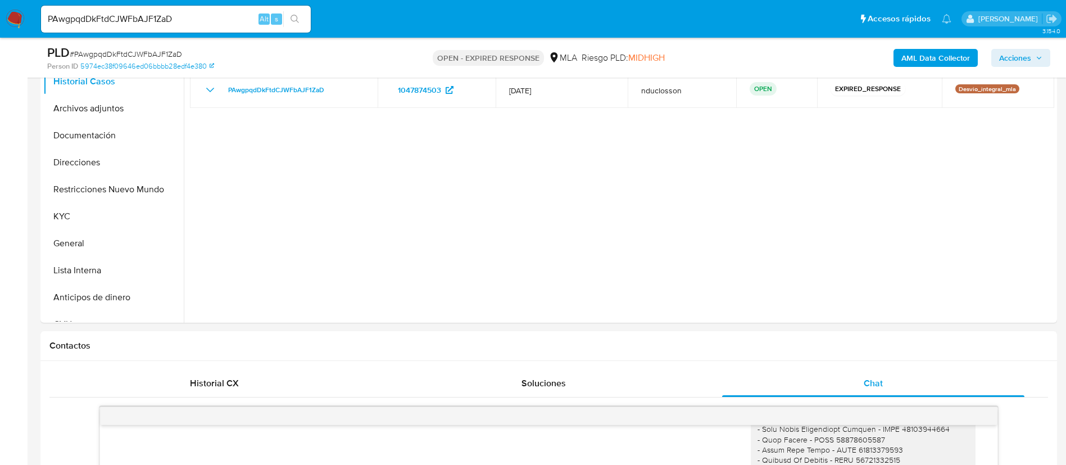
scroll to position [253, 0]
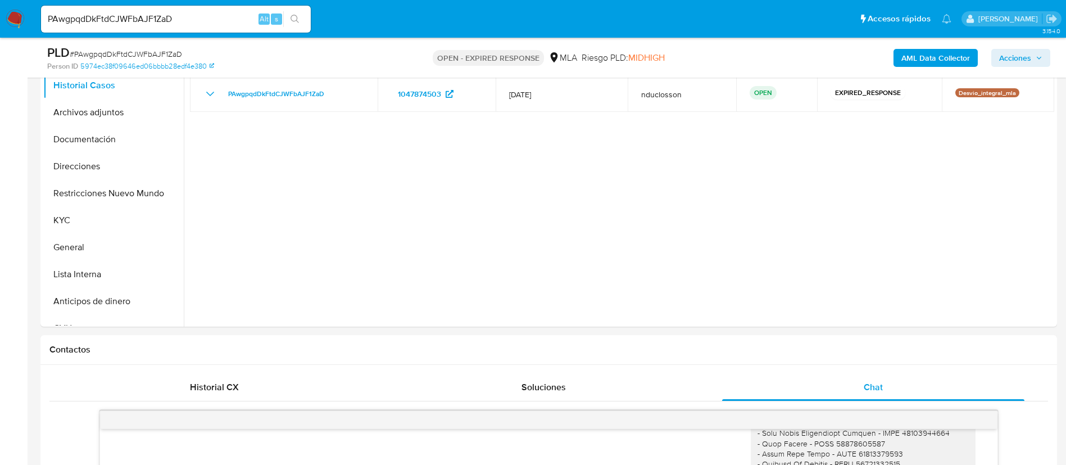
click at [108, 12] on input "PAwgpqdDkFtdCJWFbAJF1ZaD" at bounding box center [176, 19] width 270 height 15
paste input "ptopuQdt8DBS05D9P62JHtzI"
type input "ptopuQdt8DBS05D9P62JHtzI"
click at [302, 19] on button "search-icon" at bounding box center [294, 19] width 23 height 16
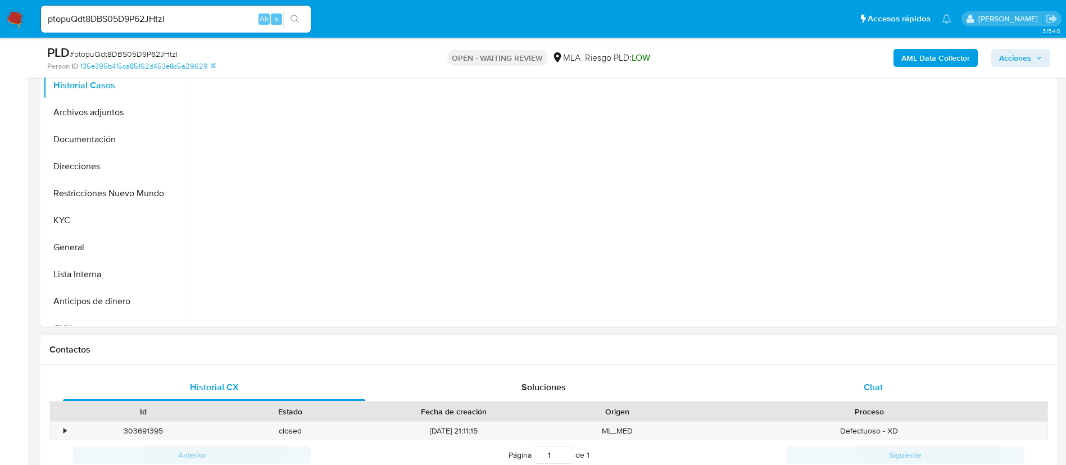
click at [905, 385] on div "Chat" at bounding box center [873, 387] width 302 height 27
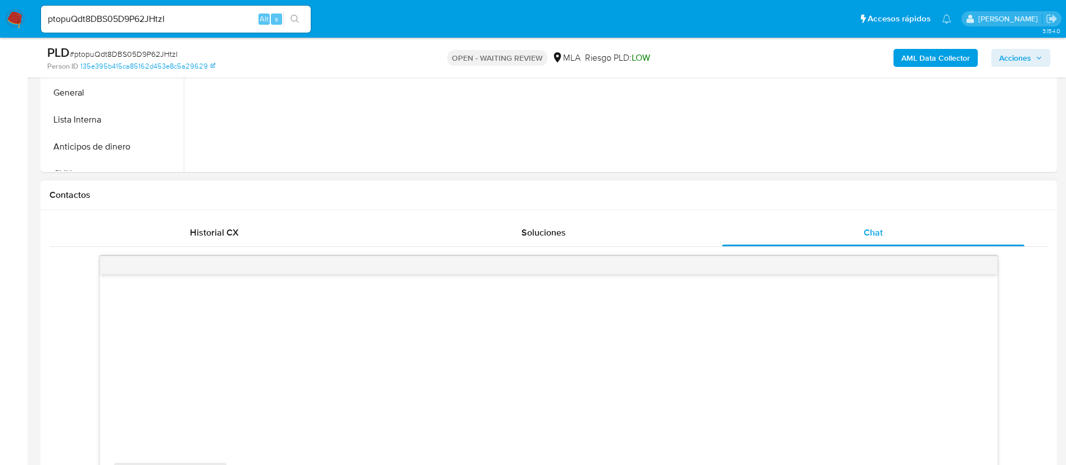
scroll to position [590, 0]
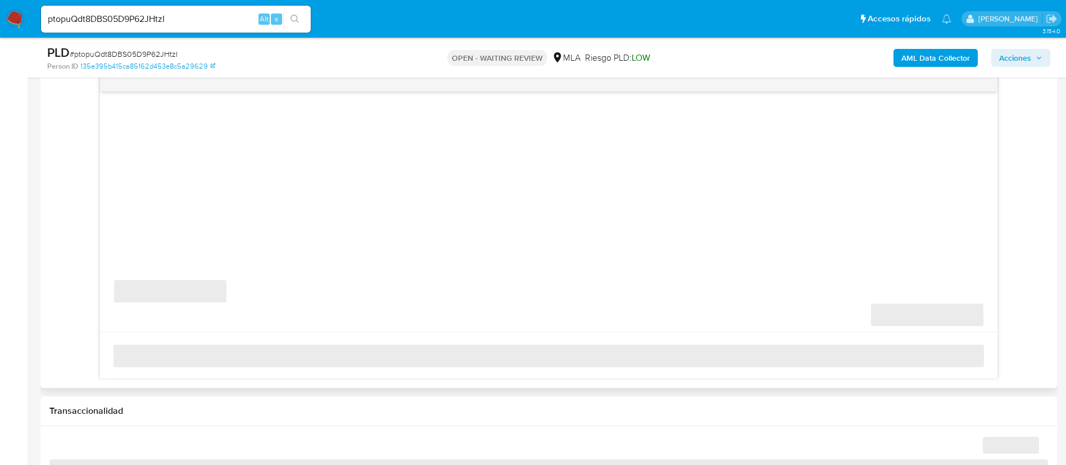
select select "10"
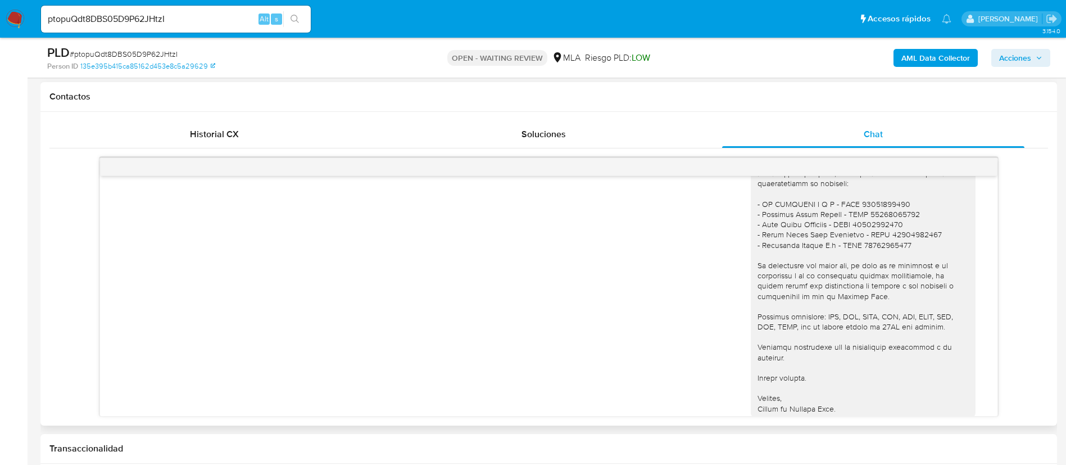
scroll to position [821, 0]
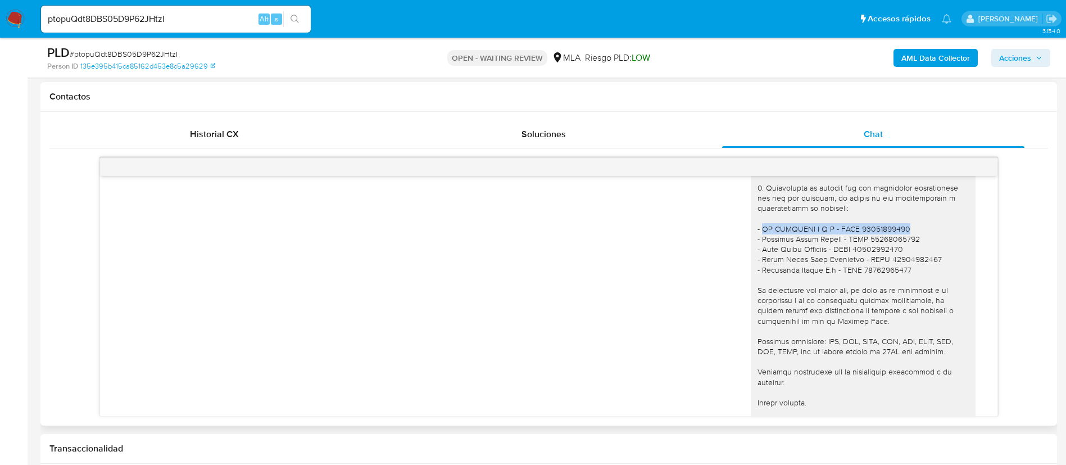
drag, startPoint x: 885, startPoint y: 247, endPoint x: 749, endPoint y: 247, distance: 136.0
click at [757, 247] on div at bounding box center [862, 244] width 211 height 388
copy div "EL ELECTRON S R L - CUIT 30651117212"
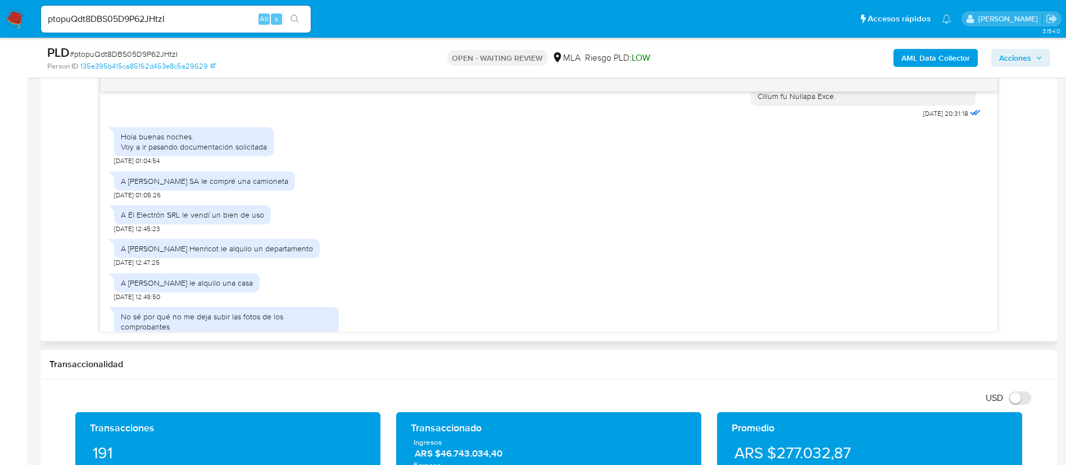
scroll to position [865, 0]
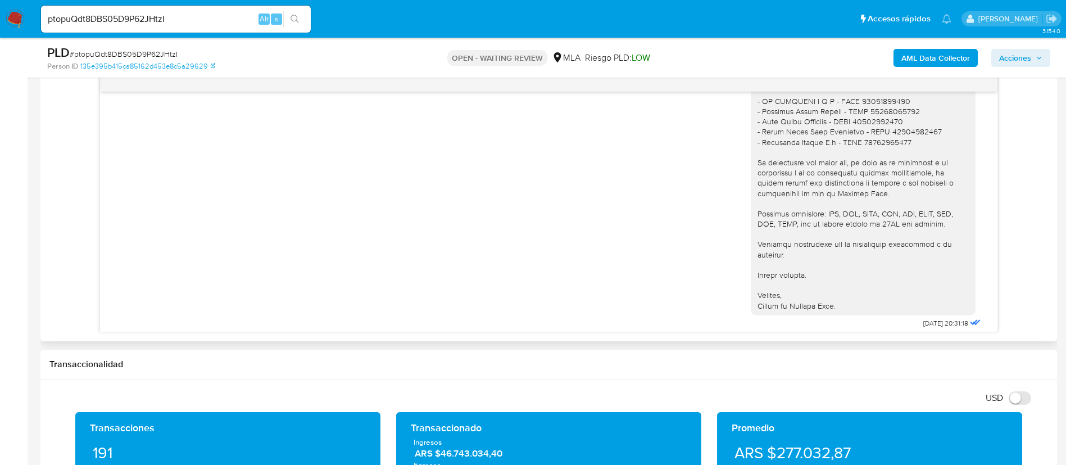
click at [811, 140] on div at bounding box center [862, 116] width 211 height 388
drag, startPoint x: 907, startPoint y: 164, endPoint x: 751, endPoint y: 161, distance: 155.7
click at [757, 161] on div at bounding box center [862, 116] width 211 height 388
copy div "Guillermo Simone S.a - CUIT 30538055391"
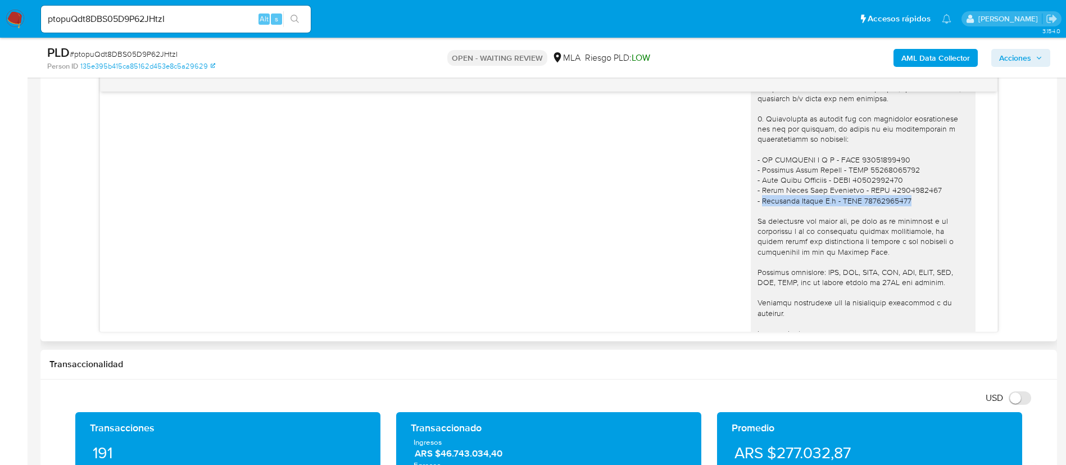
scroll to position [780, 0]
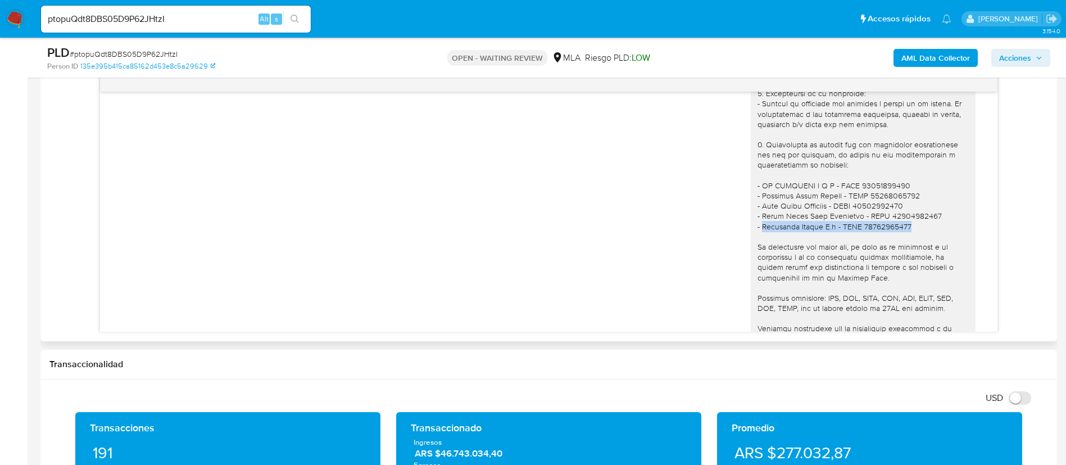
copy div "Guillermo Simone S.a - CUIT 30538055391"
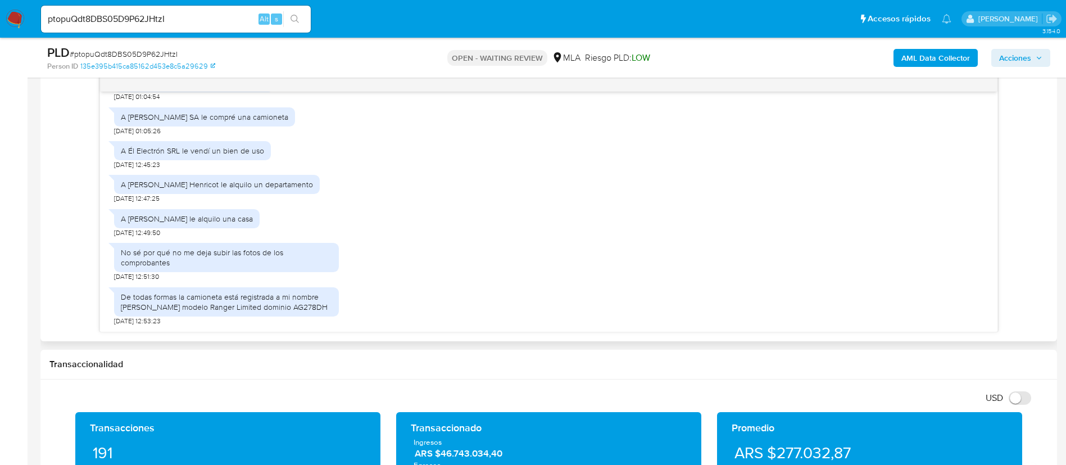
scroll to position [1159, 0]
click at [104, 51] on span "# ptopuQdt8DBS05D9P62JHtzI" at bounding box center [124, 53] width 108 height 11
copy span "ptopuQdt8DBS05D9P62JHtzI"
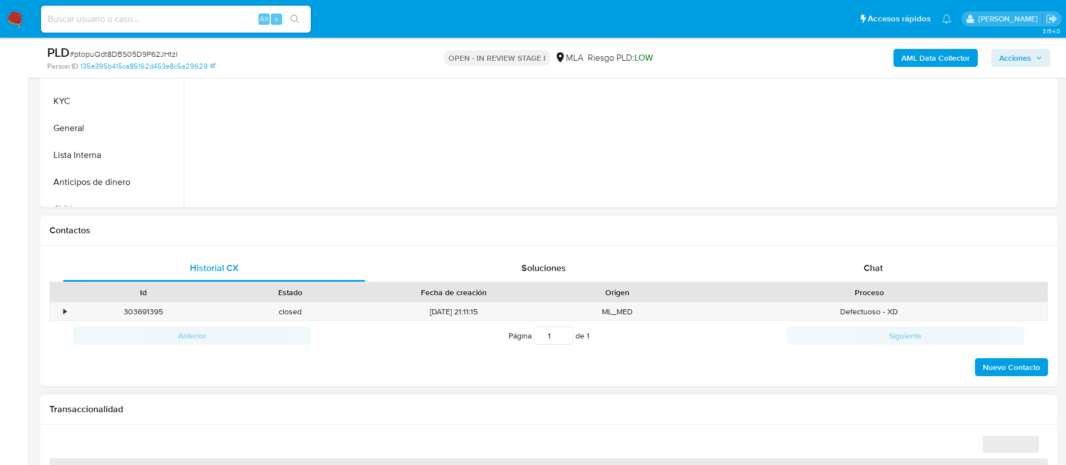
scroll to position [590, 0]
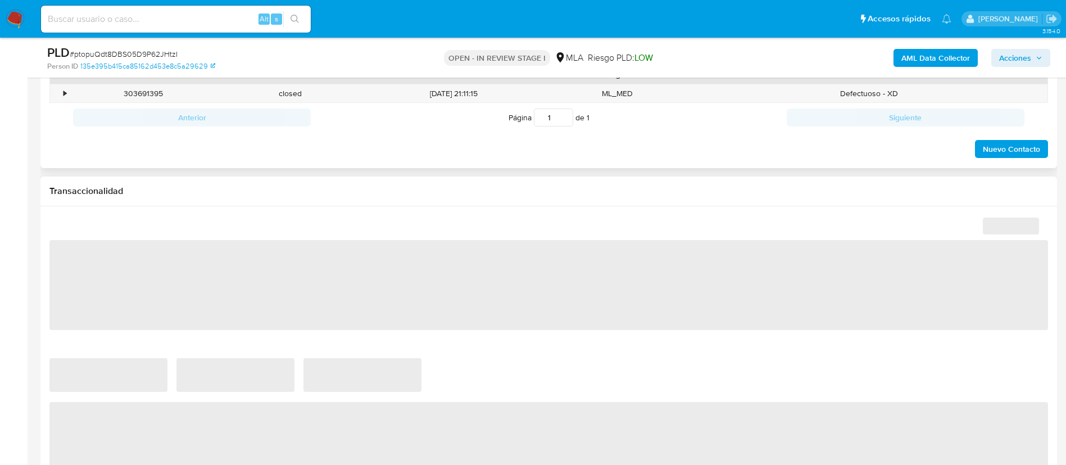
click at [872, 56] on span "Chat" at bounding box center [873, 49] width 19 height 13
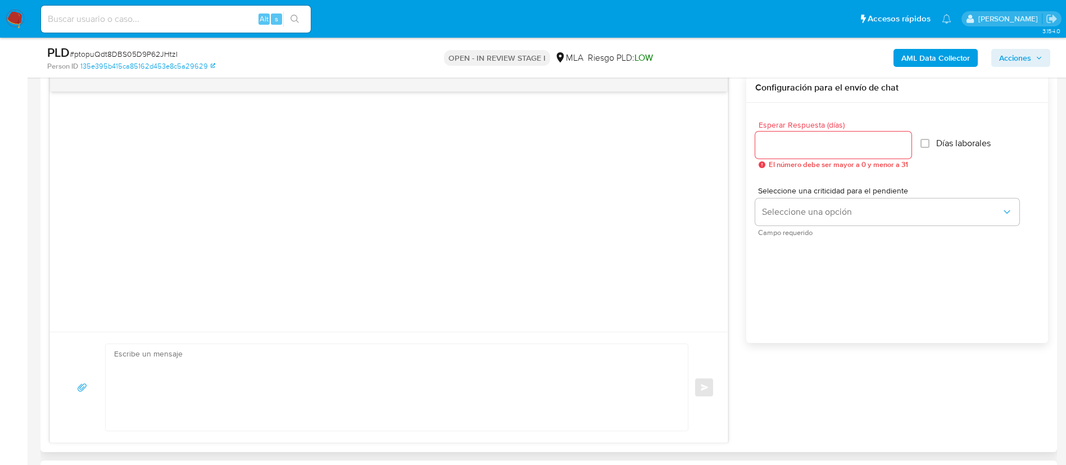
scroll to position [421, 0]
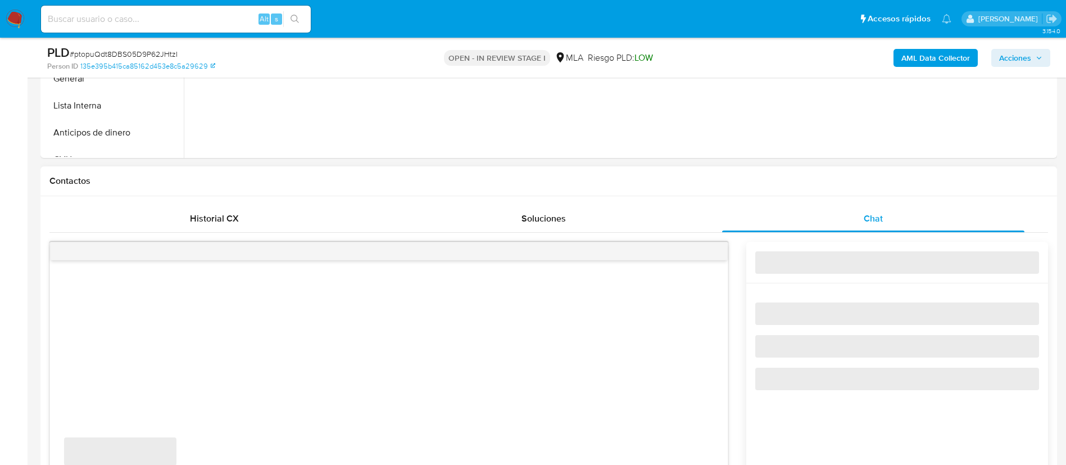
select select "10"
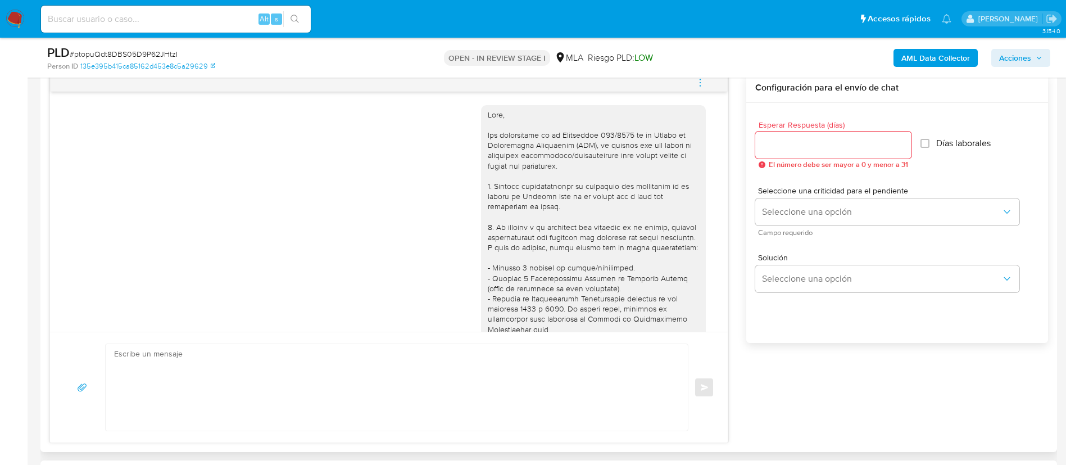
scroll to position [1159, 0]
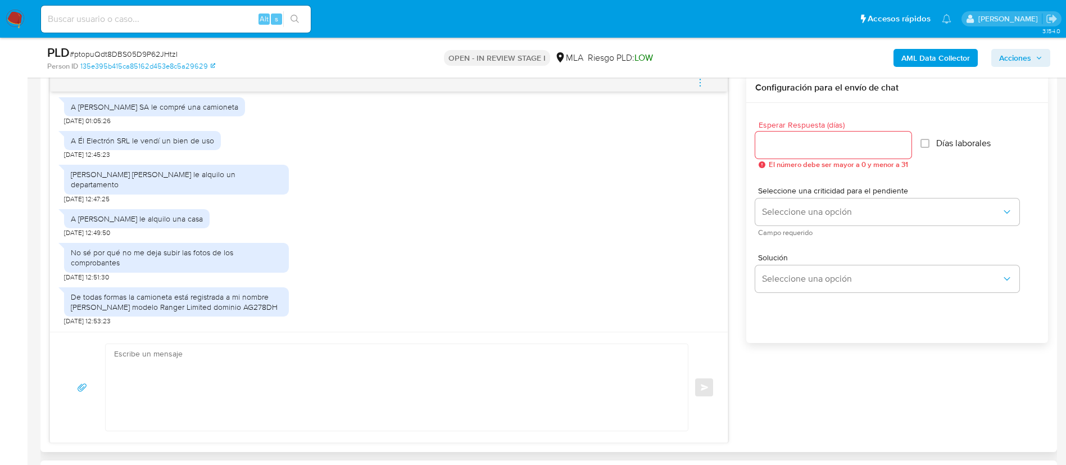
click at [424, 369] on textarea at bounding box center [394, 387] width 560 height 87
paste textarea "[PERSON_NAME], Muchas gracias por tu respuesta. No obstante, necesitamos que no…"
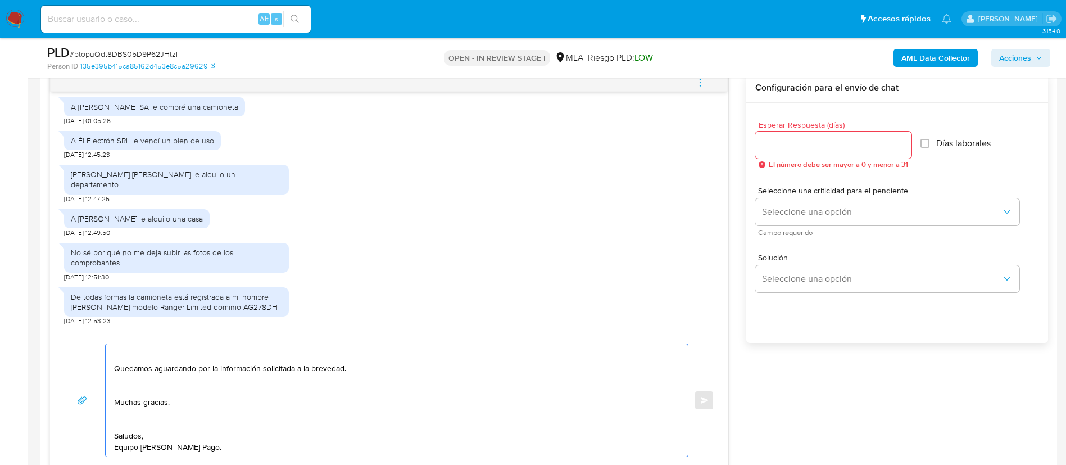
click at [128, 420] on textarea "[PERSON_NAME], Muchas gracias por tu respuesta. No obstante, necesitamos que no…" at bounding box center [394, 400] width 560 height 112
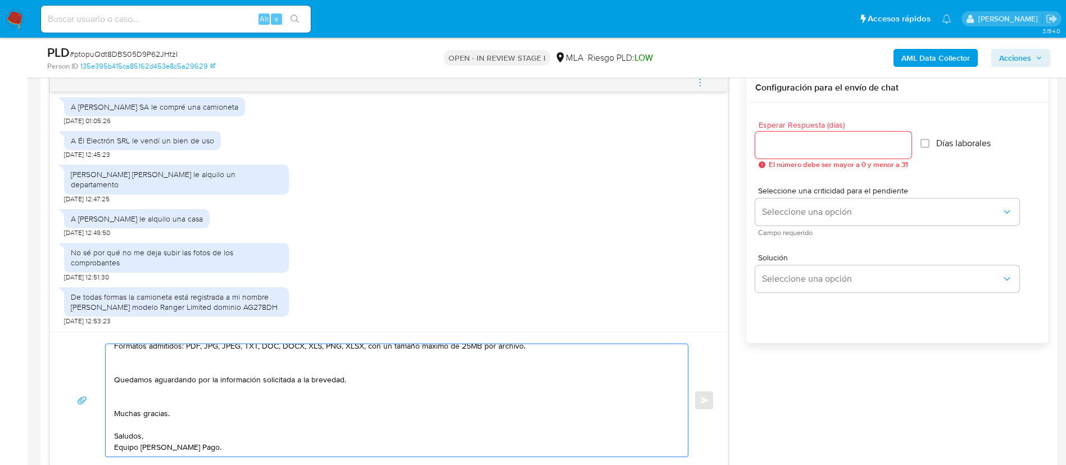
click at [126, 391] on textarea "[PERSON_NAME], Muchas gracias por tu respuesta. No obstante, necesitamos que no…" at bounding box center [394, 400] width 560 height 112
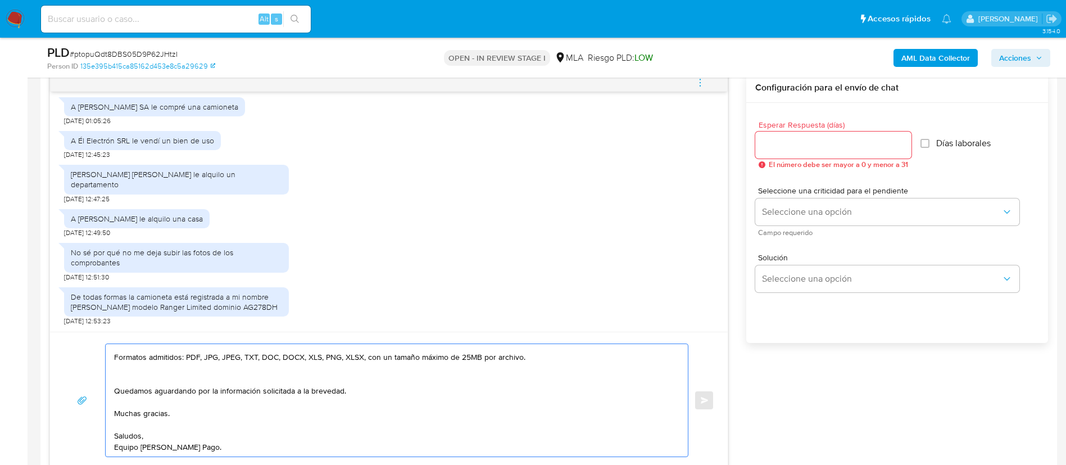
click at [133, 375] on textarea "[PERSON_NAME], Muchas gracias por tu respuesta. No obstante, necesitamos que no…" at bounding box center [394, 400] width 560 height 112
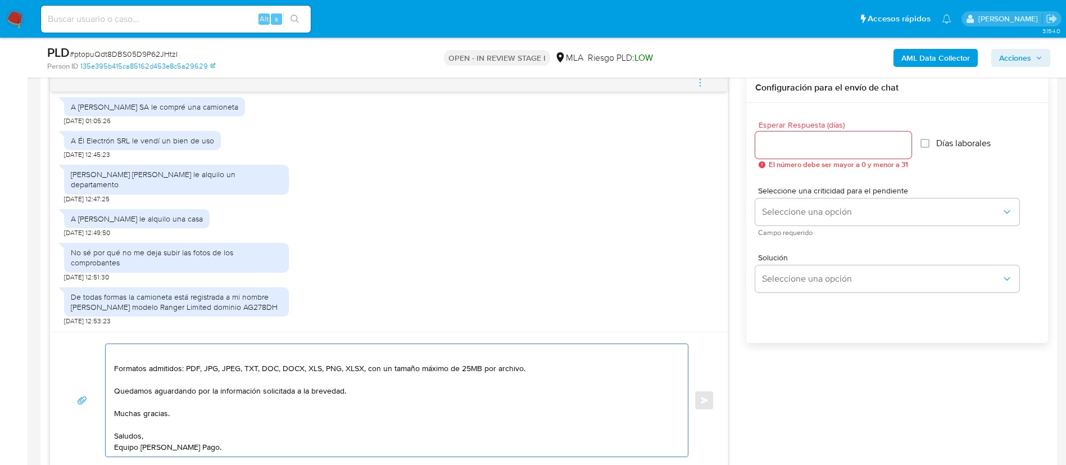
click at [131, 351] on textarea "[PERSON_NAME], Muchas gracias por tu respuesta. No obstante, necesitamos que no…" at bounding box center [394, 400] width 560 height 112
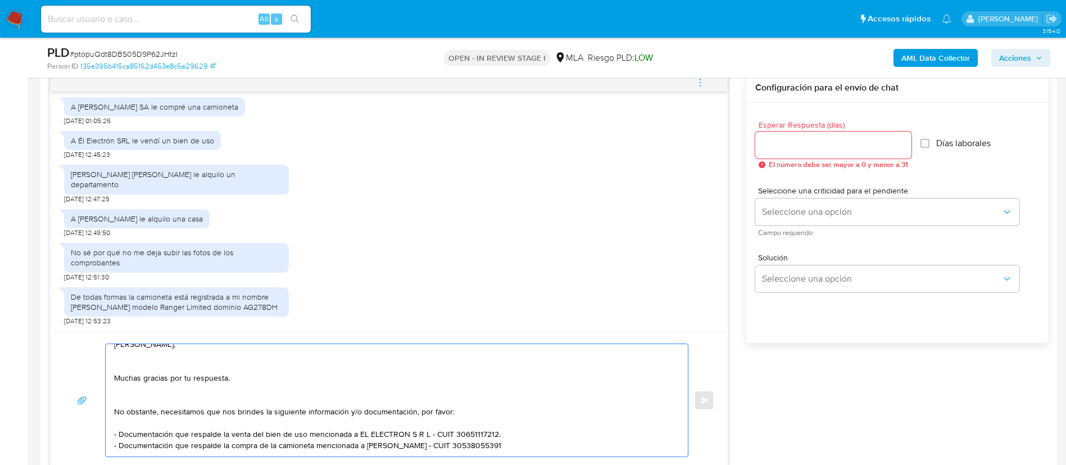
scroll to position [0, 0]
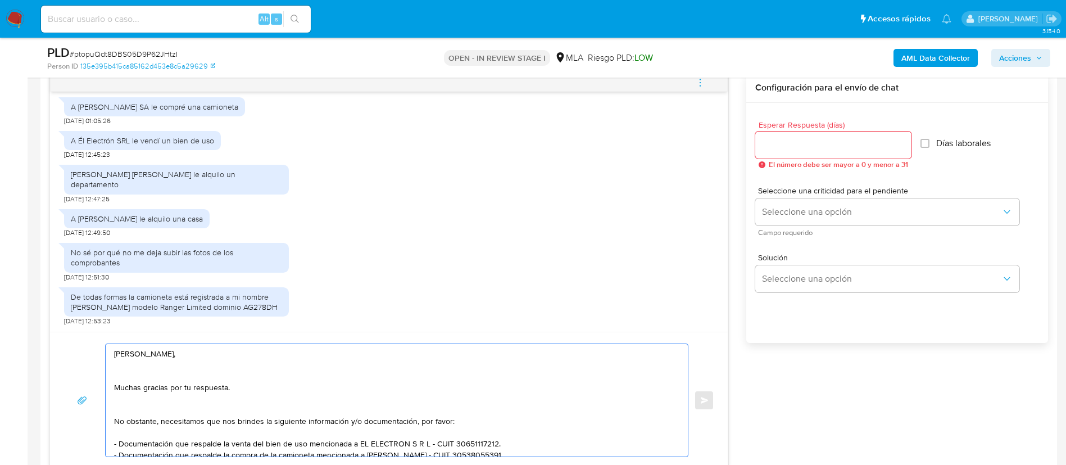
click at [126, 406] on textarea "[PERSON_NAME], Muchas gracias por tu respuesta. No obstante, necesitamos que no…" at bounding box center [394, 400] width 560 height 112
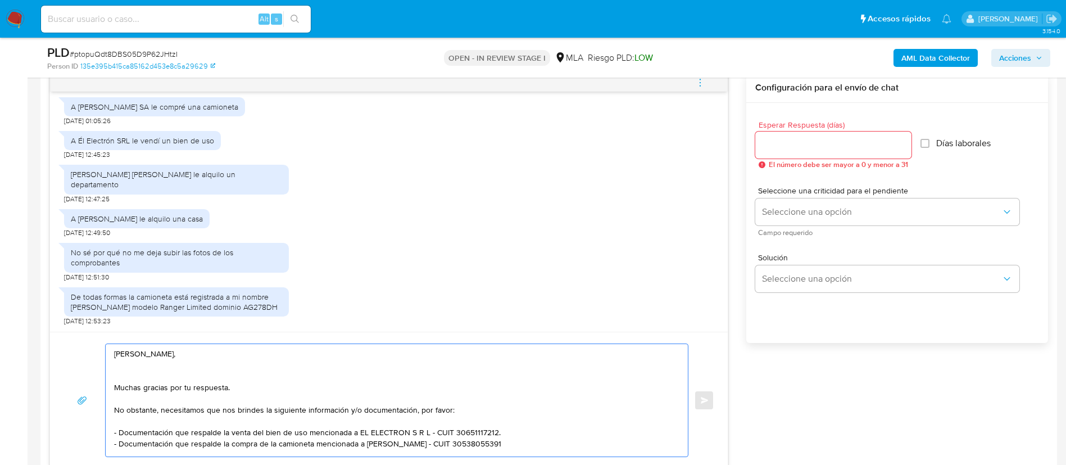
click at [126, 371] on textarea "[PERSON_NAME], Muchas gracias por tu respuesta. No obstante, necesitamos que no…" at bounding box center [394, 400] width 560 height 112
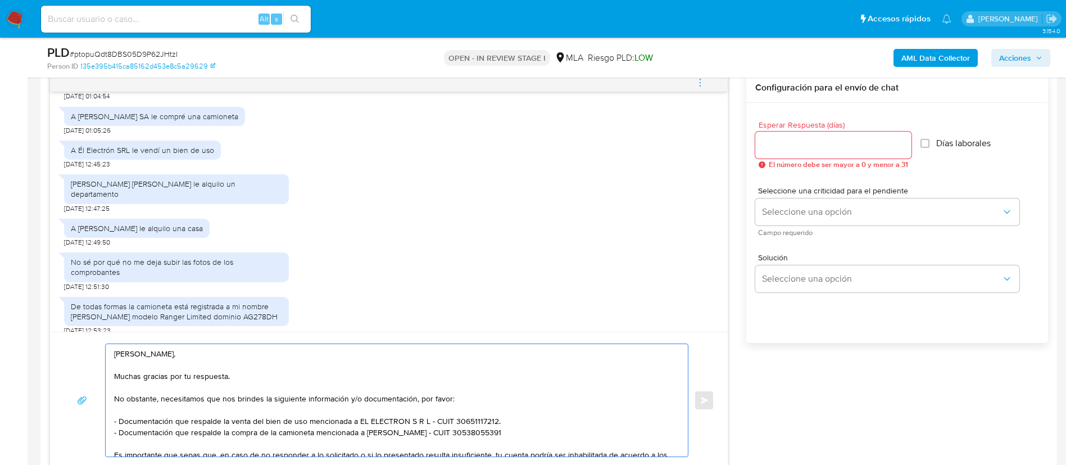
scroll to position [1159, 0]
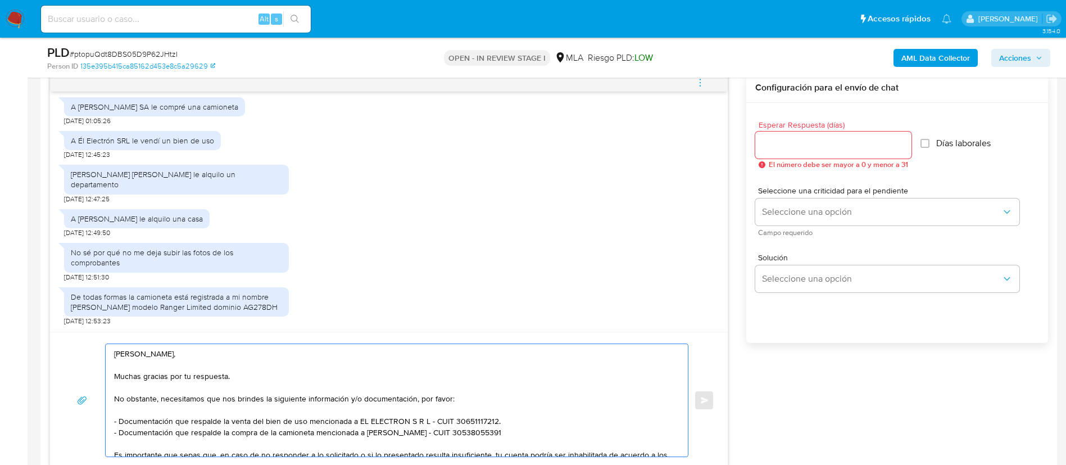
type textarea "[PERSON_NAME], Muchas gracias por tu respuesta. No obstante, necesitamos que no…"
click at [810, 140] on input "Esperar Respuesta (días)" at bounding box center [833, 145] width 156 height 15
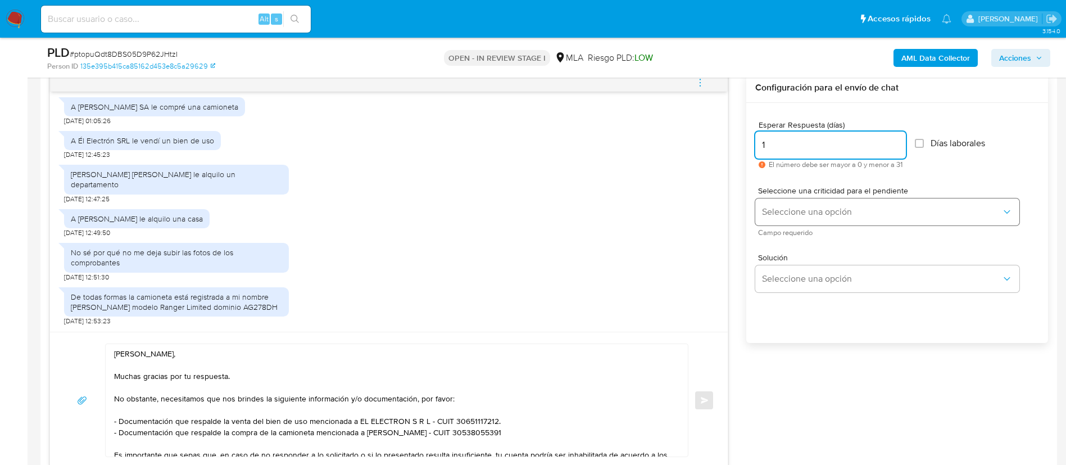
type input "1"
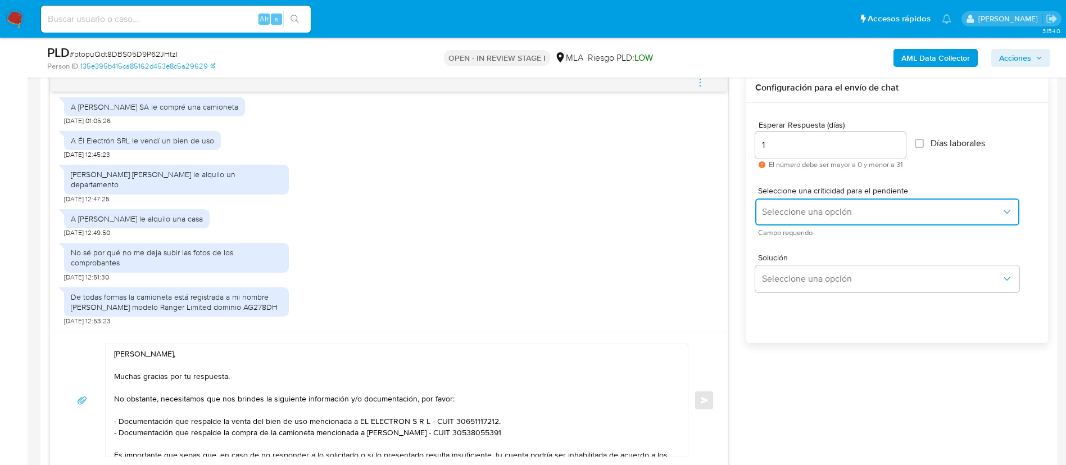
click at [792, 215] on span "Seleccione una opción" at bounding box center [881, 211] width 239 height 11
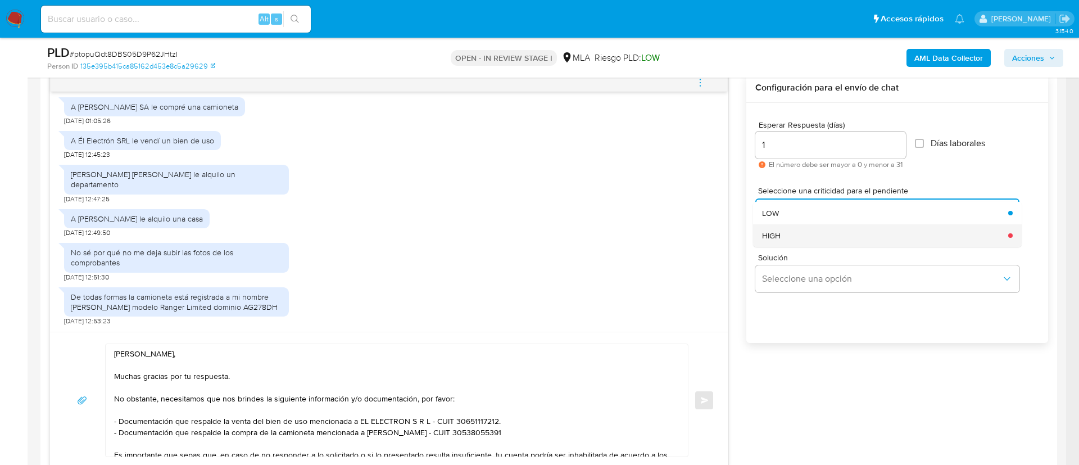
click at [793, 233] on div "HIGH" at bounding box center [881, 235] width 239 height 22
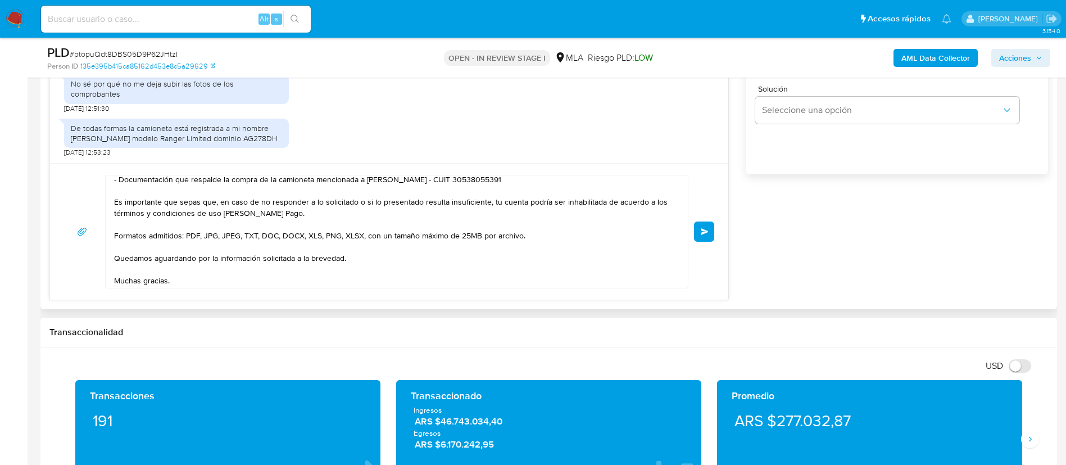
scroll to position [120, 0]
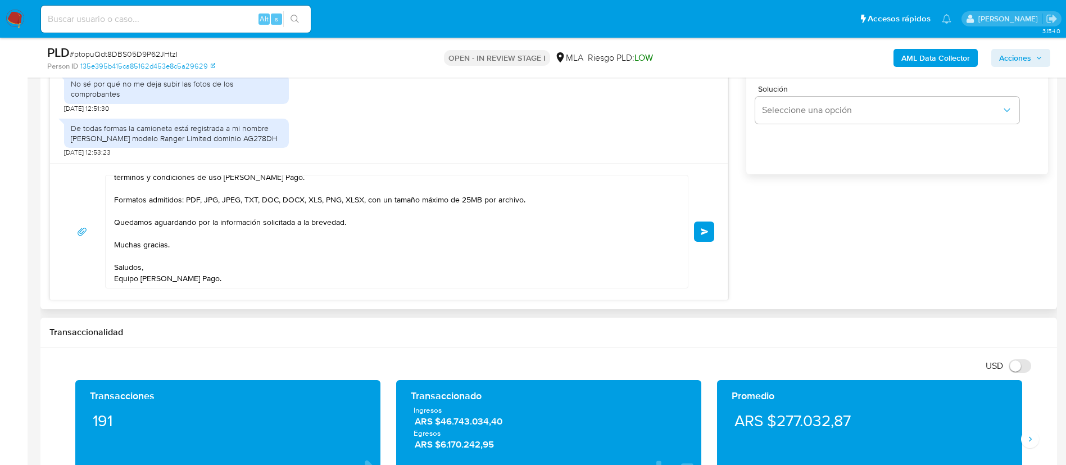
click at [702, 228] on span "Enviar" at bounding box center [705, 231] width 8 height 7
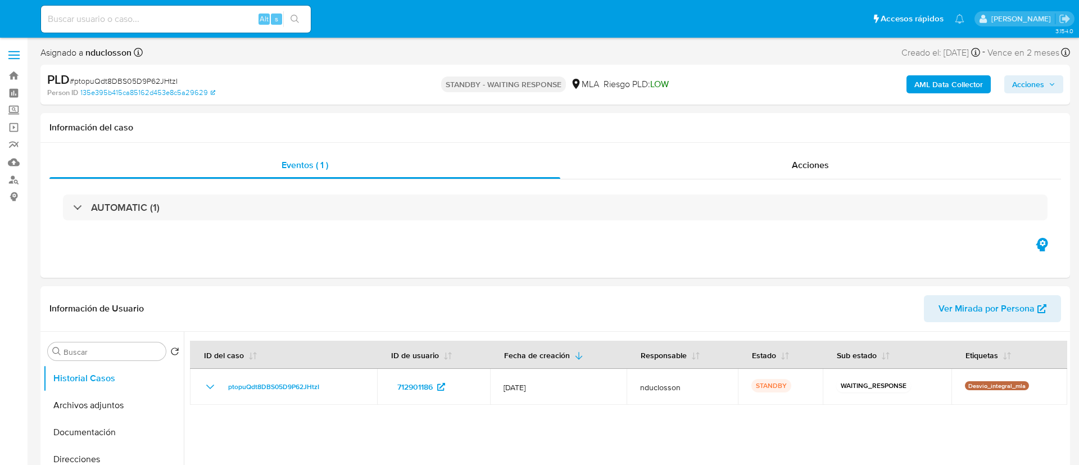
select select "10"
